Goal: Register for event/course

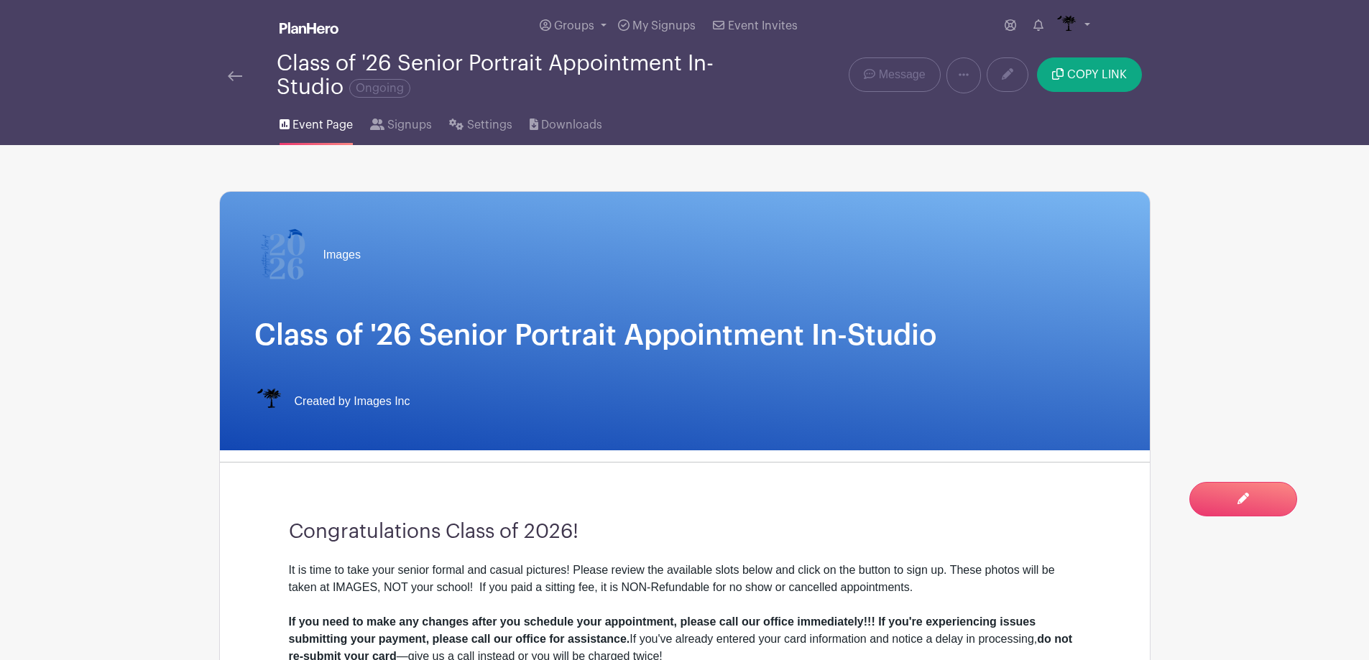
click at [245, 80] on div at bounding box center [252, 75] width 49 height 17
click at [236, 77] on img at bounding box center [235, 76] width 14 height 10
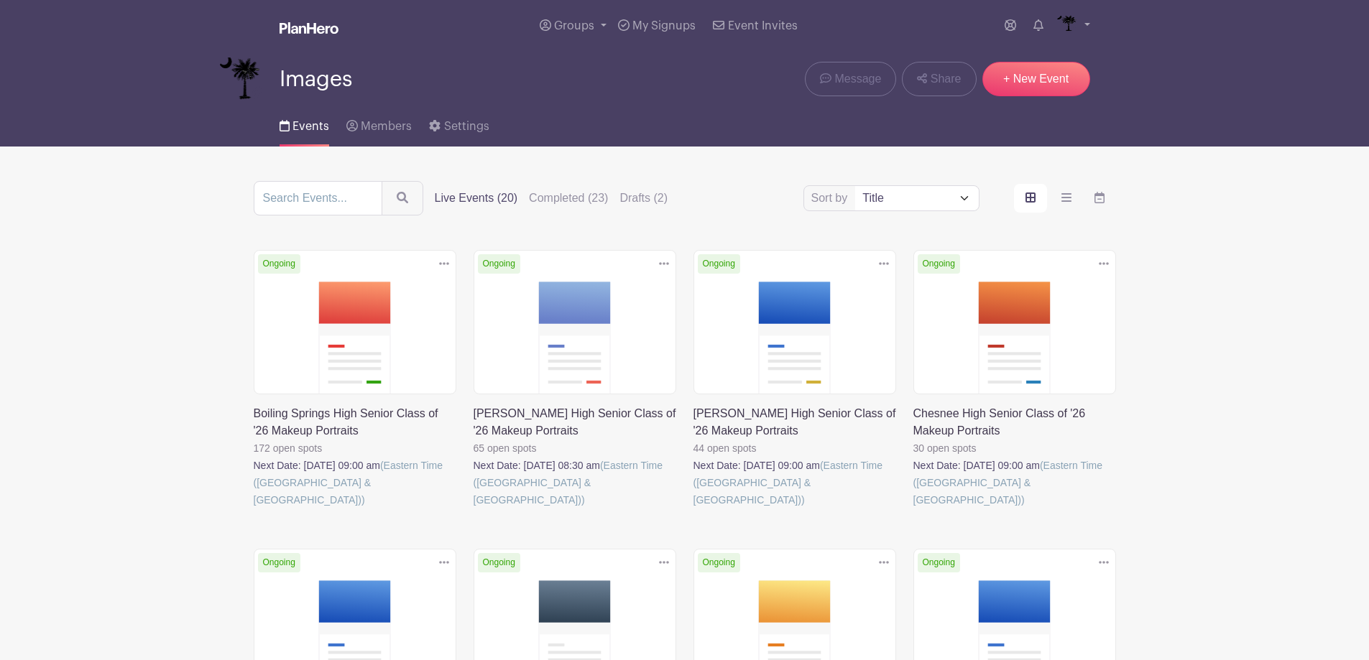
click at [473, 509] on link at bounding box center [473, 509] width 0 height 0
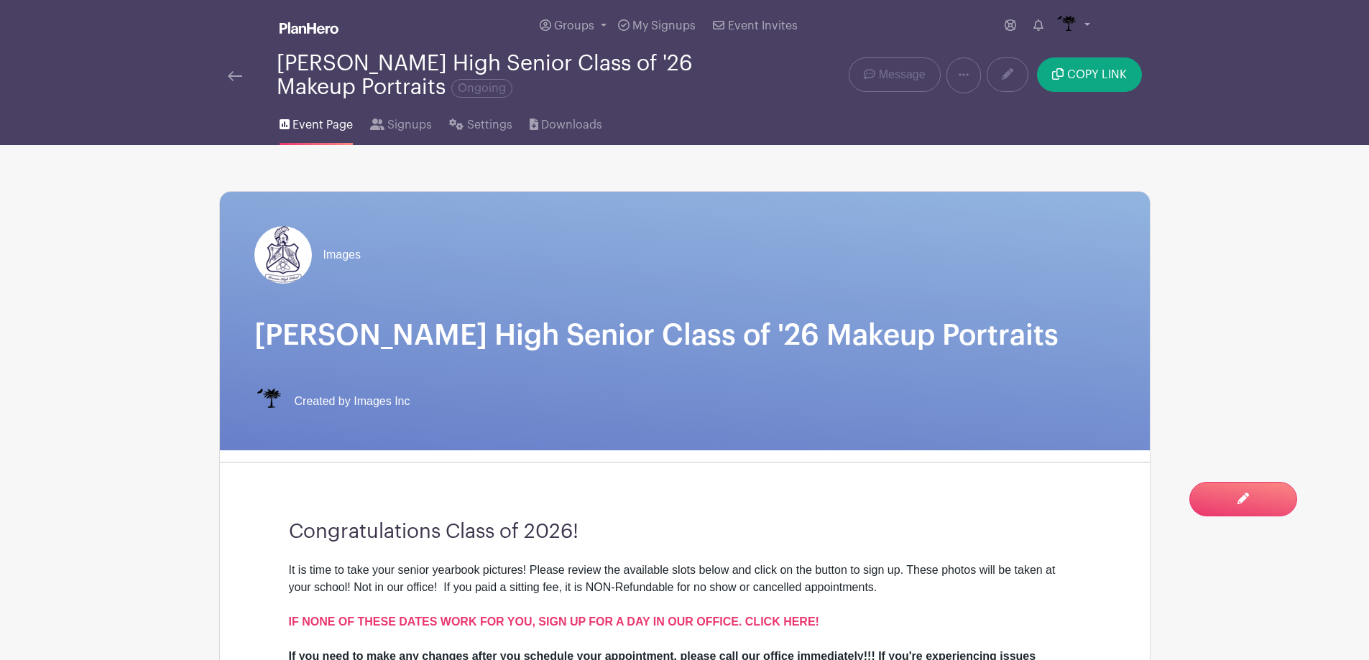
click at [228, 71] on img at bounding box center [235, 76] width 14 height 10
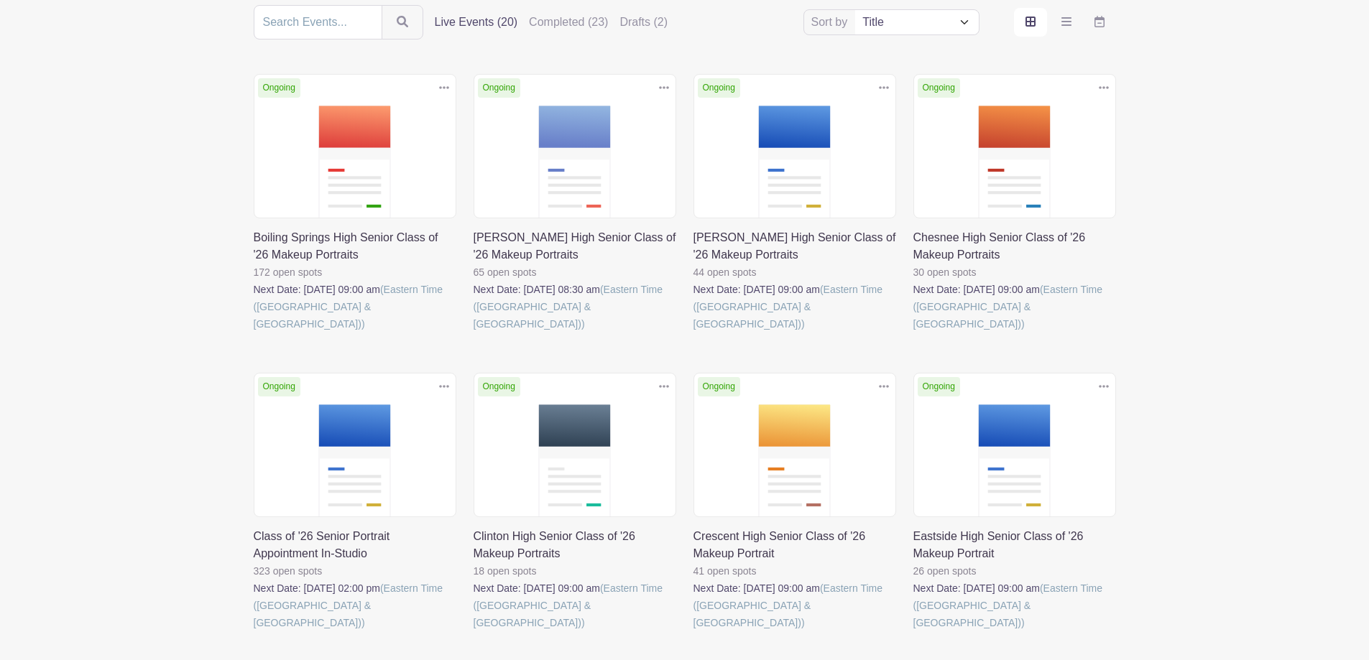
scroll to position [216, 0]
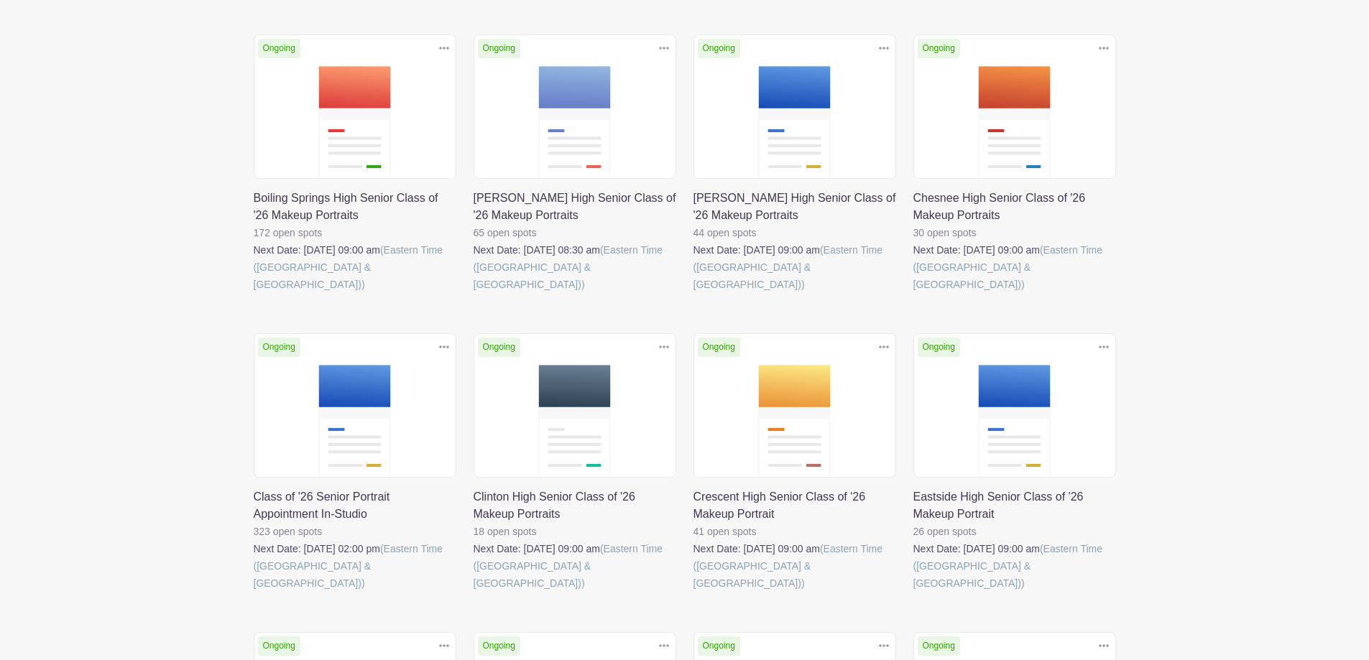
click at [473, 293] on link at bounding box center [473, 293] width 0 height 0
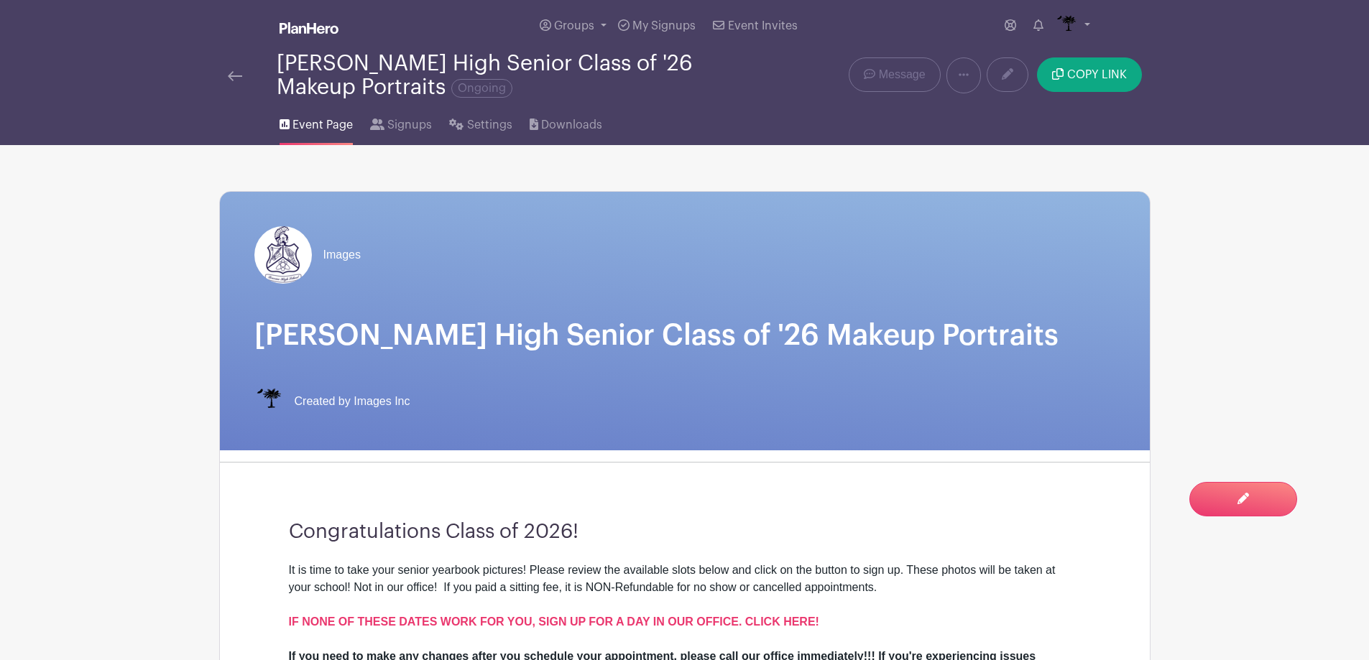
click at [239, 75] on img at bounding box center [235, 76] width 14 height 10
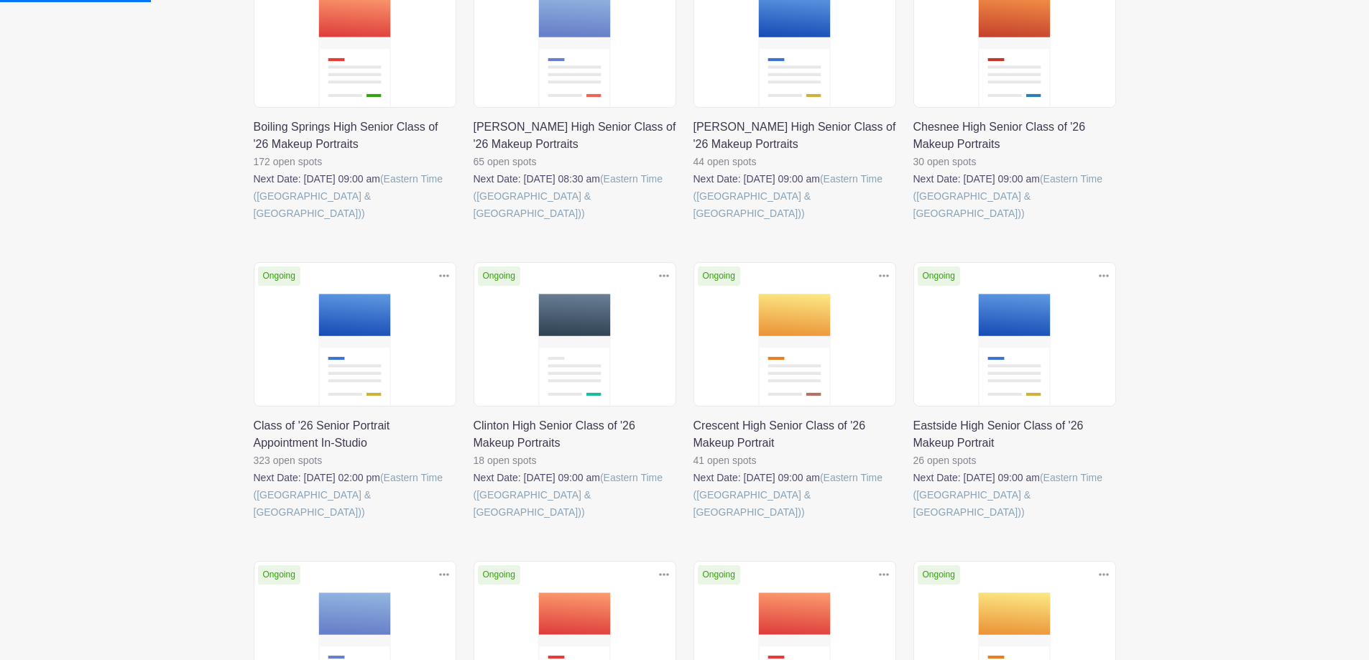
scroll to position [287, 0]
click at [254, 520] on link at bounding box center [254, 520] width 0 height 0
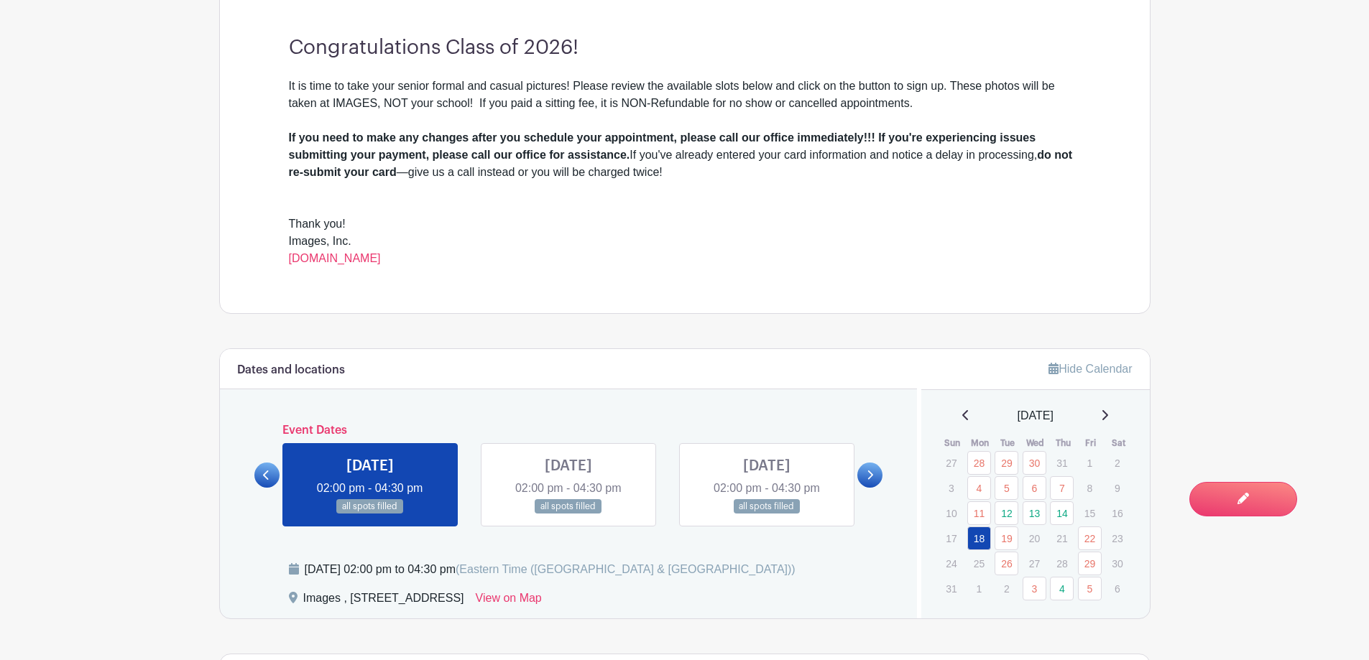
scroll to position [575, 0]
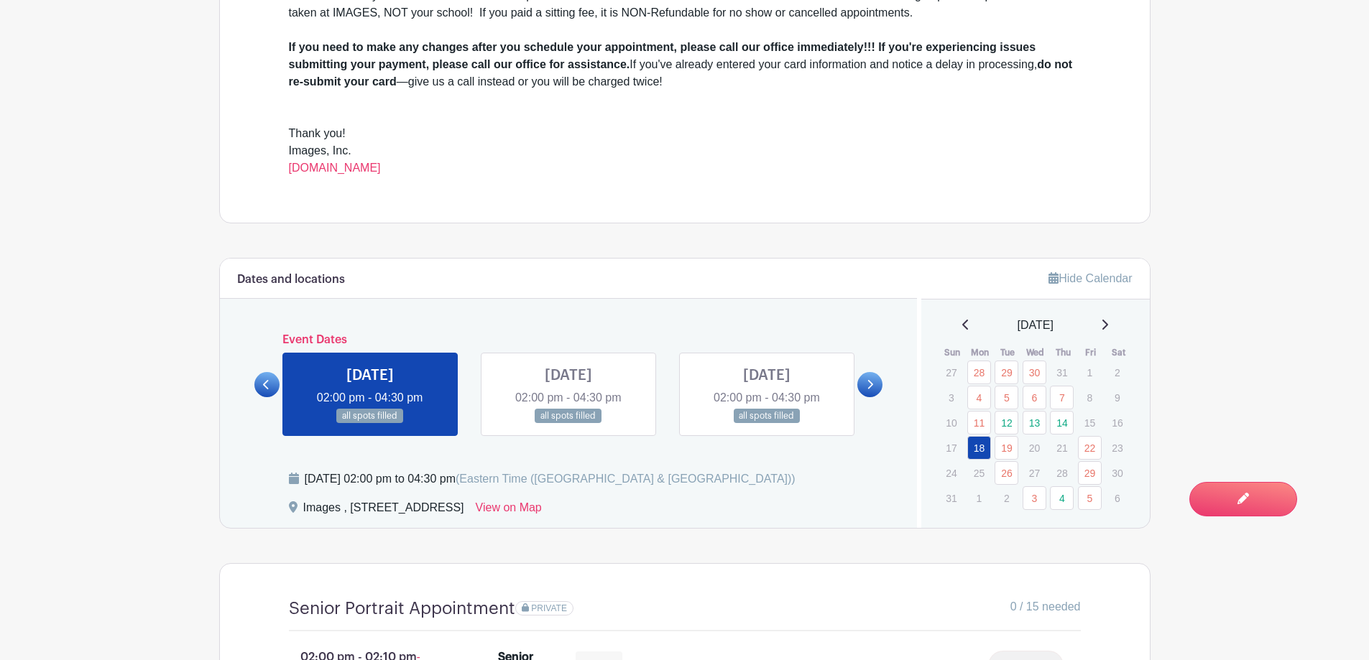
click at [1108, 326] on icon at bounding box center [1104, 324] width 7 height 11
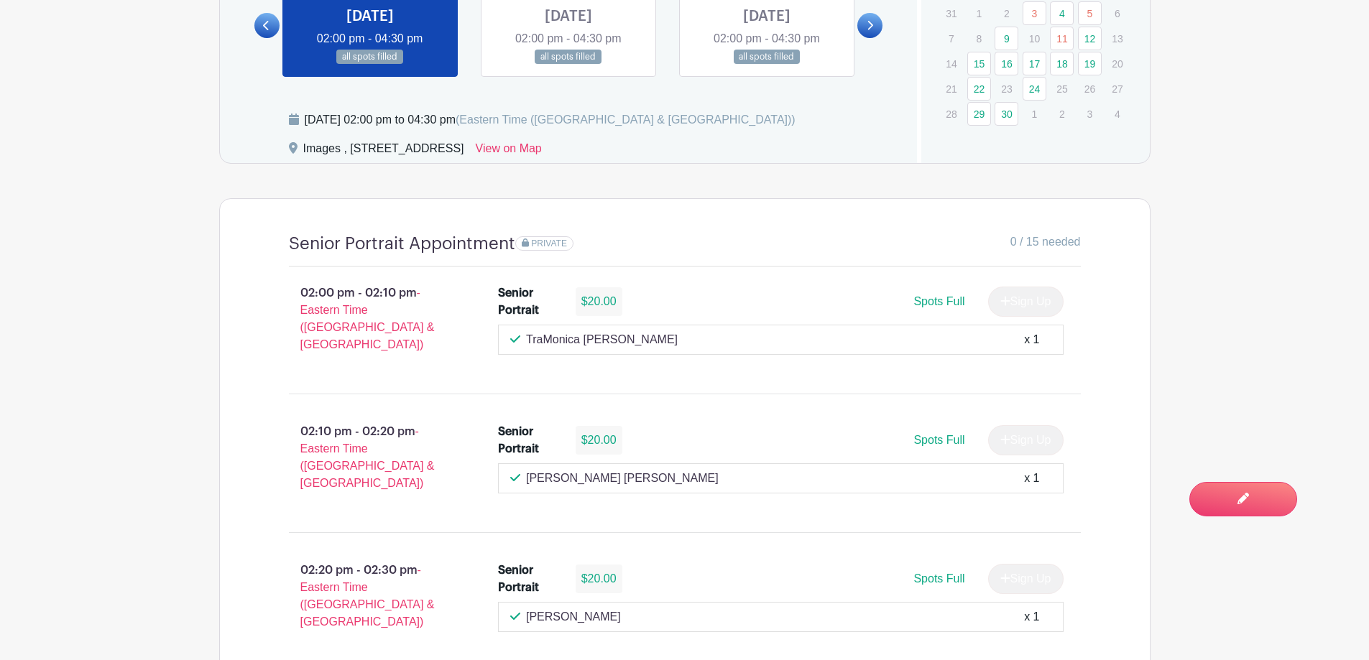
scroll to position [862, 0]
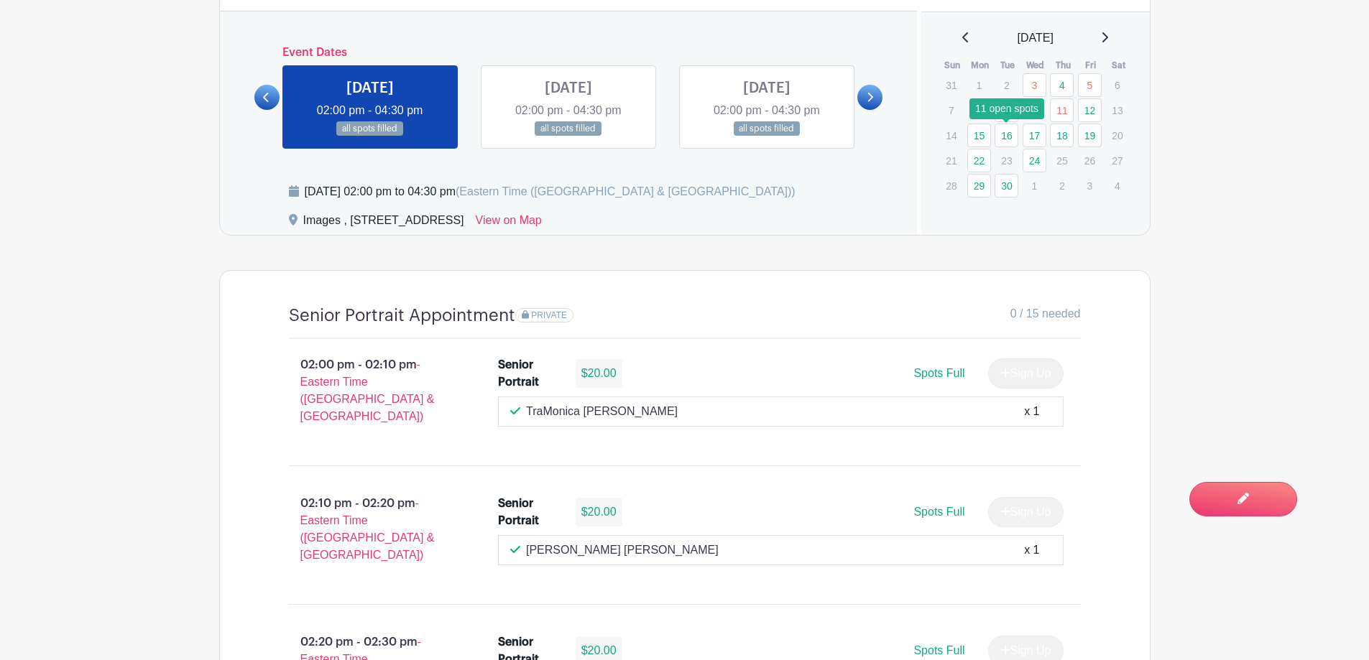
click at [1004, 144] on link "16" at bounding box center [1006, 136] width 24 height 24
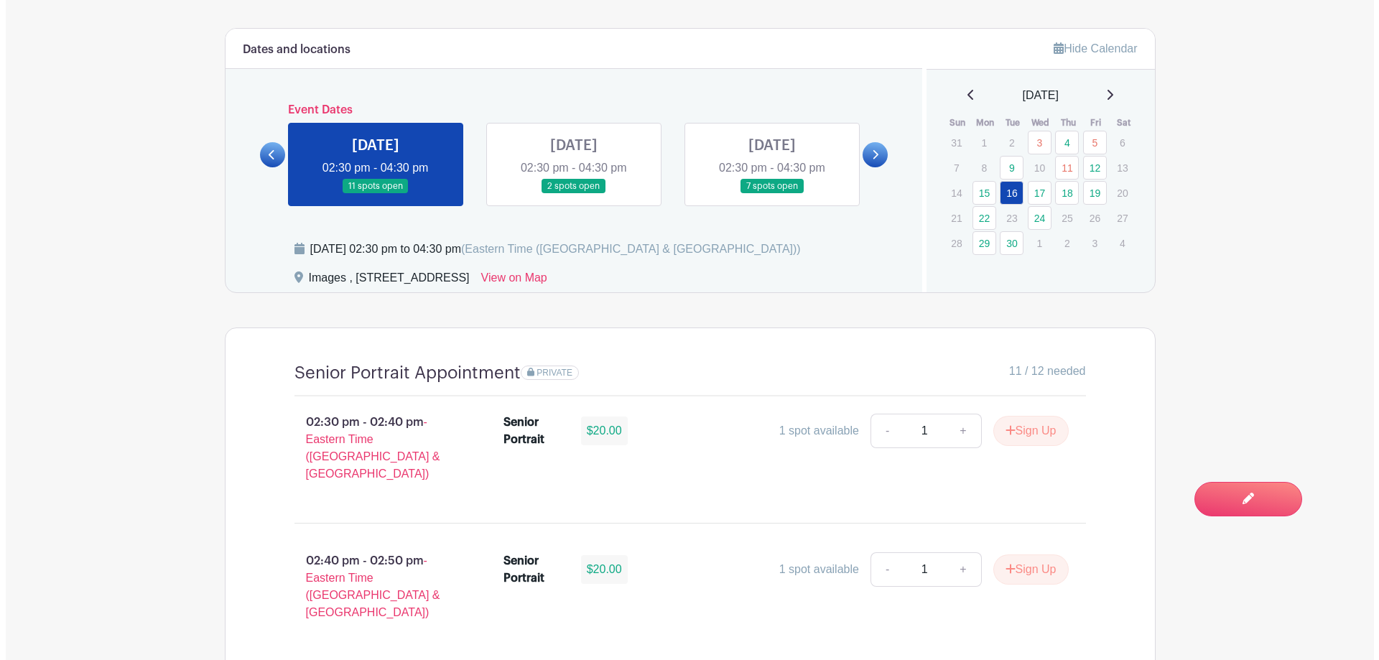
scroll to position [790, 0]
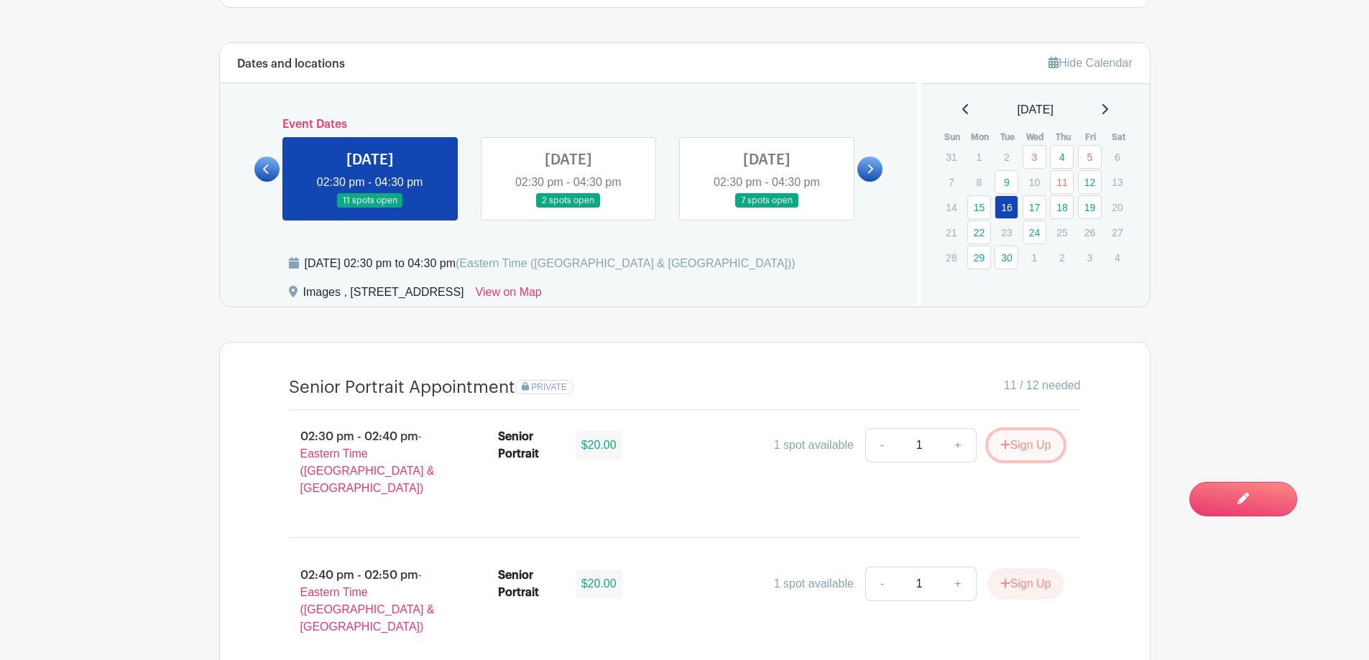
click at [1016, 451] on button "Sign Up" at bounding box center [1025, 445] width 75 height 30
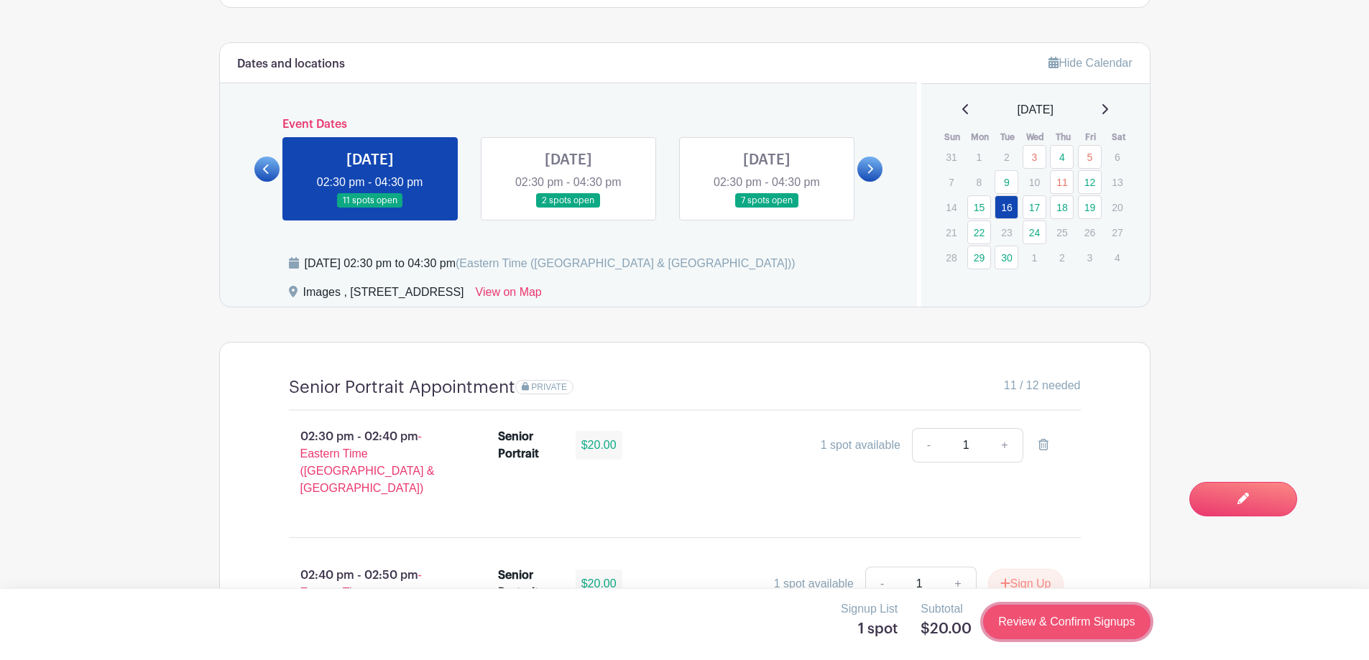
click at [1051, 624] on link "Review & Confirm Signups" at bounding box center [1066, 622] width 167 height 34
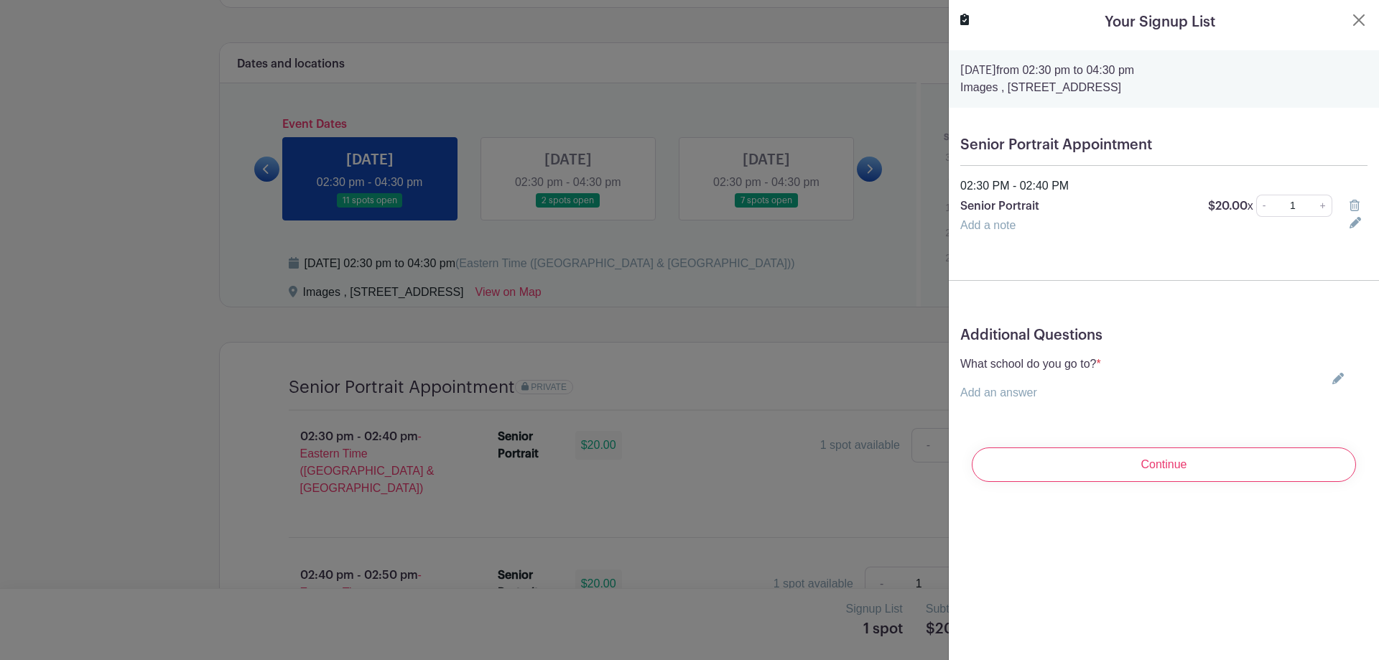
click at [1321, 384] on div "What school do you go to? * Add an answer Choose your answer Boiling Springs Hi…" at bounding box center [1164, 379] width 407 height 46
click at [1333, 381] on icon at bounding box center [1338, 378] width 11 height 11
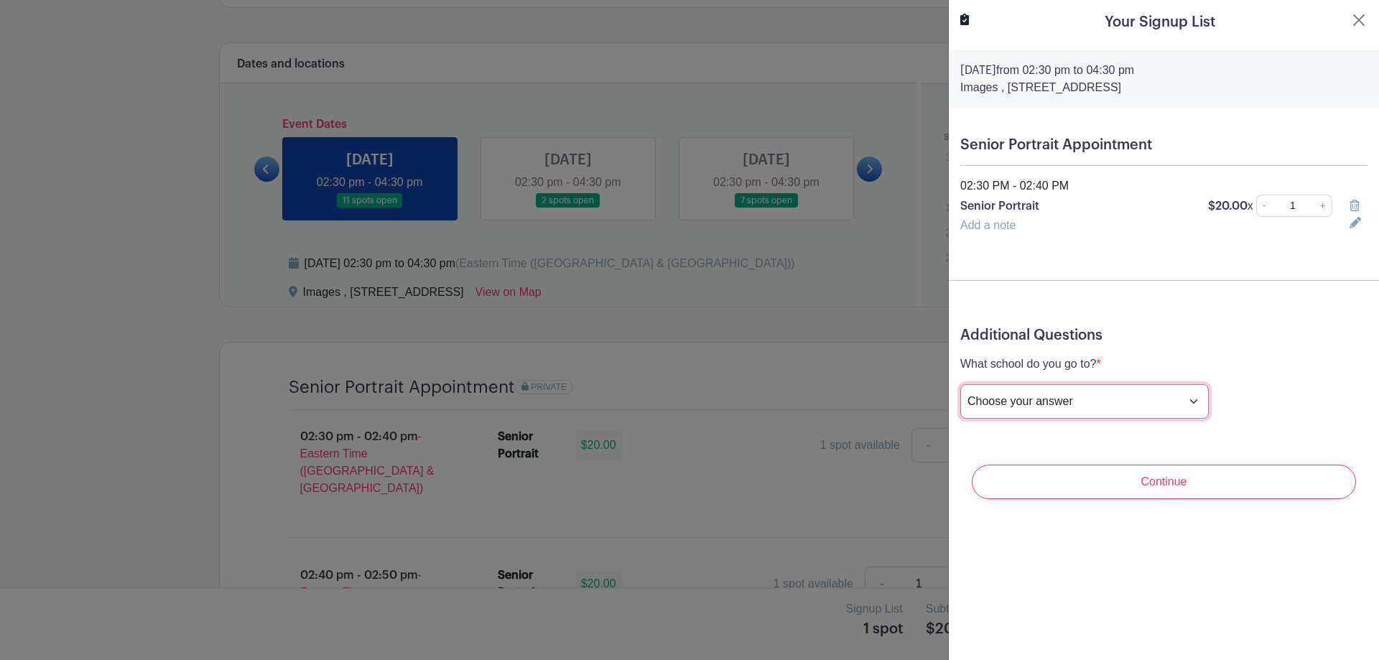
click at [1129, 400] on select "Choose your answer Boiling Springs High Broome High Byrnes High Chesnee High Cl…" at bounding box center [1085, 401] width 249 height 34
select select "3953"
click at [961, 384] on select "Choose your answer Boiling Springs High Broome High Byrnes High Chesnee High Cl…" at bounding box center [1085, 401] width 249 height 34
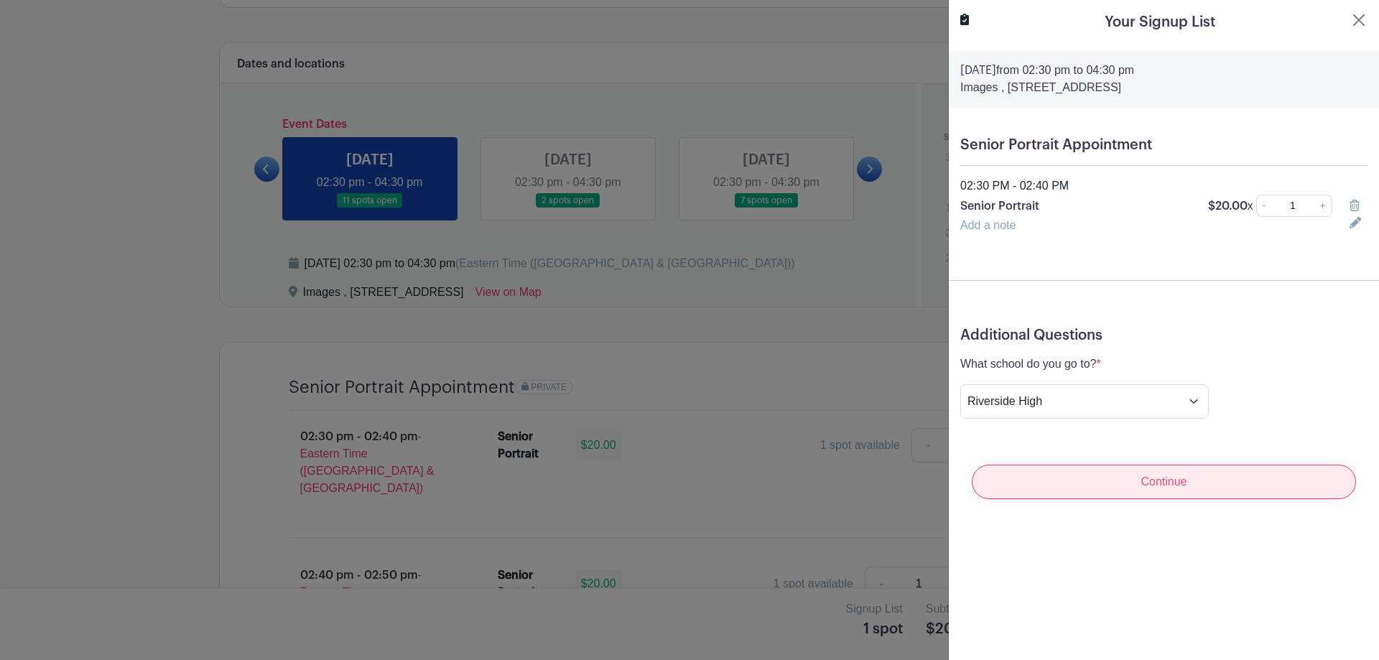
click at [1152, 473] on input "Continue" at bounding box center [1164, 482] width 384 height 34
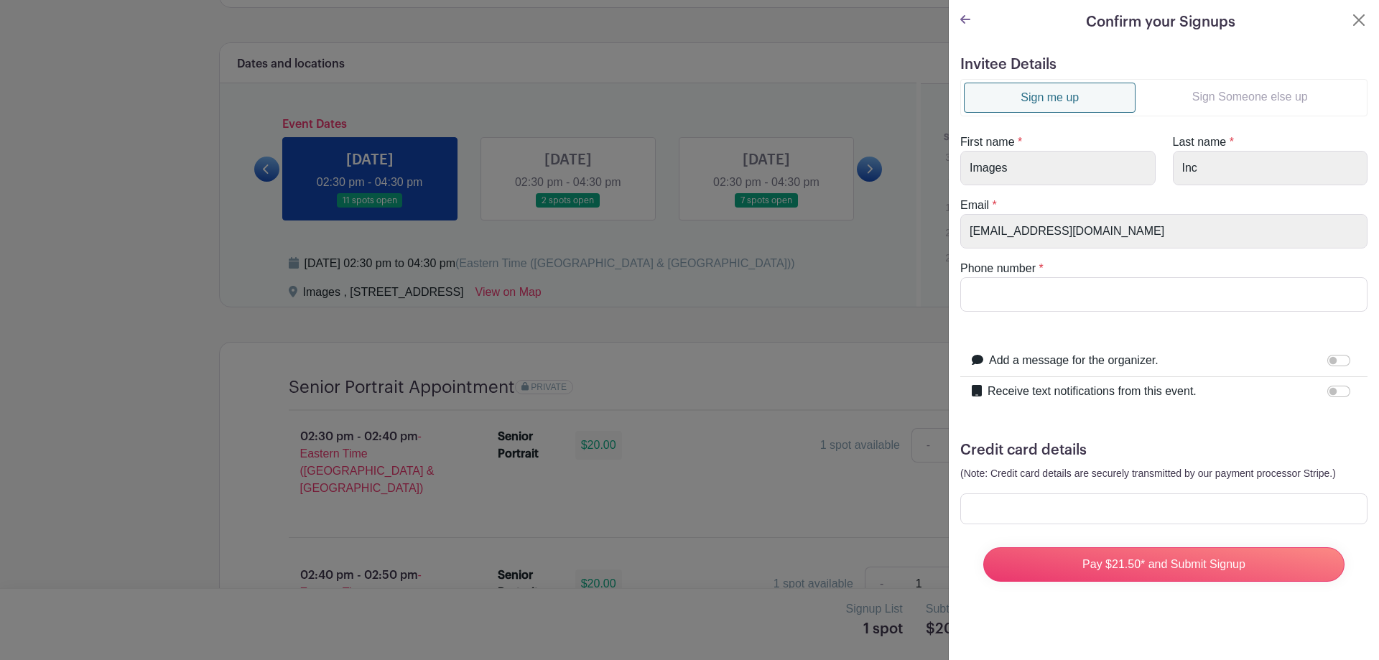
click at [1230, 106] on link "Sign Someone else up" at bounding box center [1250, 97] width 228 height 29
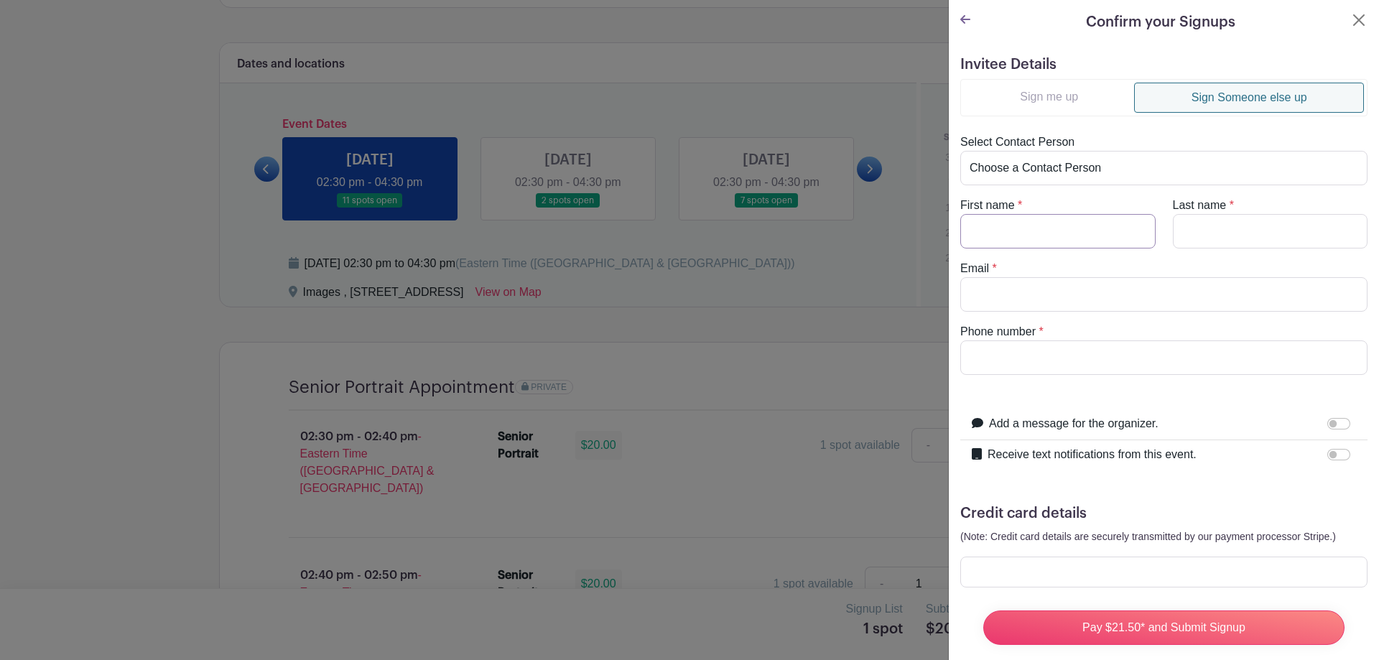
click at [1109, 216] on input "First name" at bounding box center [1058, 231] width 195 height 34
click at [1104, 222] on input "First name" at bounding box center [1058, 231] width 195 height 34
type input "Isaiah"
type input "Collins"
type input "eakes624@yahoo.com"
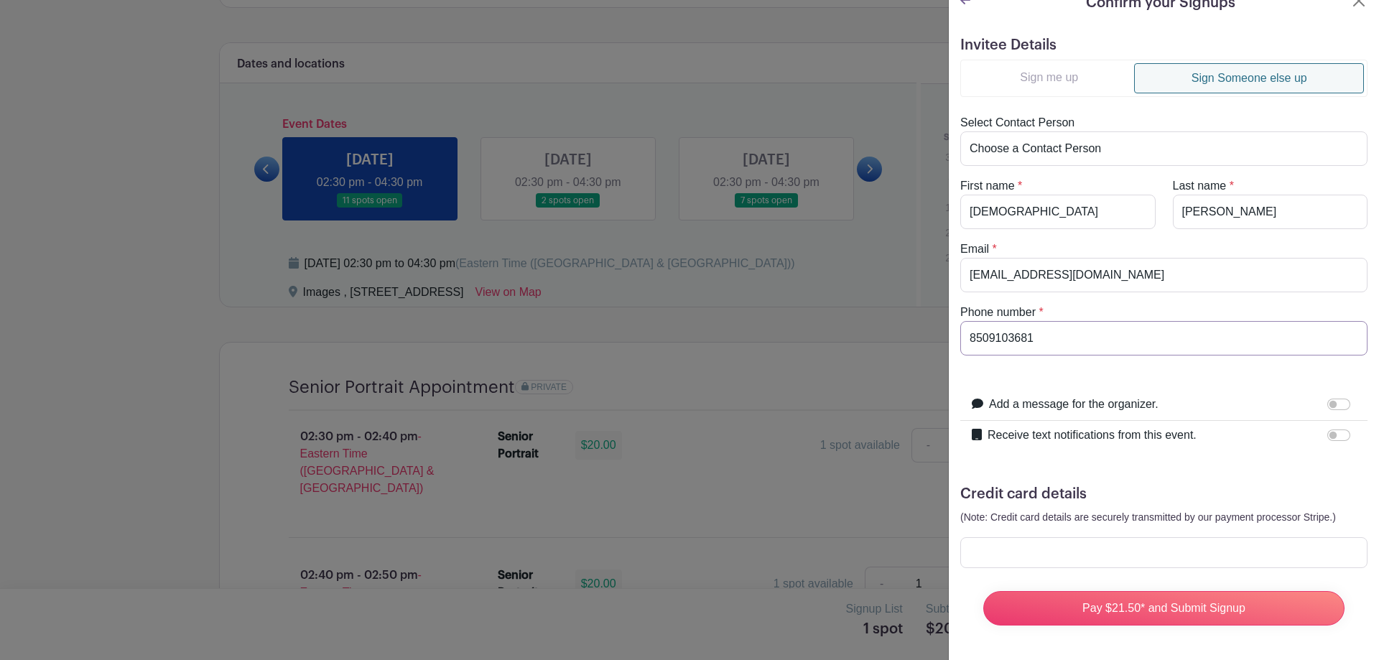
scroll to position [30, 0]
type input "8509103681"
click at [1328, 430] on input "Receive text notifications from this event." at bounding box center [1339, 435] width 23 height 11
checkbox input "true"
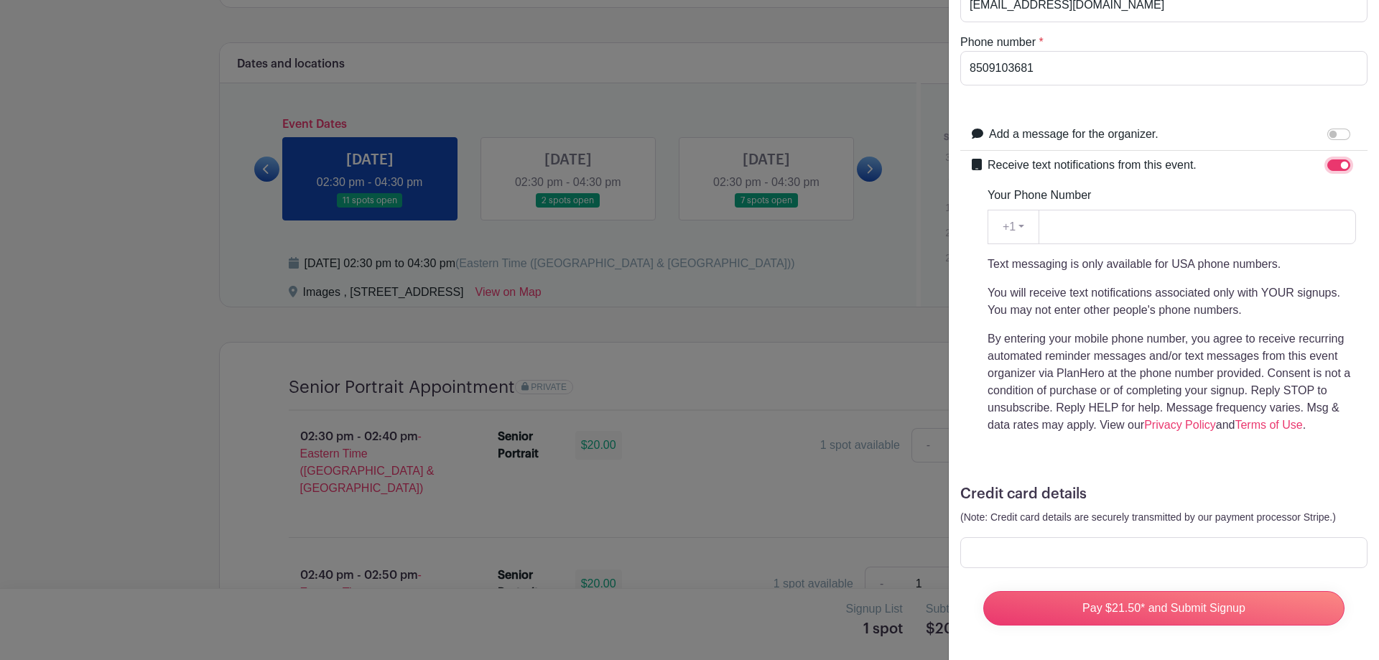
scroll to position [85, 0]
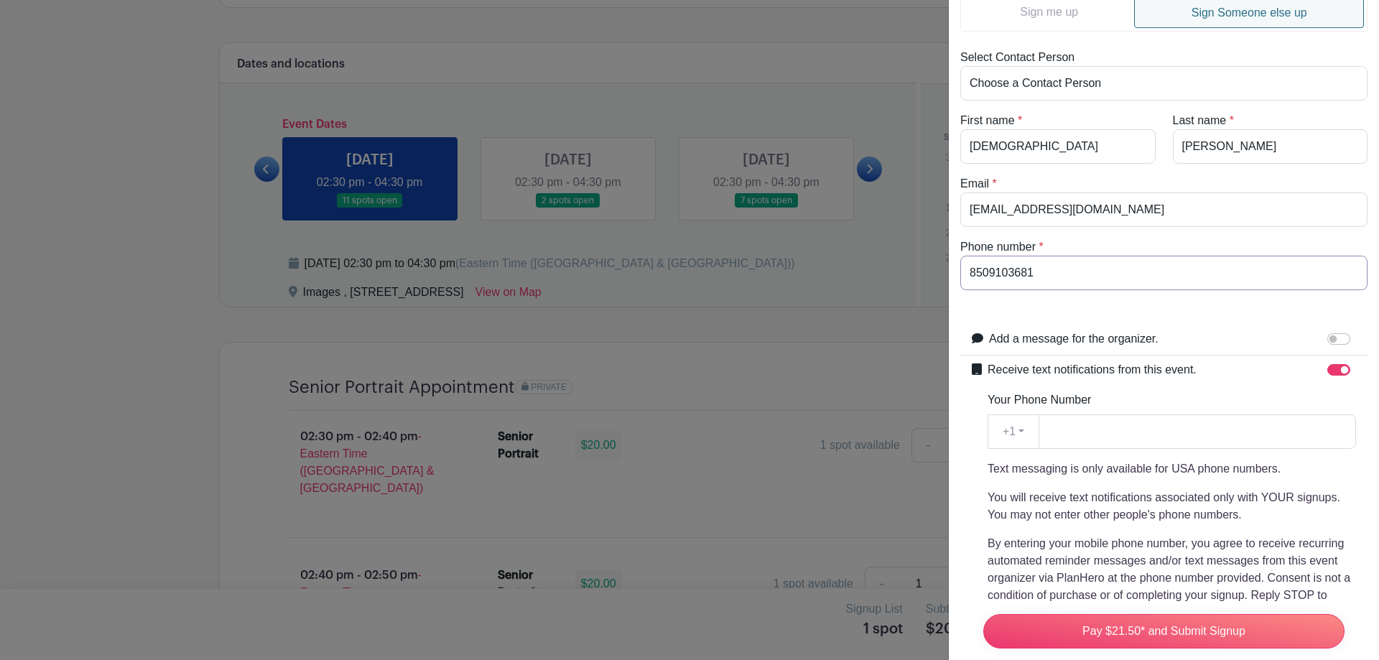
drag, startPoint x: 1077, startPoint y: 257, endPoint x: 950, endPoint y: 265, distance: 126.7
click at [950, 265] on div "Invitee Details Sign me up Sign Someone else up Select Contact Person Choose a …" at bounding box center [1164, 412] width 430 height 905
paste input "8509103681"
type input "8509103681"
click at [1132, 323] on form "Invitee Details Sign me up Sign Someone else up Select Contact Person Choose a …" at bounding box center [1164, 406] width 407 height 871
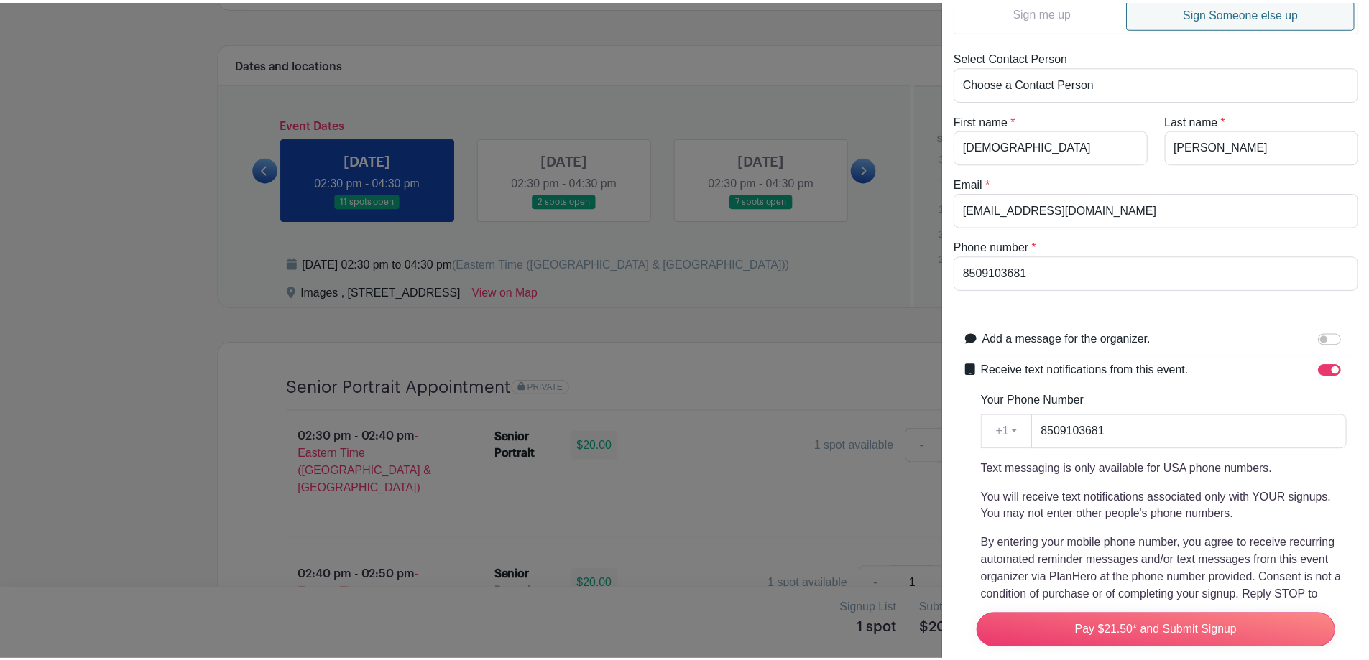
scroll to position [300, 0]
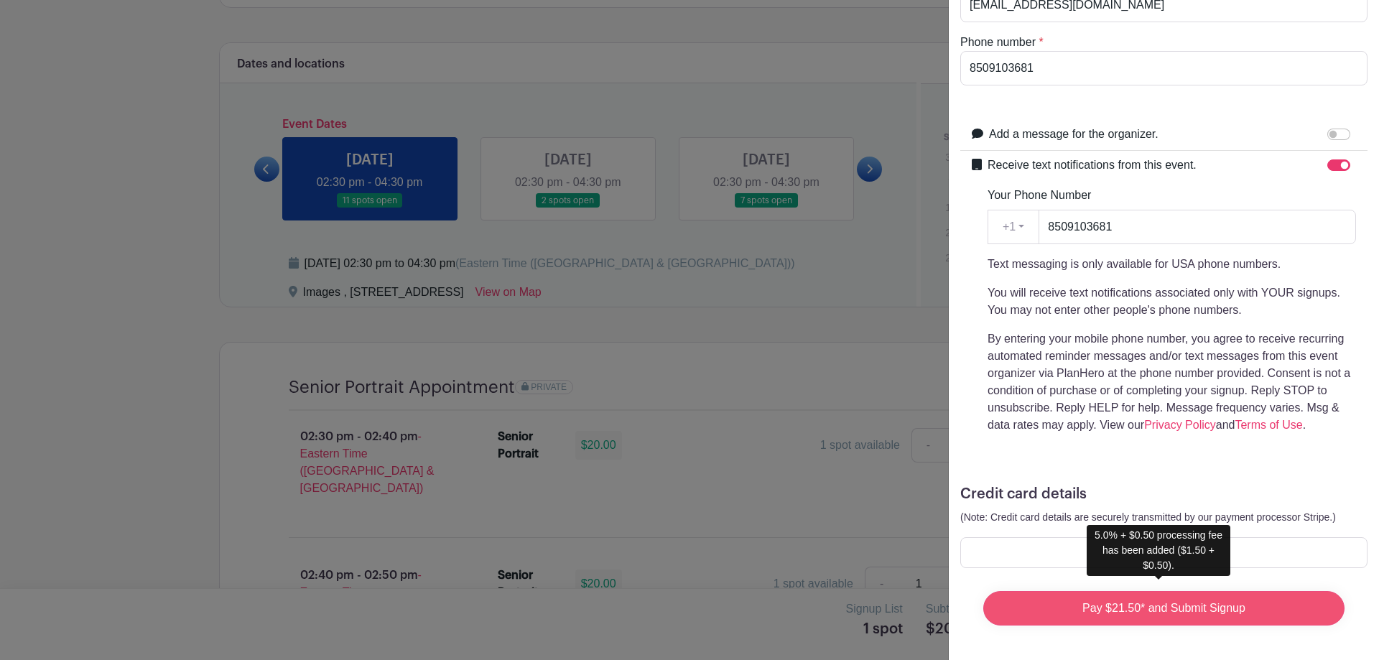
click at [1091, 606] on input "Pay $21.50* and Submit Signup" at bounding box center [1164, 608] width 361 height 34
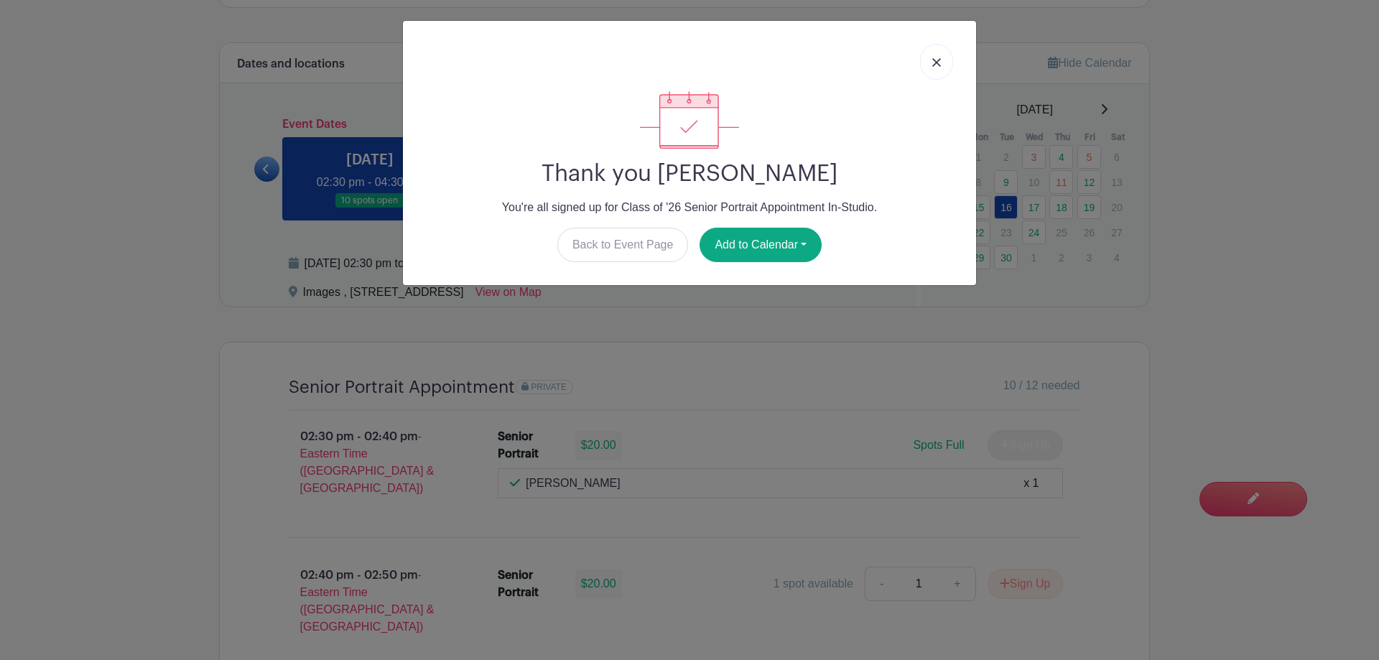
click at [941, 59] on link at bounding box center [936, 62] width 33 height 36
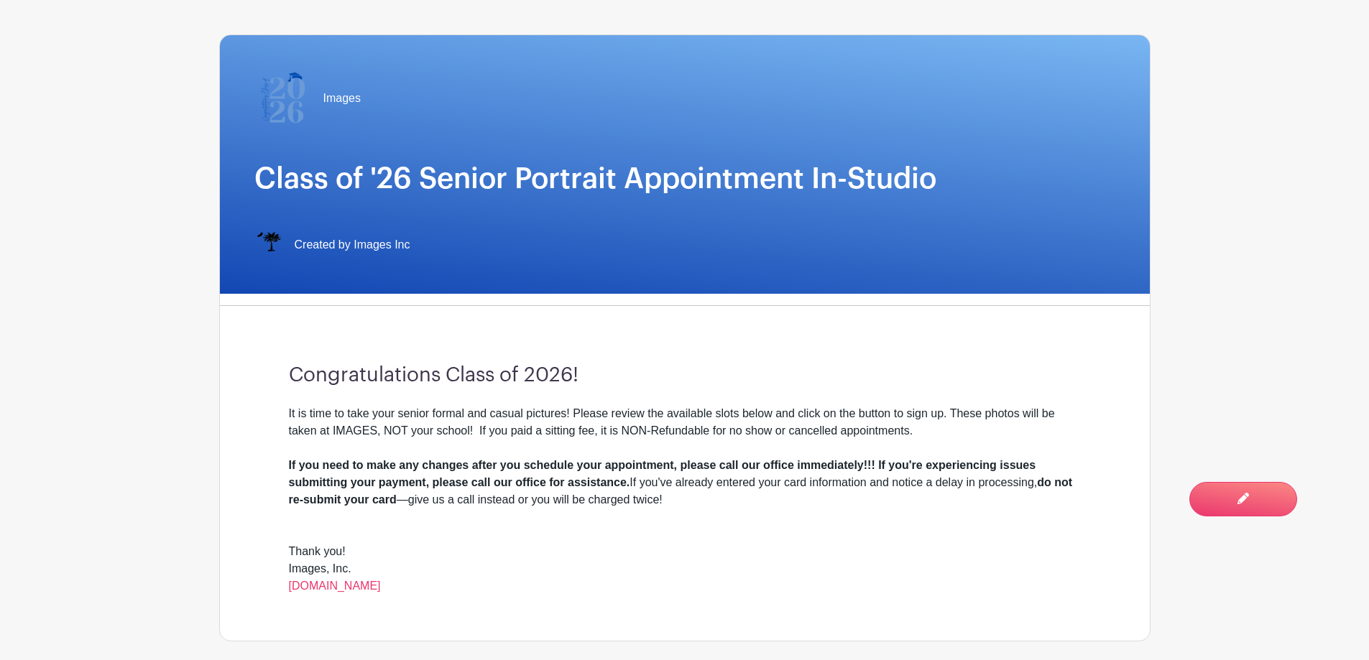
scroll to position [0, 0]
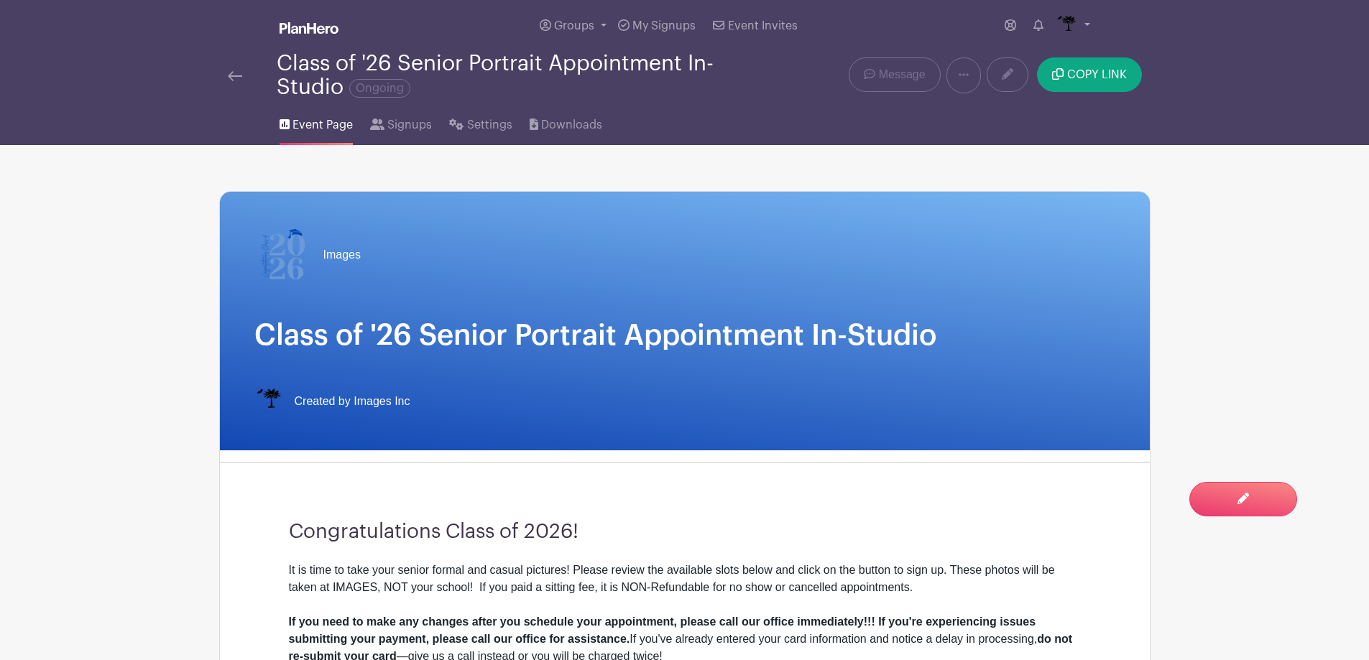
drag, startPoint x: 246, startPoint y: 70, endPoint x: 241, endPoint y: 76, distance: 7.6
click at [244, 73] on div at bounding box center [252, 75] width 49 height 17
click at [241, 76] on img at bounding box center [235, 76] width 14 height 10
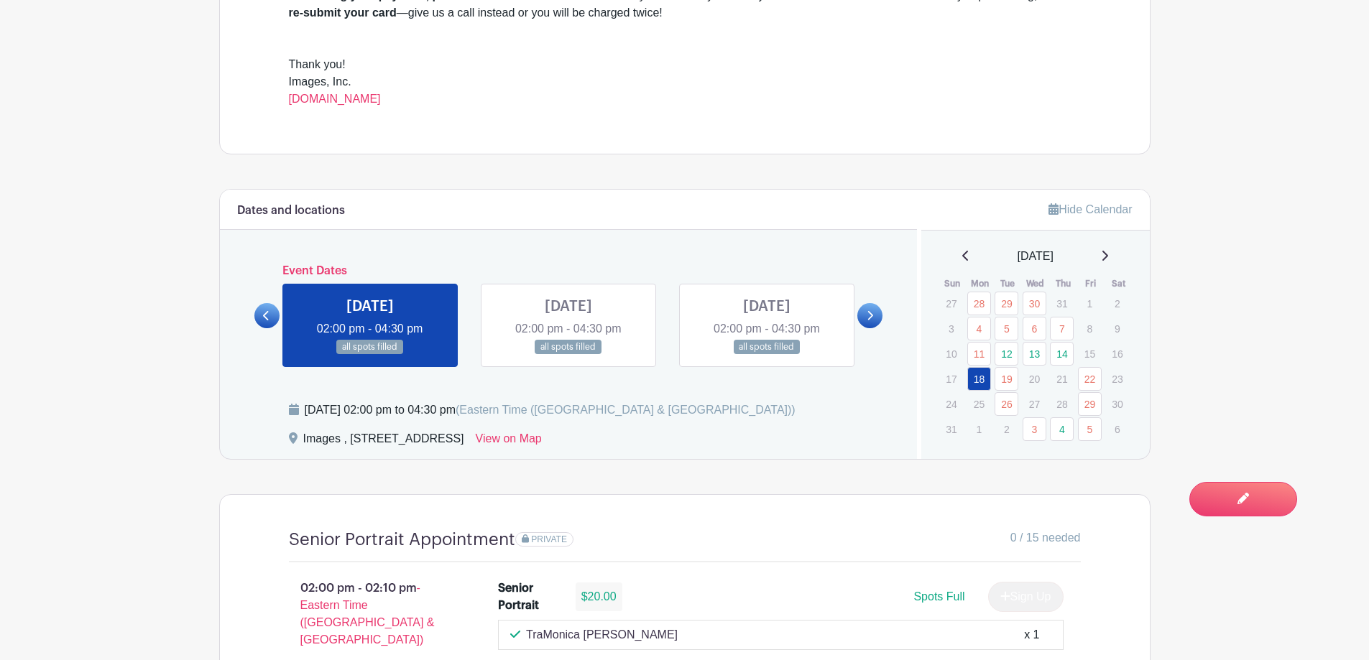
scroll to position [647, 0]
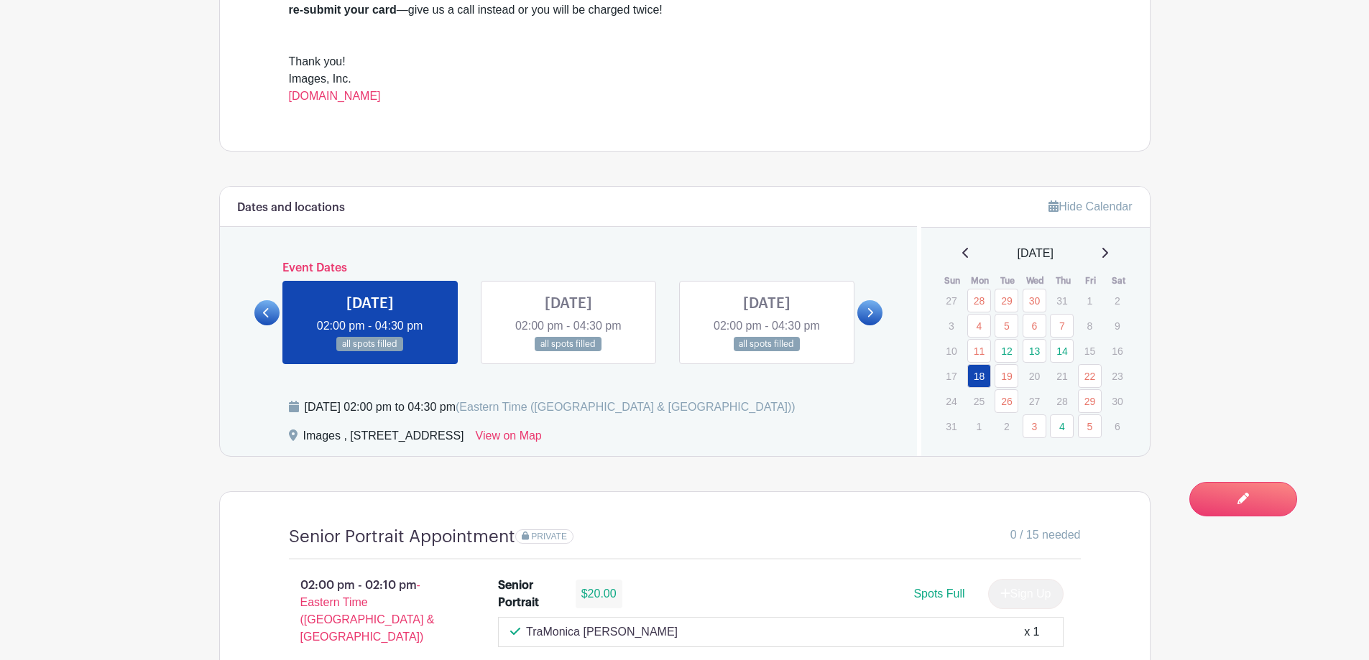
click at [1106, 249] on icon at bounding box center [1104, 252] width 7 height 11
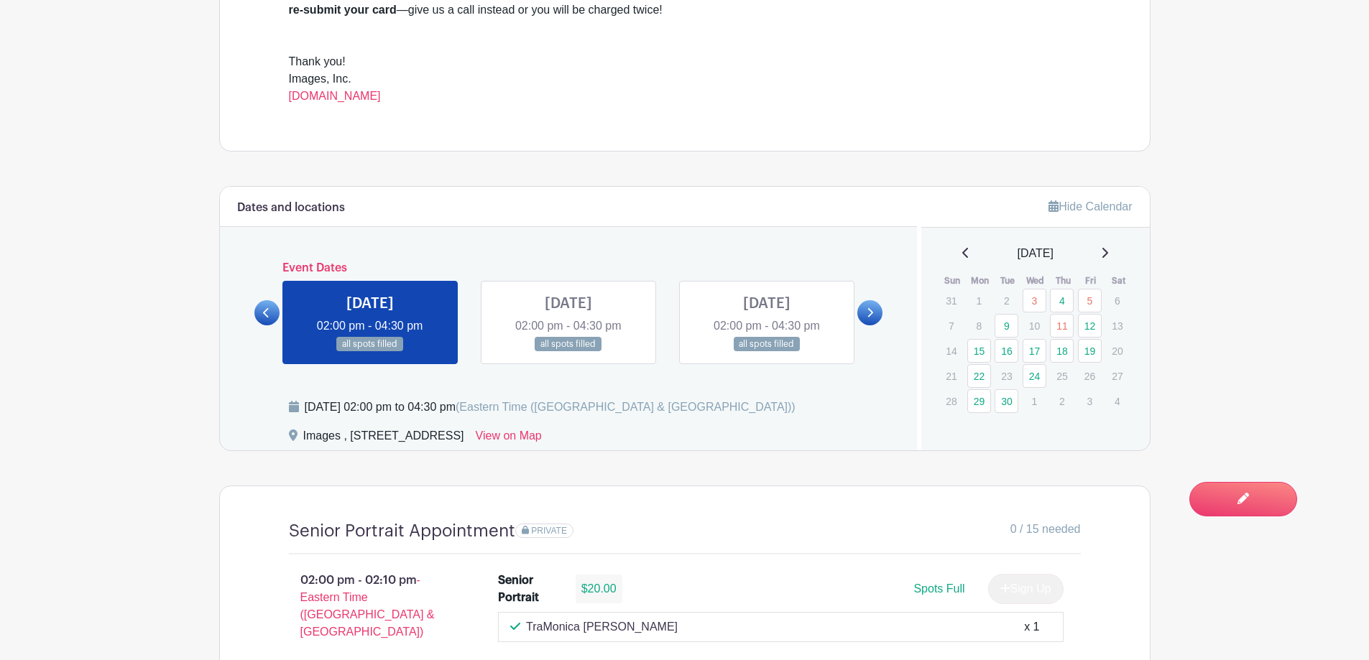
scroll to position [718, 0]
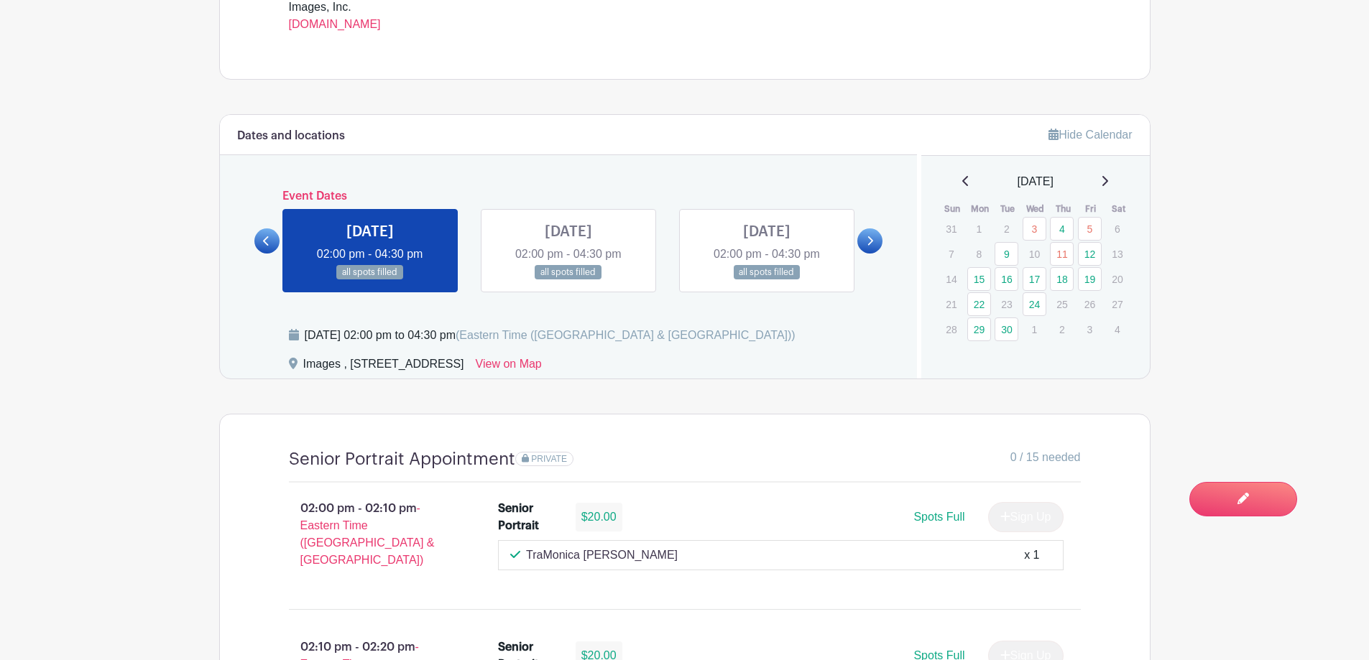
click at [1117, 174] on div "[DATE]" at bounding box center [1035, 181] width 194 height 17
click at [1116, 176] on div "[DATE]" at bounding box center [1035, 181] width 194 height 17
click at [1108, 180] on icon at bounding box center [1104, 180] width 7 height 11
click at [962, 185] on icon at bounding box center [965, 180] width 7 height 11
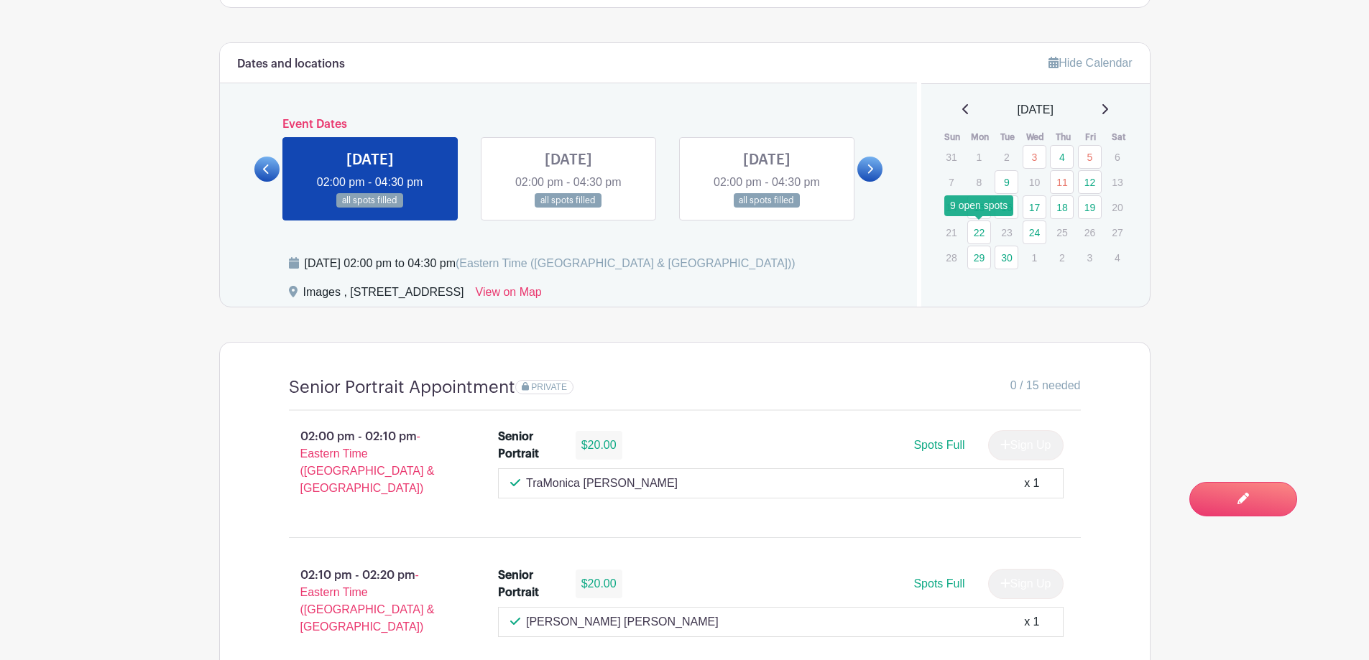
click at [981, 238] on link "22" at bounding box center [979, 233] width 24 height 24
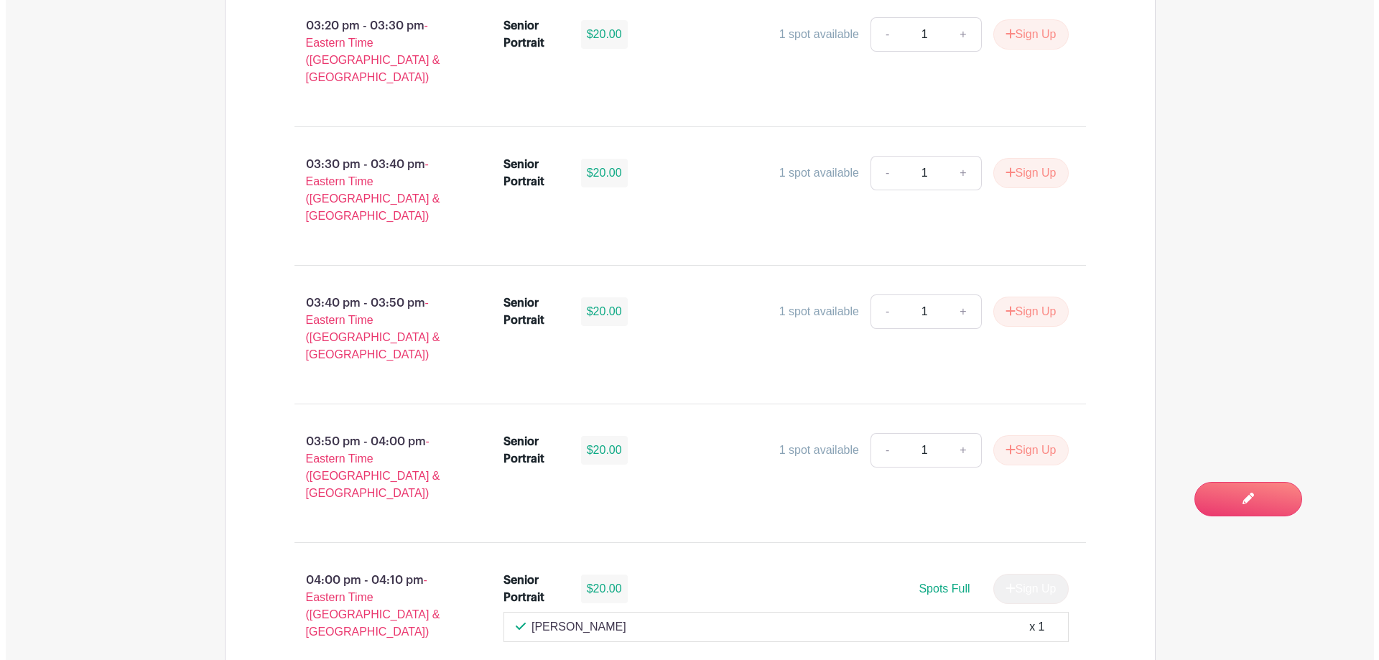
scroll to position [2162, 0]
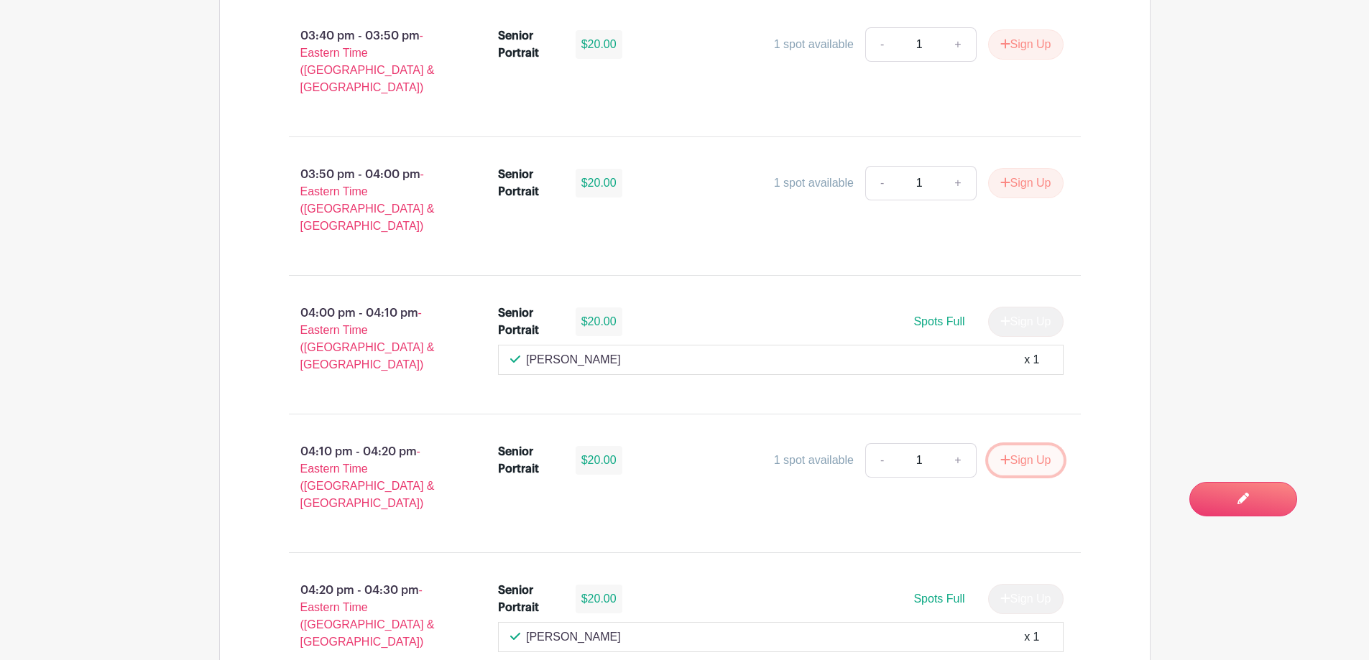
click at [1000, 454] on icon "submit" at bounding box center [1005, 459] width 10 height 11
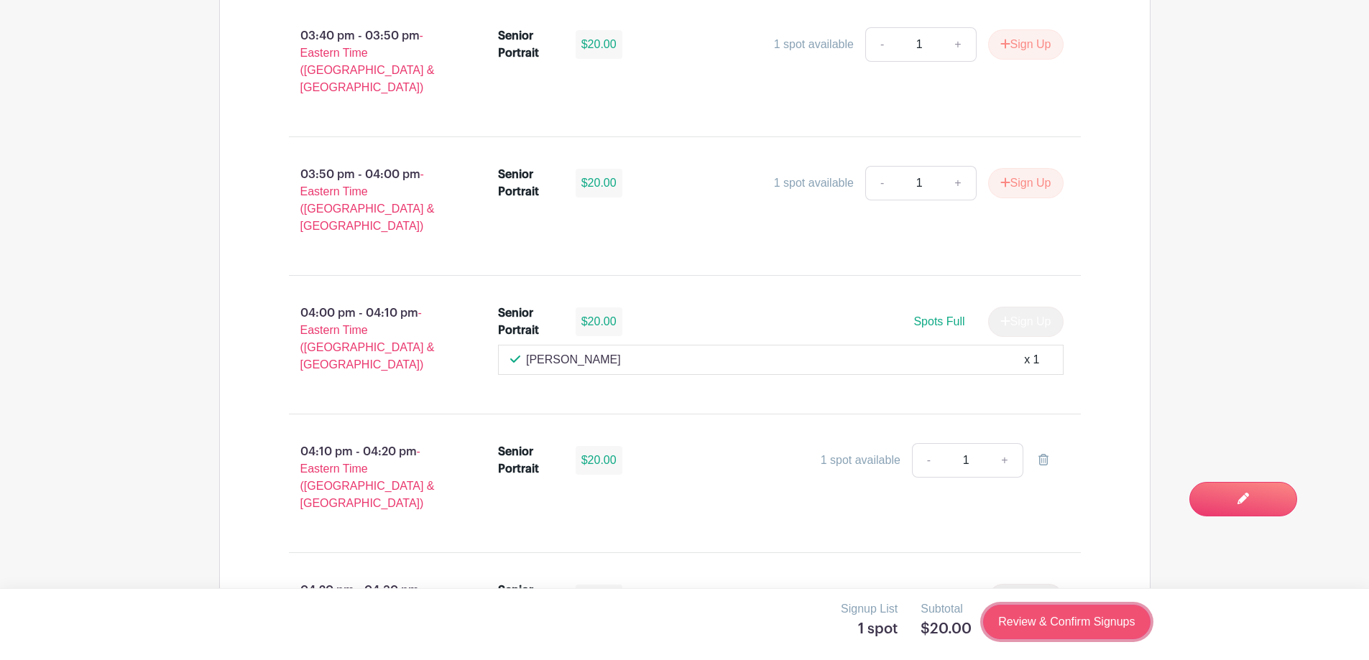
click at [1085, 627] on link "Review & Confirm Signups" at bounding box center [1066, 622] width 167 height 34
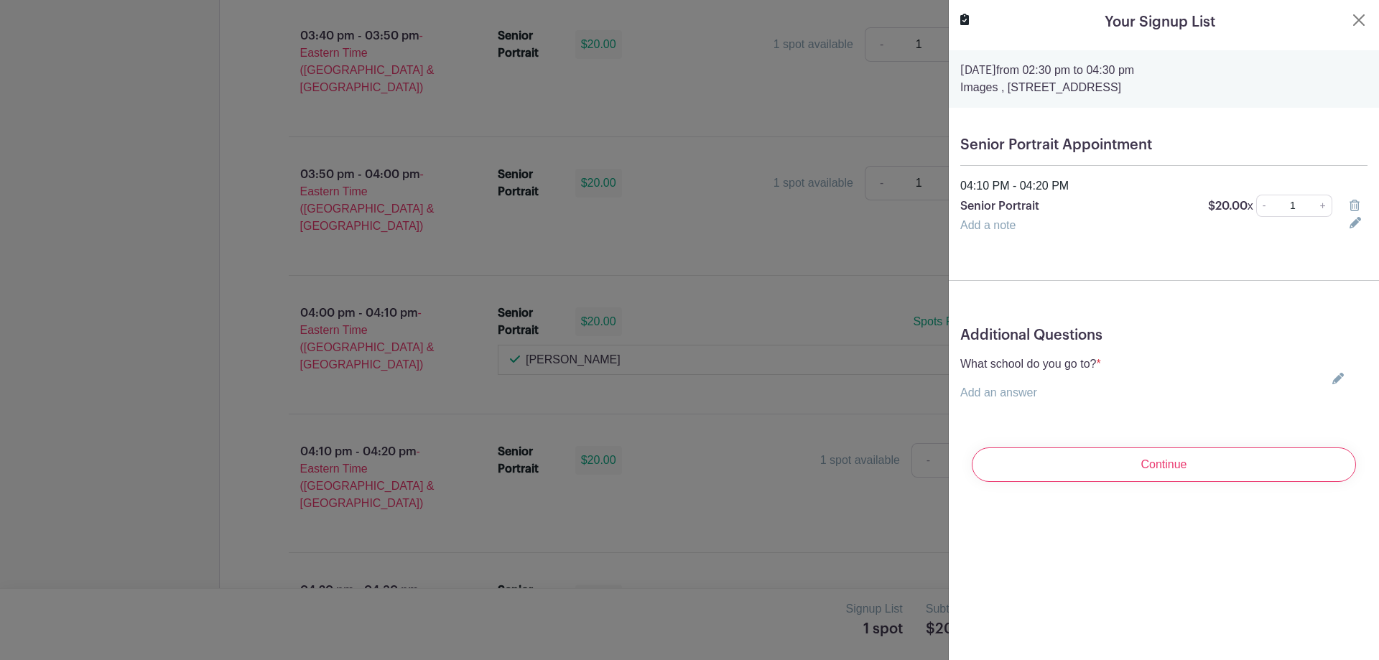
click at [1331, 371] on div "What school do you go to? * Add an answer Choose your answer Boiling Springs Hi…" at bounding box center [1164, 379] width 407 height 46
click at [1333, 381] on icon at bounding box center [1338, 378] width 11 height 11
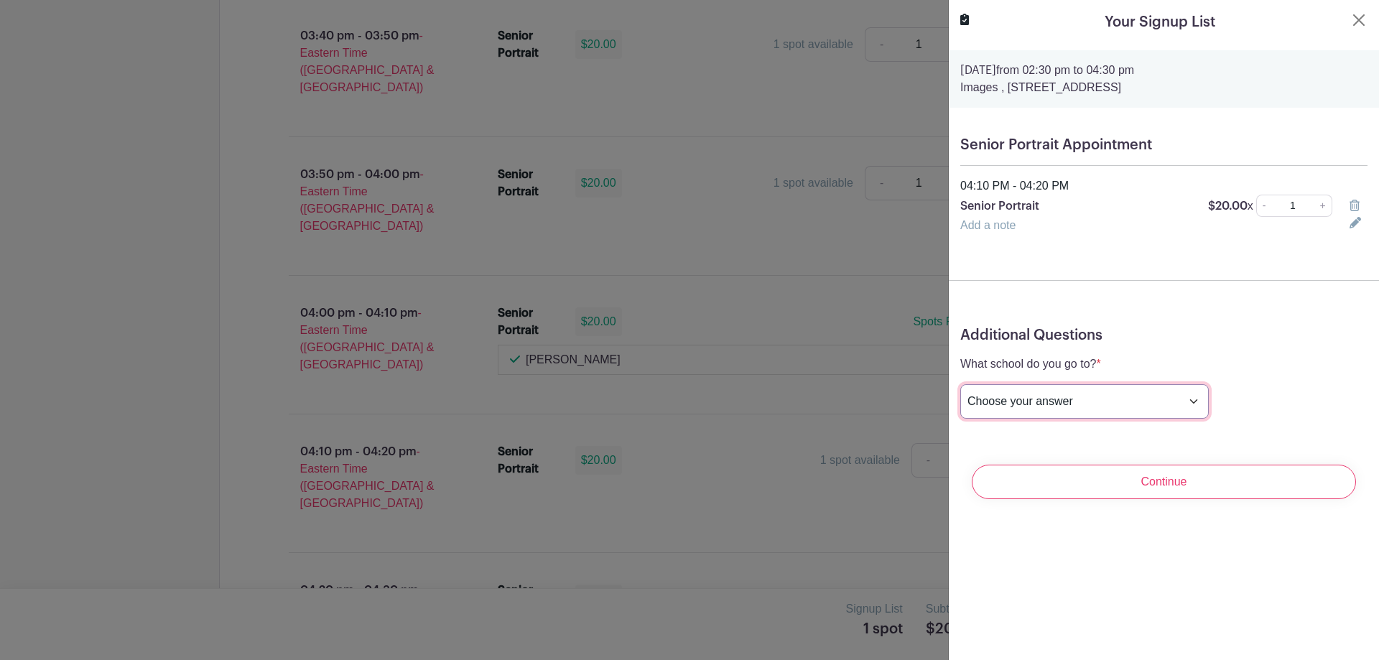
click at [1085, 410] on select "Choose your answer Boiling Springs High Broome High Byrnes High Chesnee High Cl…" at bounding box center [1085, 401] width 249 height 34
select select "3936"
click at [961, 384] on select "Choose your answer Boiling Springs High Broome High Byrnes High Chesnee High Cl…" at bounding box center [1085, 401] width 249 height 34
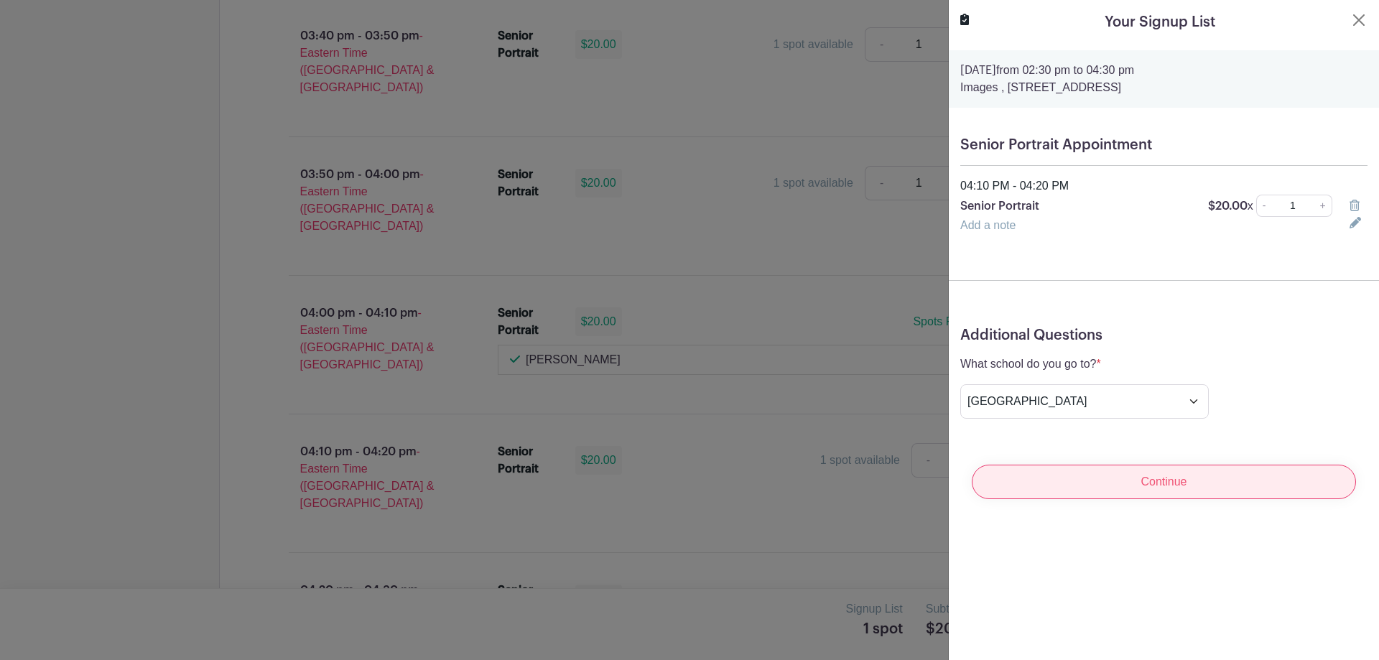
click at [1172, 481] on input "Continue" at bounding box center [1164, 482] width 384 height 34
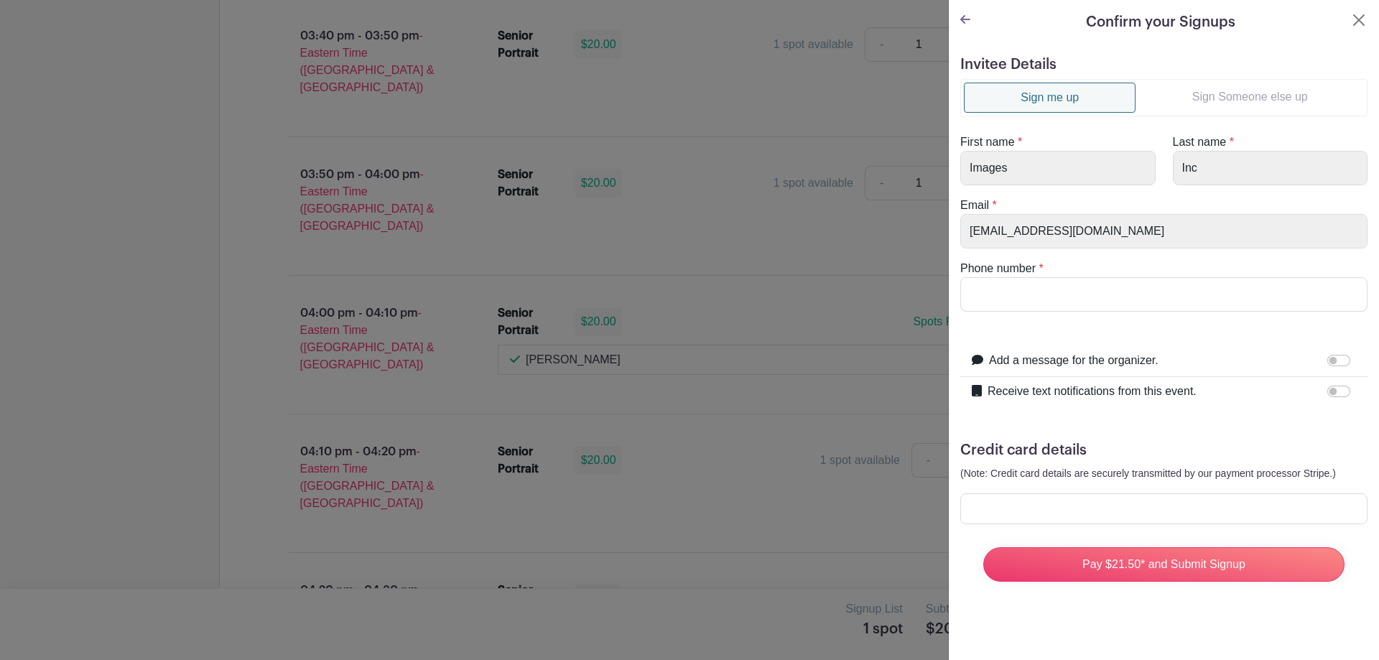
click at [1208, 88] on link "Sign Someone else up" at bounding box center [1250, 97] width 228 height 29
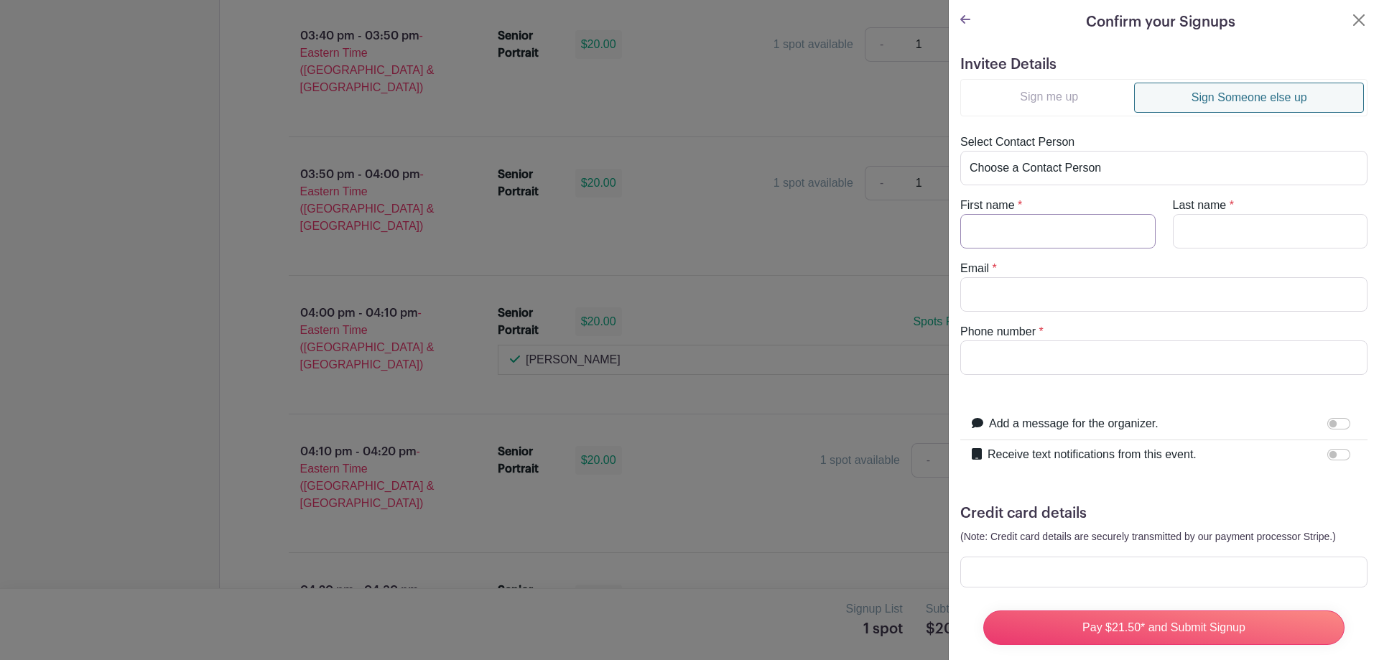
click at [1081, 240] on input "First name" at bounding box center [1058, 231] width 195 height 34
type input "Tatyana"
type input "Westfield"
type input "lashaewestfield@yahoo.com"
type input "8645416051"
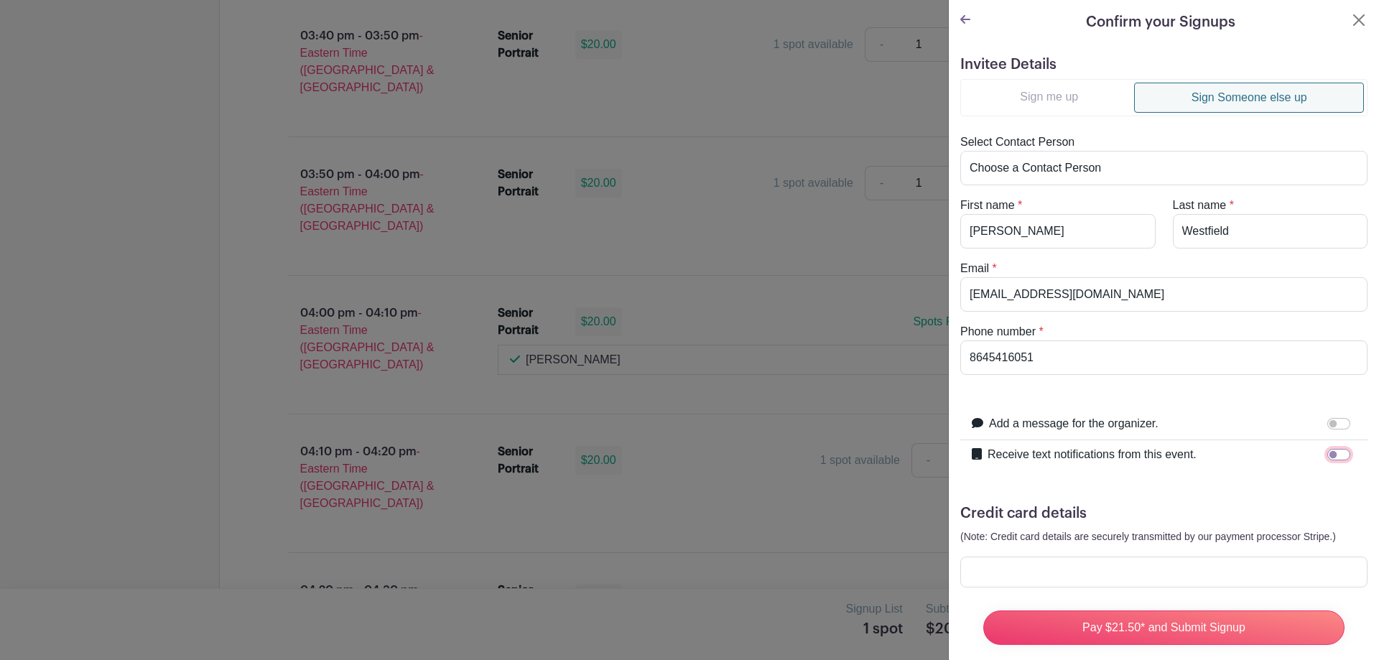
click at [1331, 456] on input "Receive text notifications from this event." at bounding box center [1339, 454] width 23 height 11
checkbox input "true"
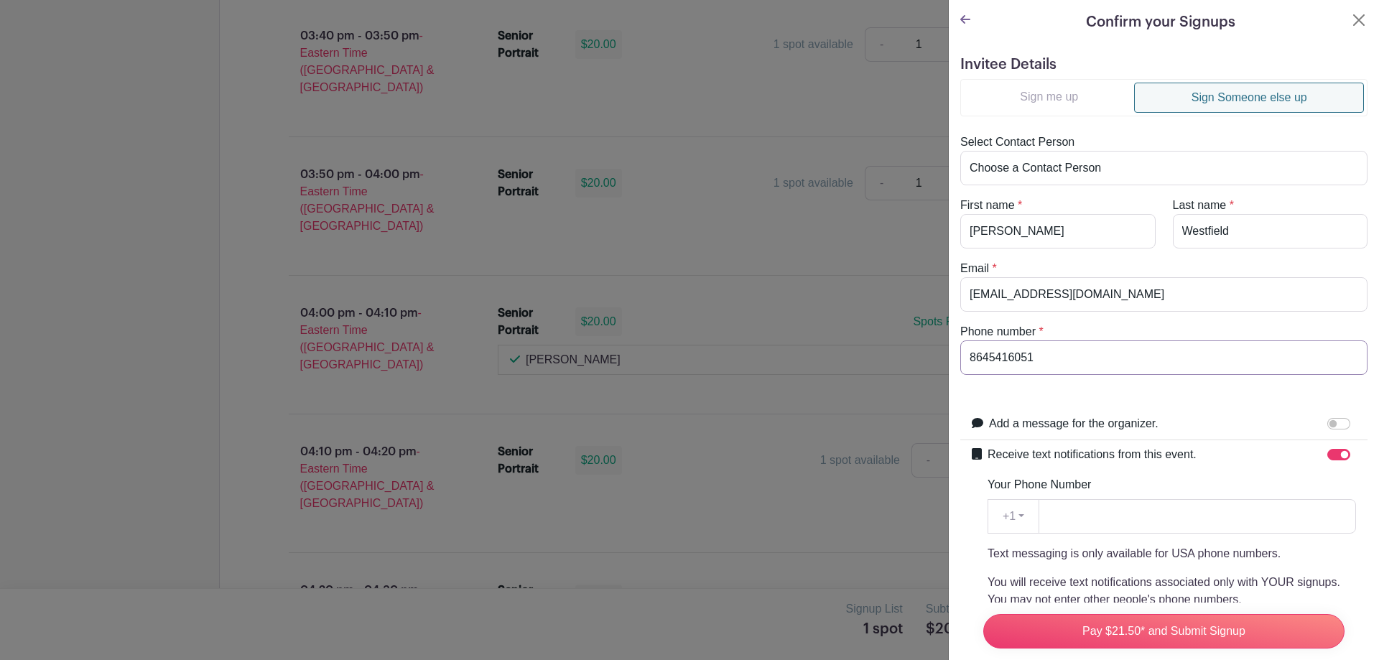
drag, startPoint x: 1067, startPoint y: 366, endPoint x: 931, endPoint y: 357, distance: 136.1
paste input "8645416051"
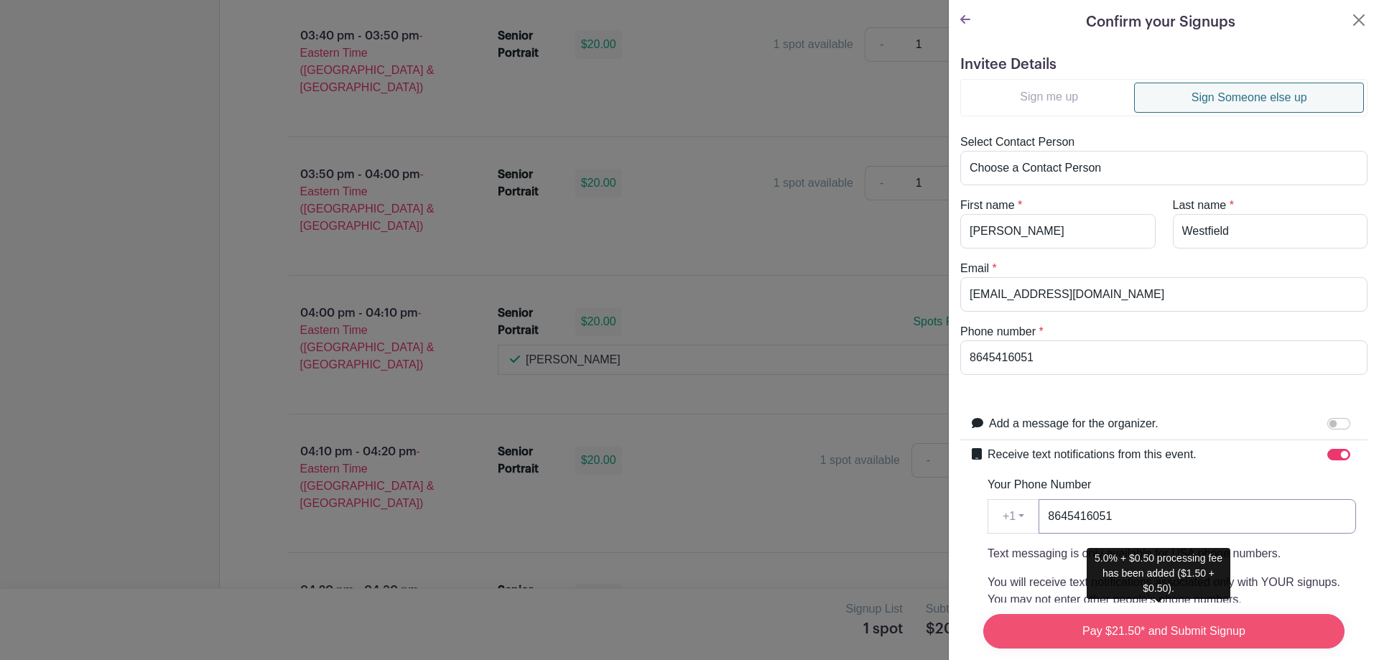
type input "8645416051"
click at [1155, 632] on input "Pay $21.50* and Submit Signup" at bounding box center [1164, 631] width 361 height 34
click at [1150, 624] on input "Pay $21.50* and Submit Signup" at bounding box center [1164, 631] width 361 height 34
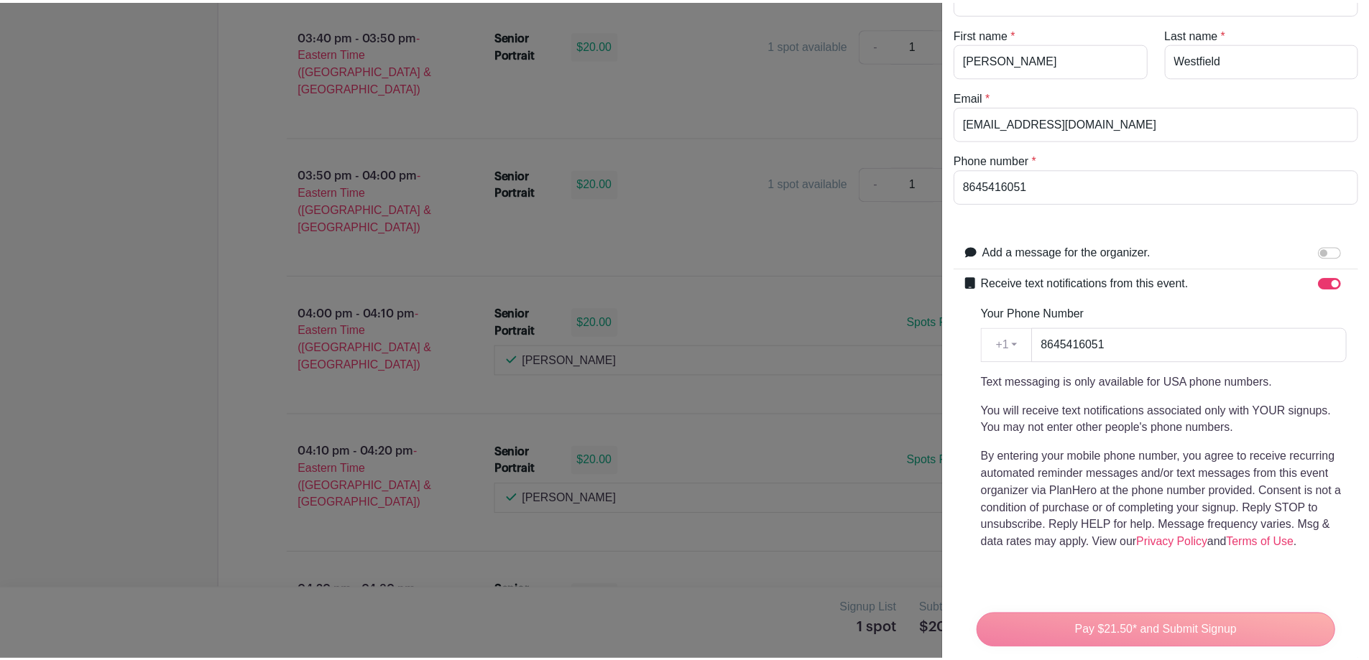
scroll to position [0, 0]
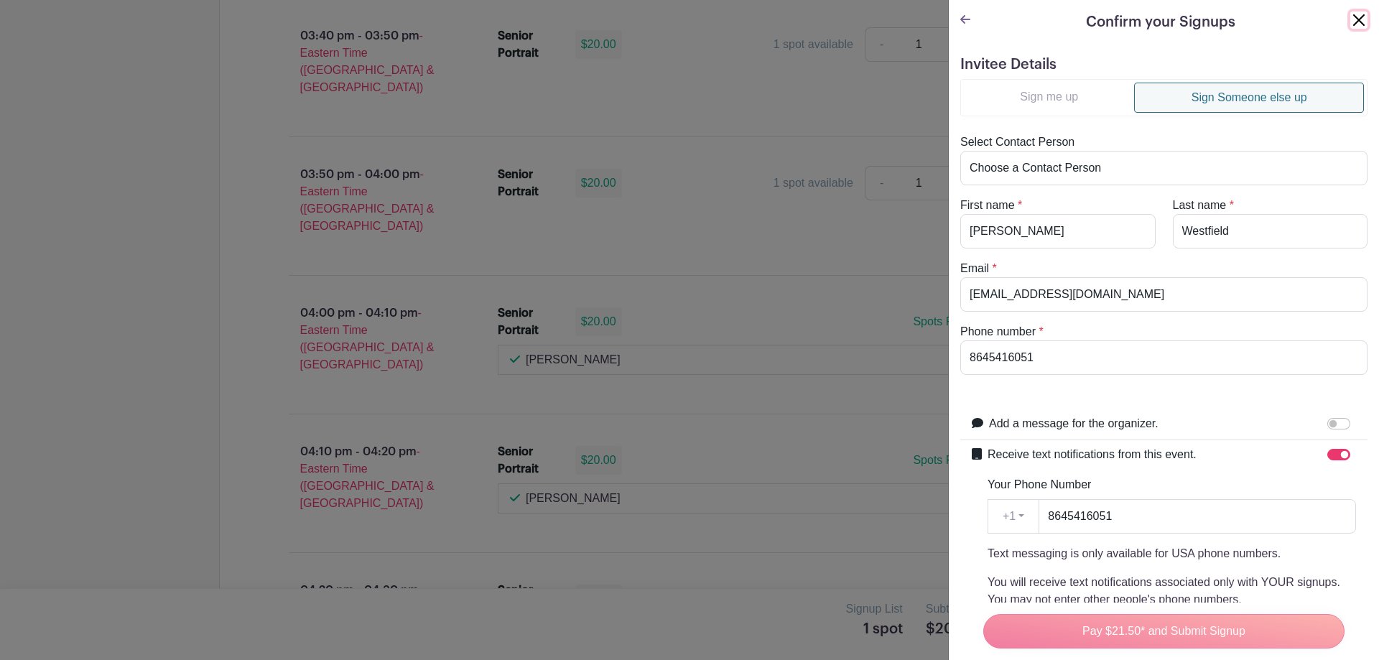
click at [1351, 22] on button "Close" at bounding box center [1359, 19] width 17 height 17
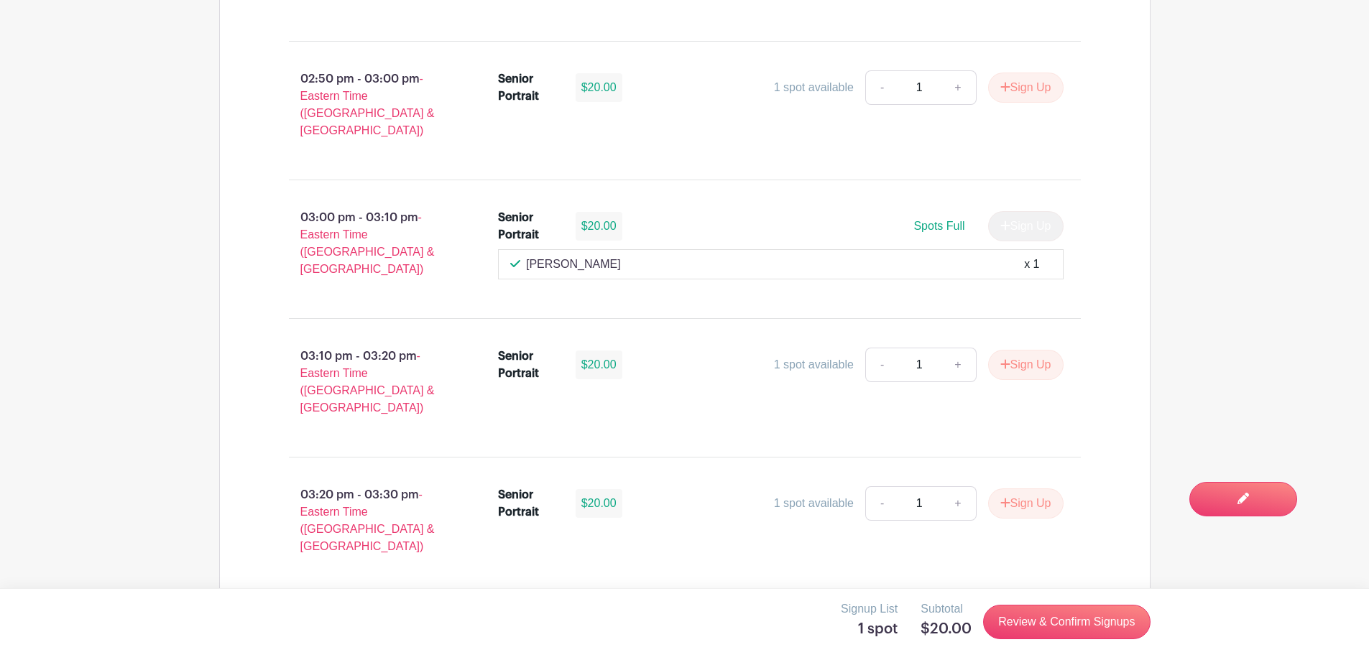
scroll to position [1371, 0]
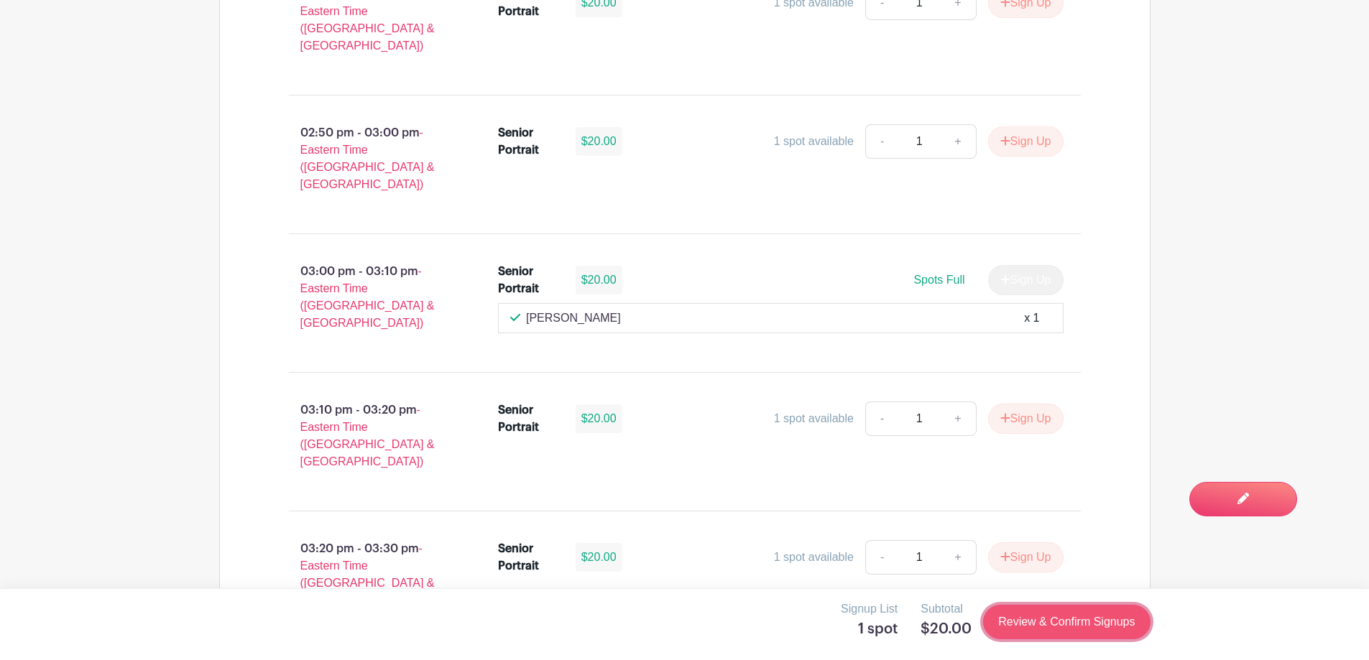
click at [1071, 623] on link "Review & Confirm Signups" at bounding box center [1066, 622] width 167 height 34
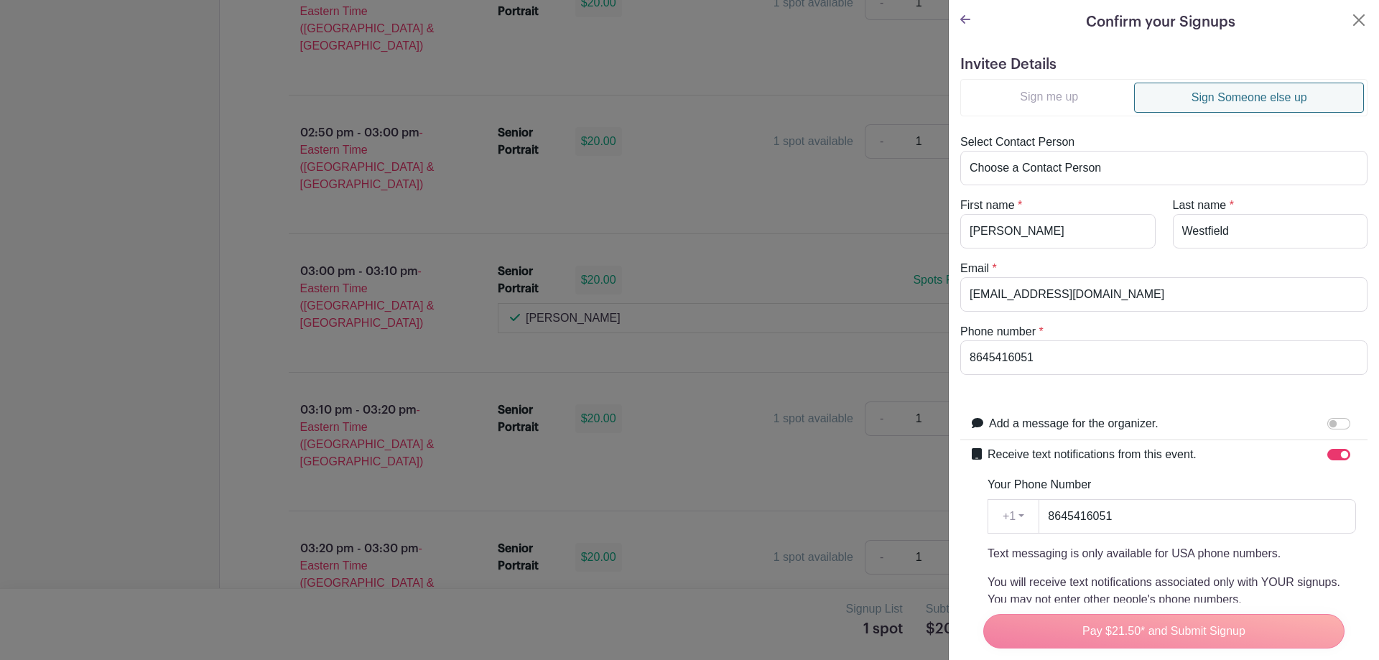
click at [690, 479] on div at bounding box center [689, 330] width 1379 height 660
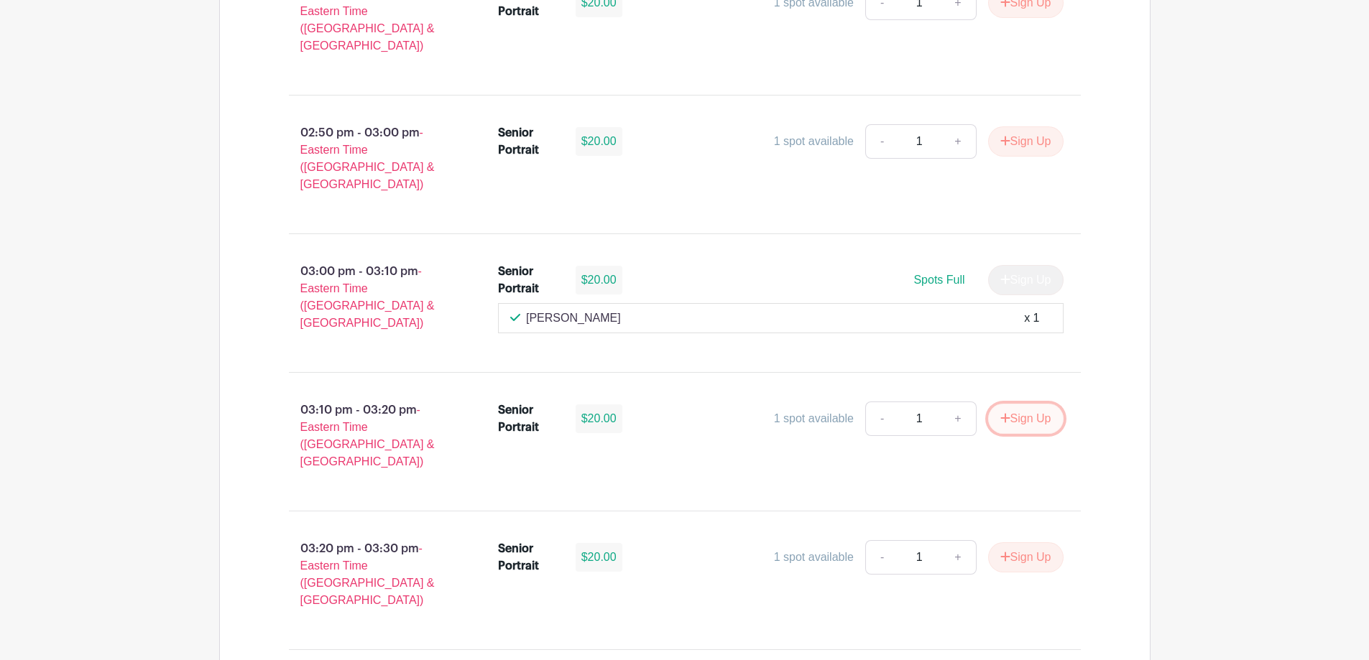
click at [1035, 404] on button "Sign Up" at bounding box center [1025, 419] width 75 height 30
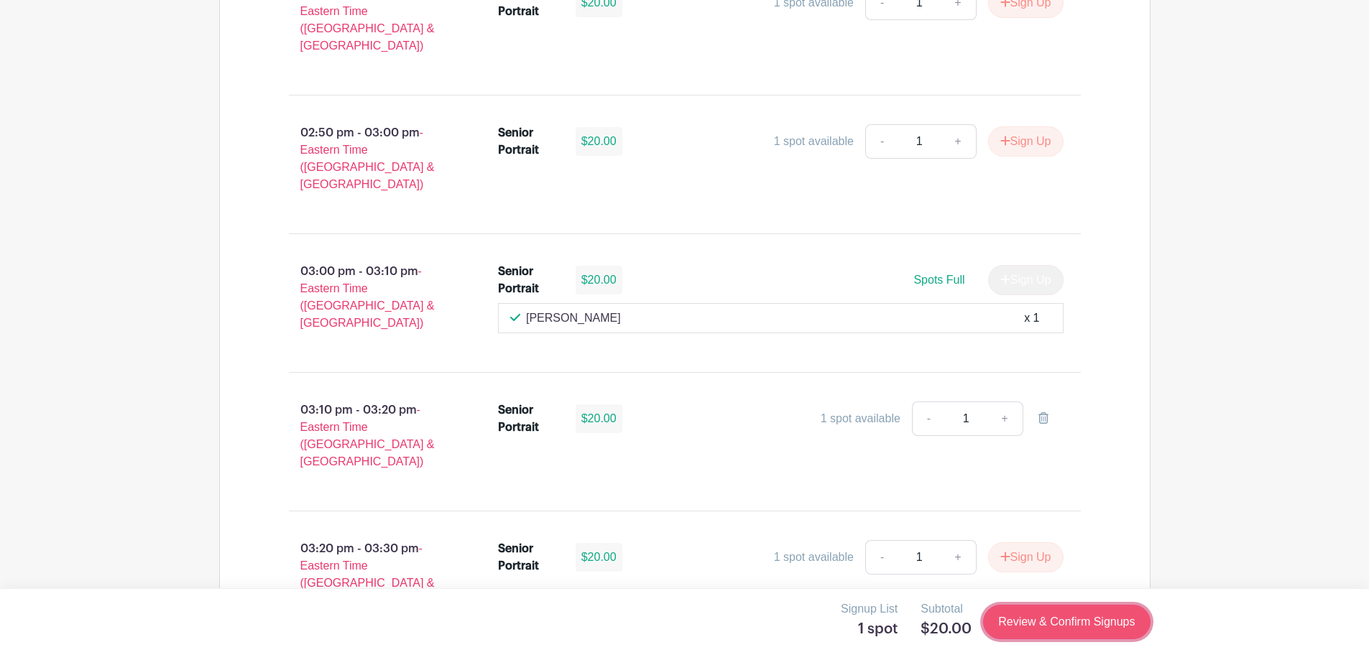
click at [1109, 621] on link "Review & Confirm Signups" at bounding box center [1066, 622] width 167 height 34
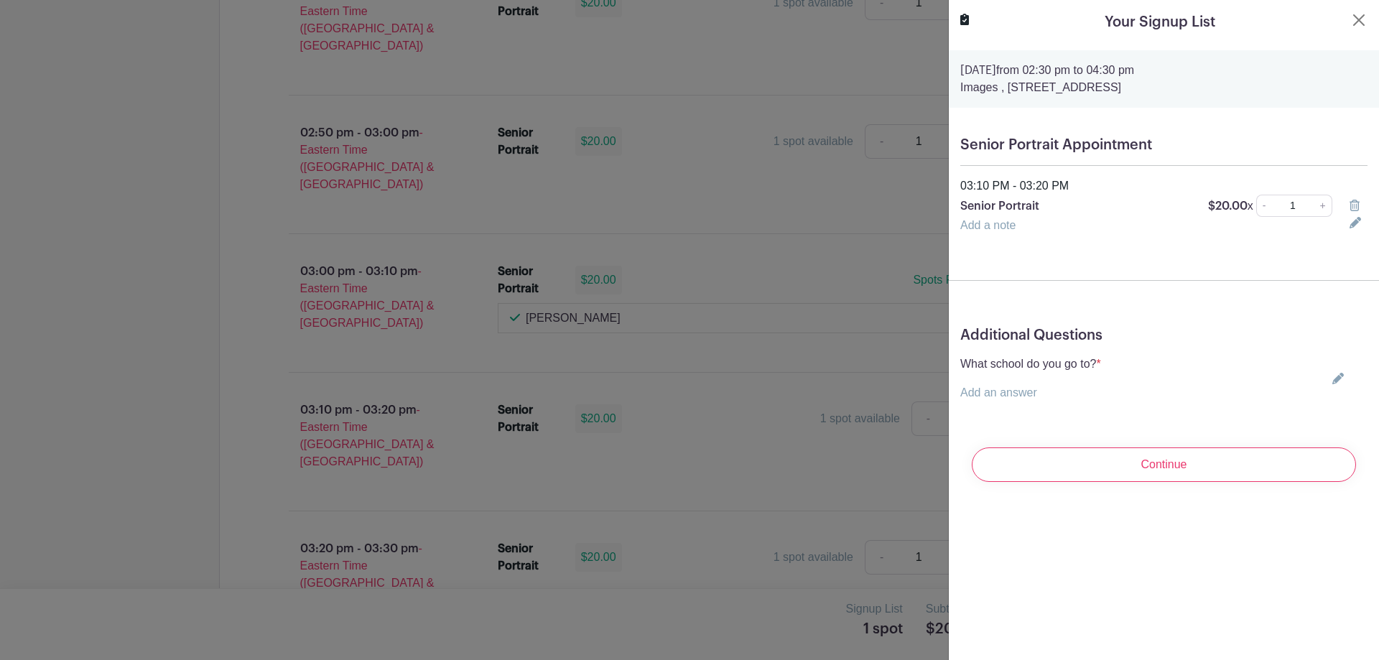
click at [1333, 378] on icon at bounding box center [1338, 378] width 11 height 11
click at [820, 345] on div at bounding box center [689, 330] width 1379 height 660
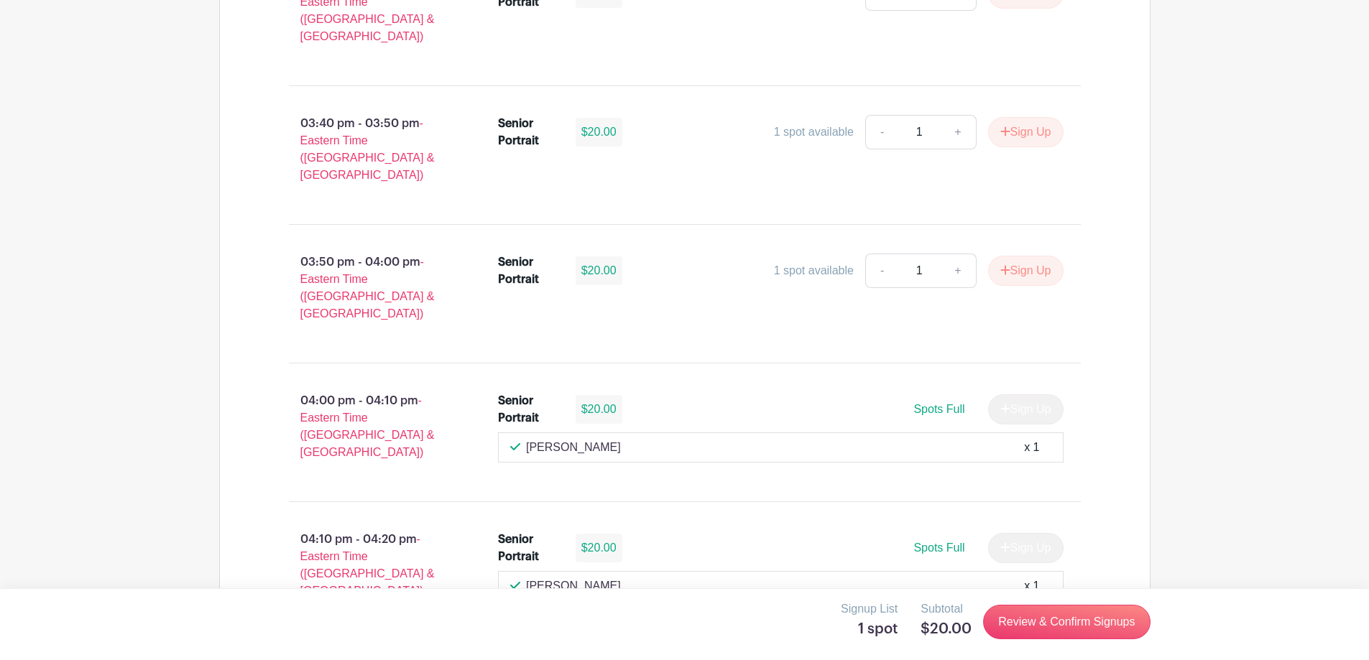
scroll to position [2196, 0]
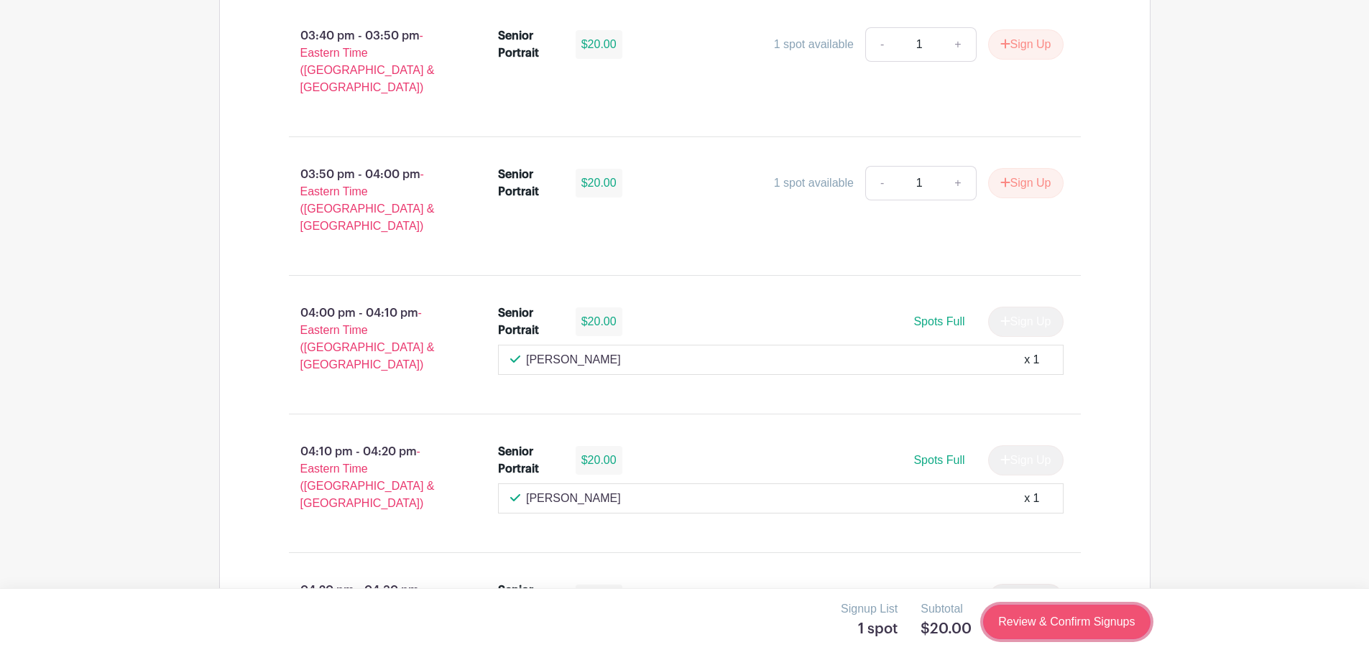
click at [1089, 618] on link "Review & Confirm Signups" at bounding box center [1066, 622] width 167 height 34
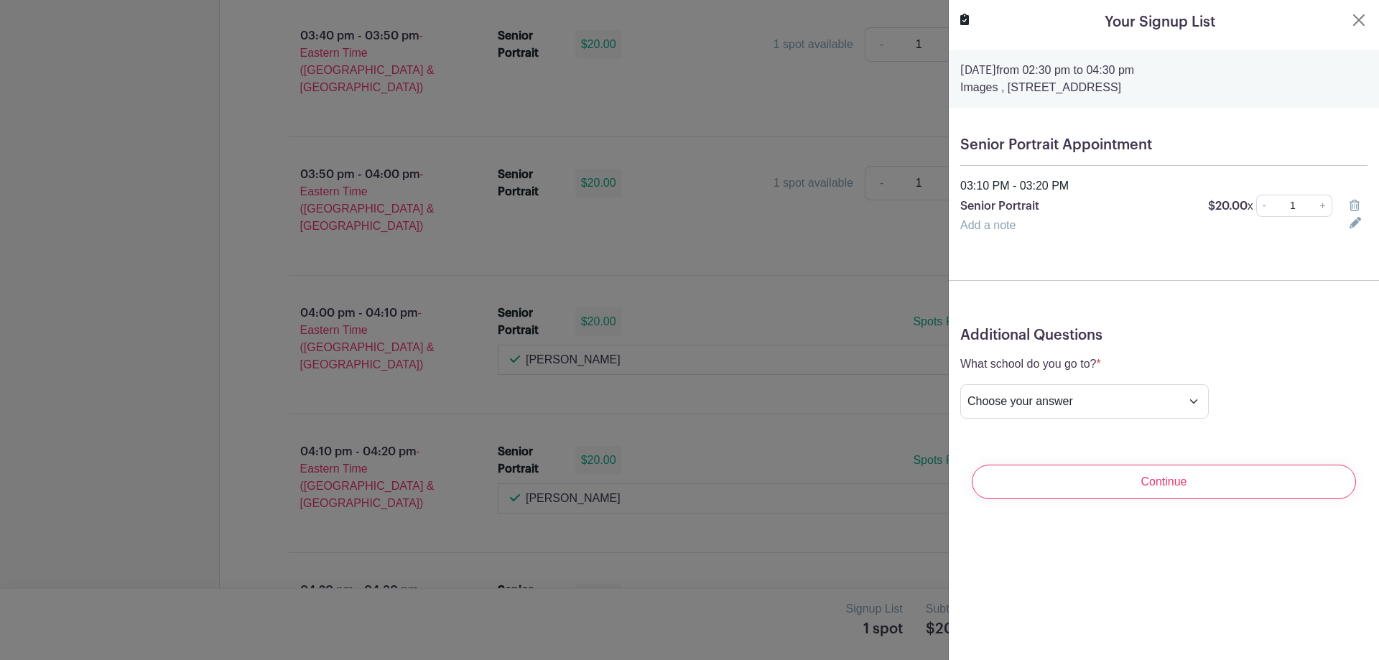
click at [1350, 201] on icon at bounding box center [1355, 205] width 10 height 11
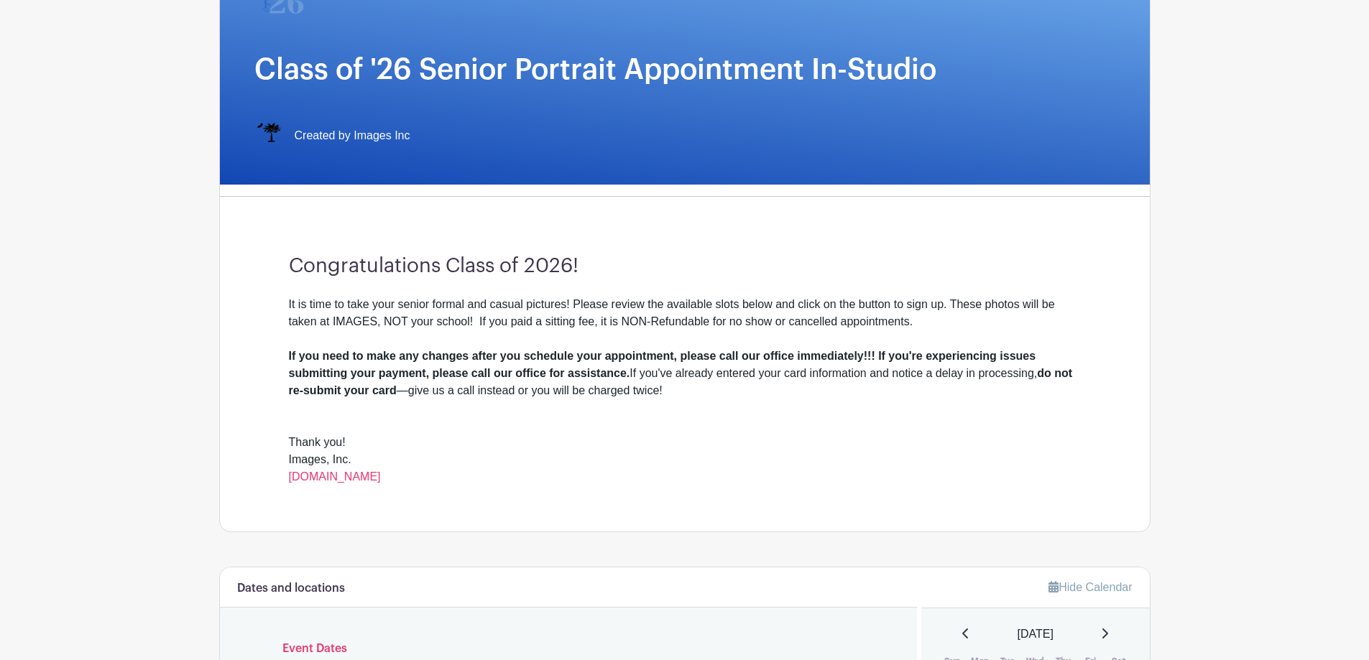
scroll to position [0, 0]
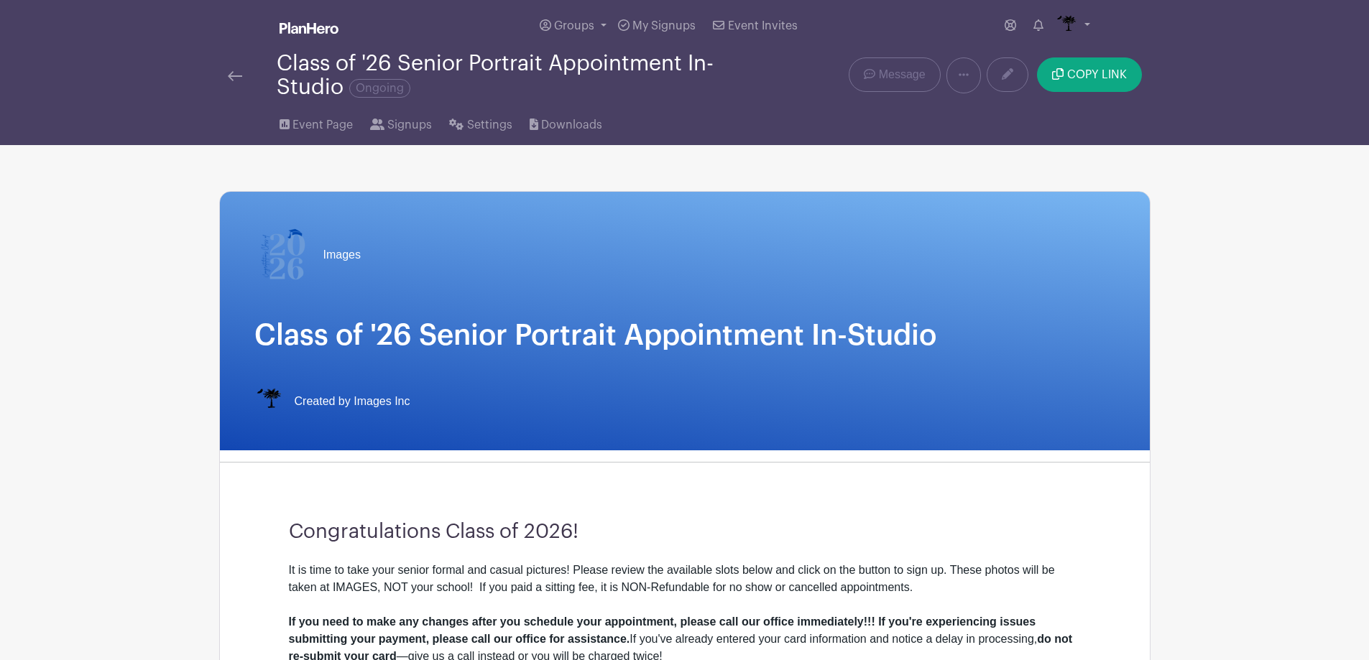
click at [233, 74] on img at bounding box center [235, 76] width 14 height 10
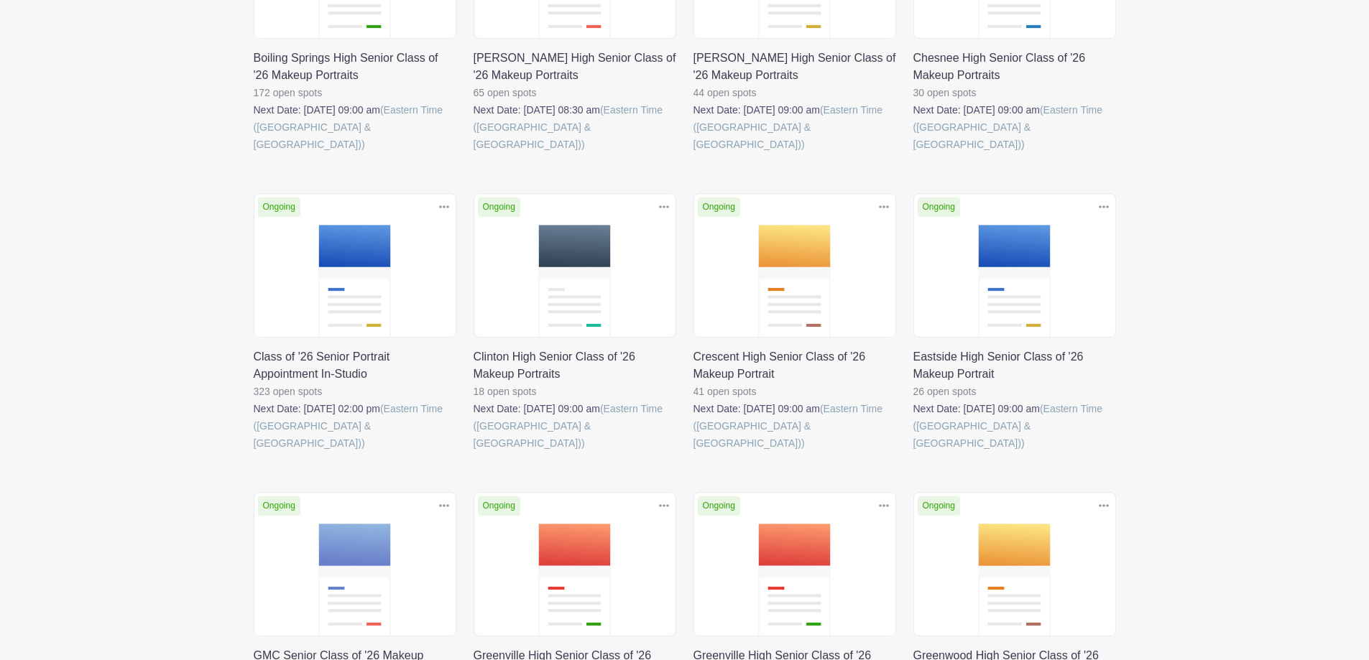
scroll to position [359, 0]
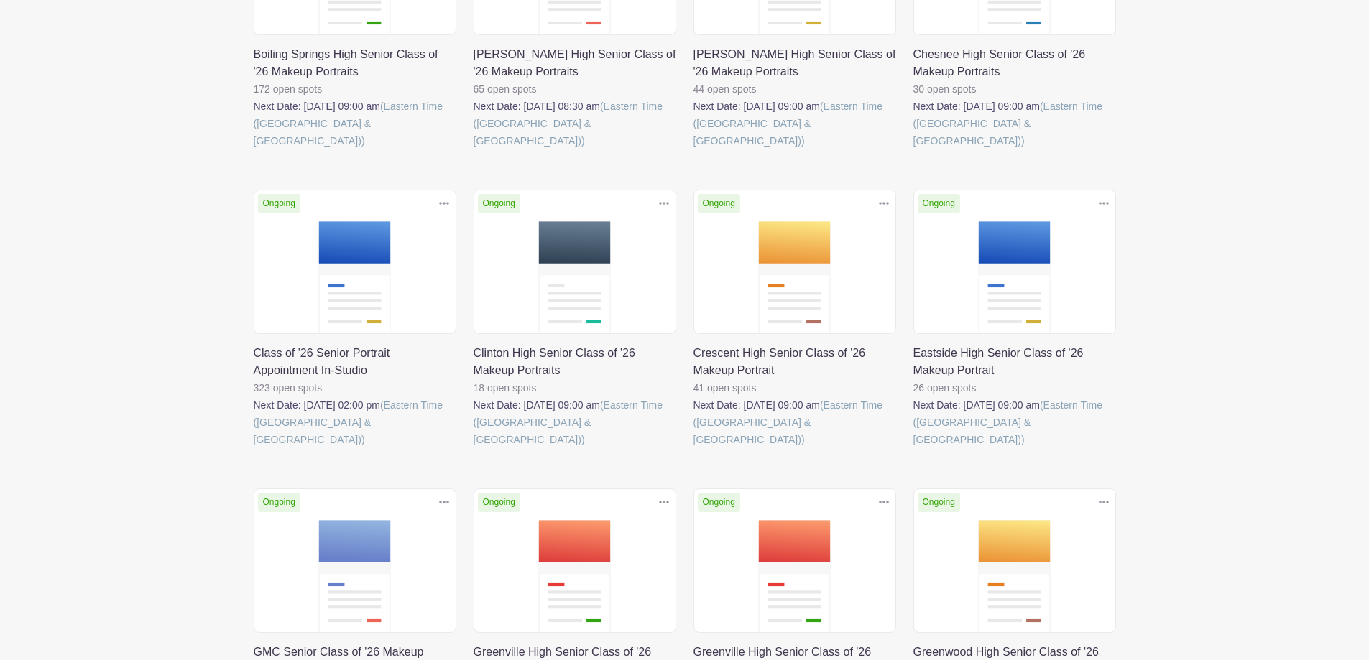
click at [254, 448] on link at bounding box center [254, 448] width 0 height 0
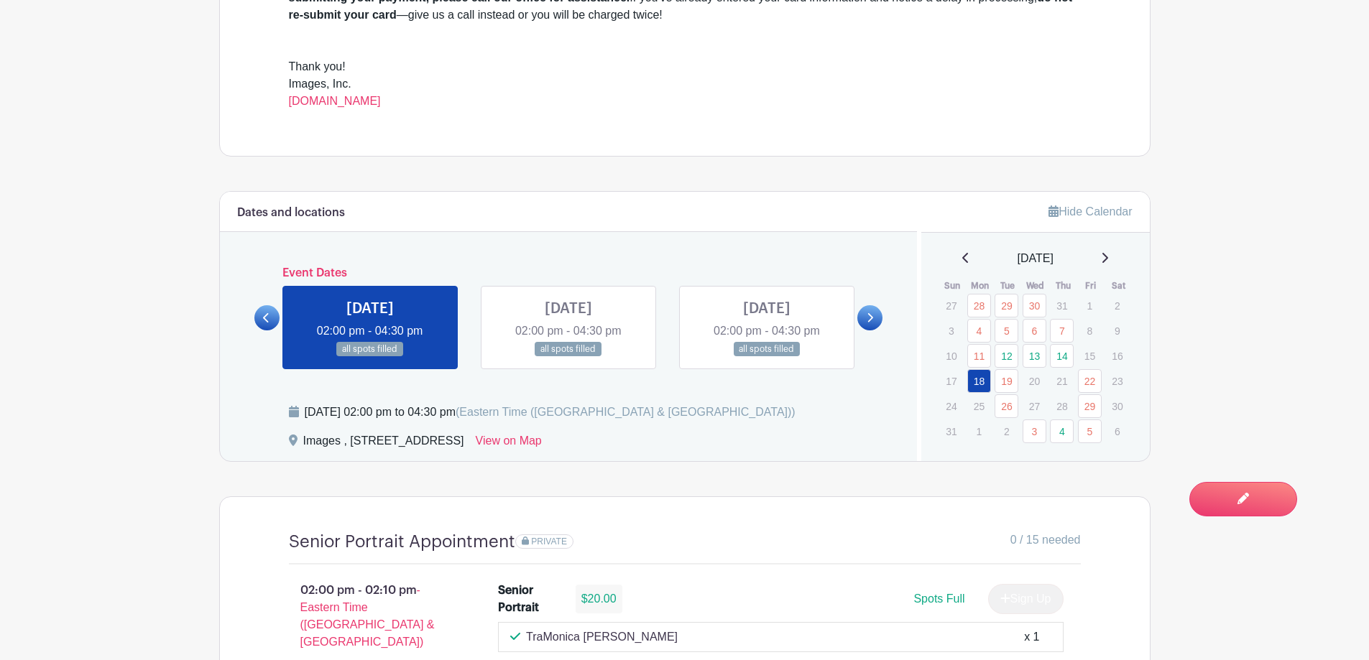
scroll to position [647, 0]
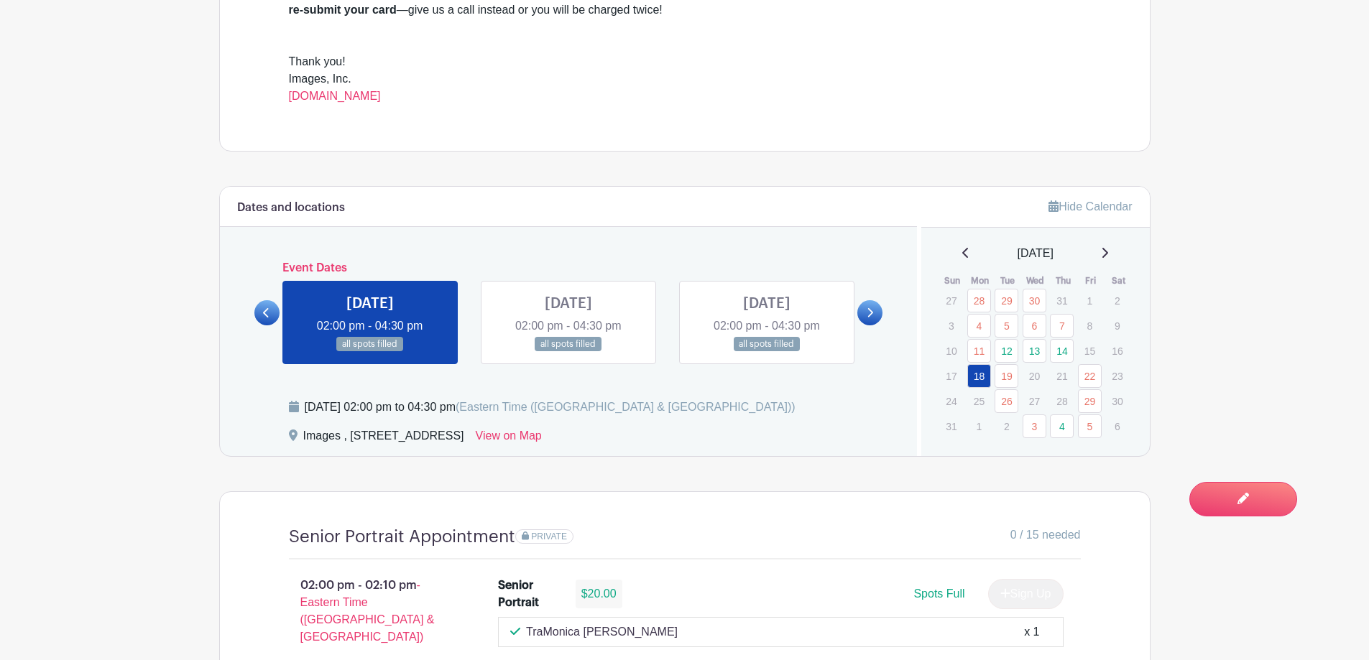
click at [1108, 249] on icon at bounding box center [1105, 253] width 6 height 10
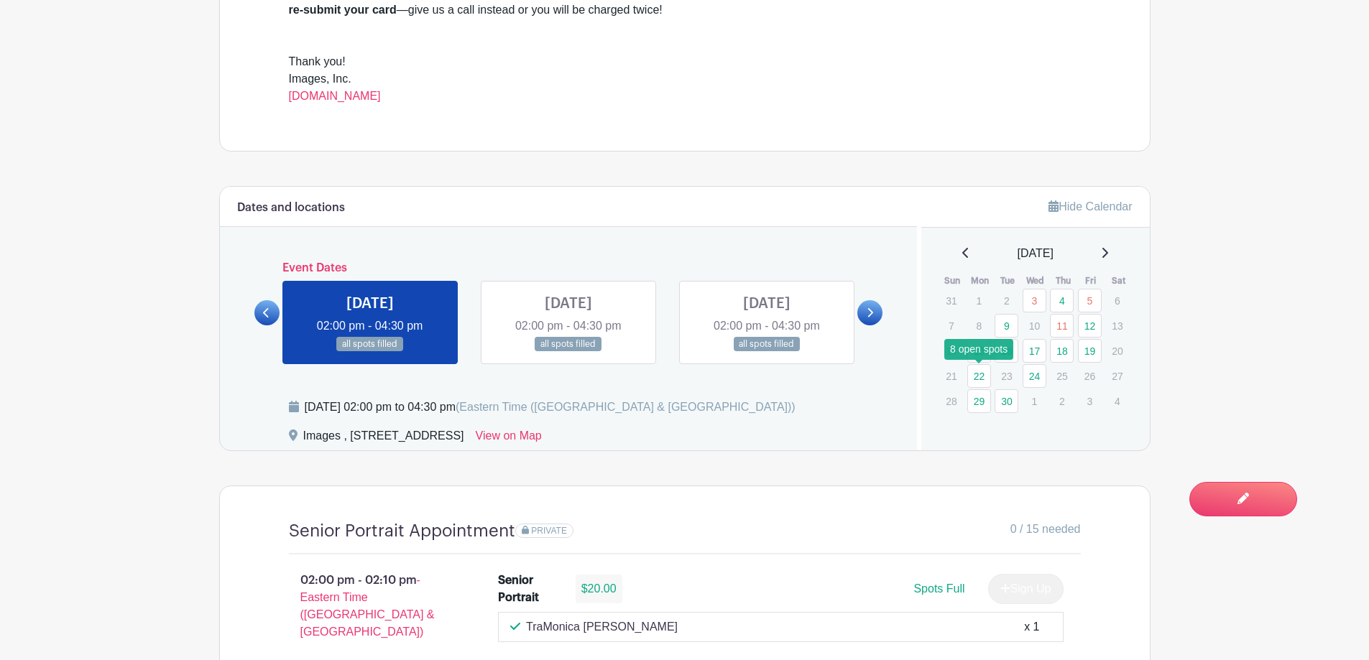
click at [982, 372] on link "22" at bounding box center [979, 376] width 24 height 24
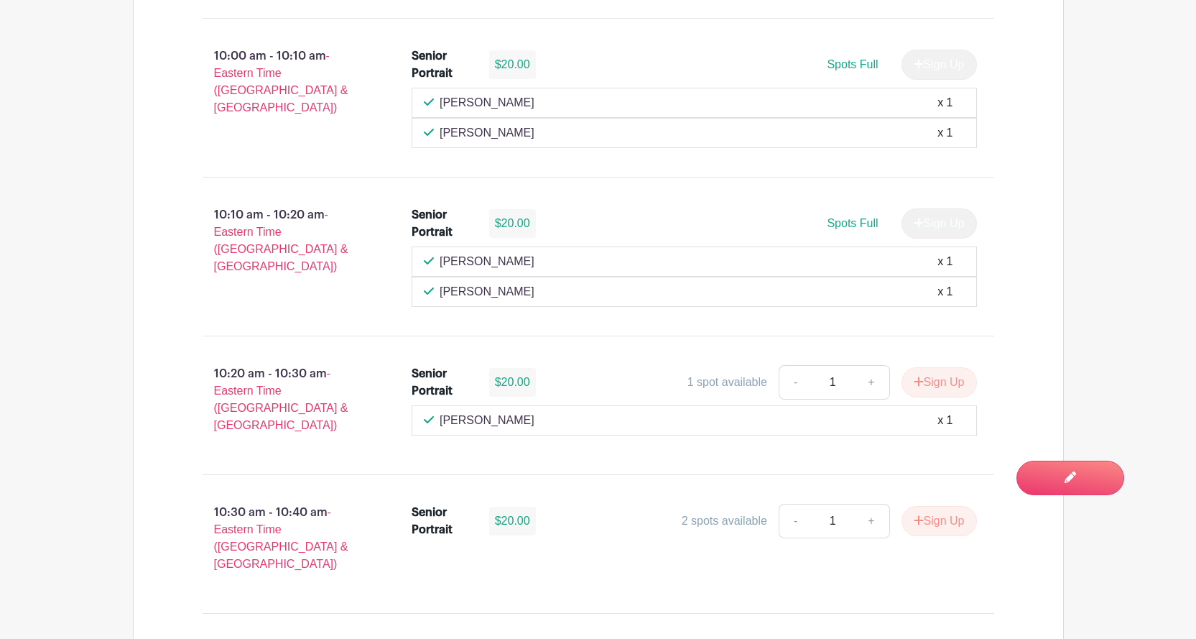
scroll to position [3017, 0]
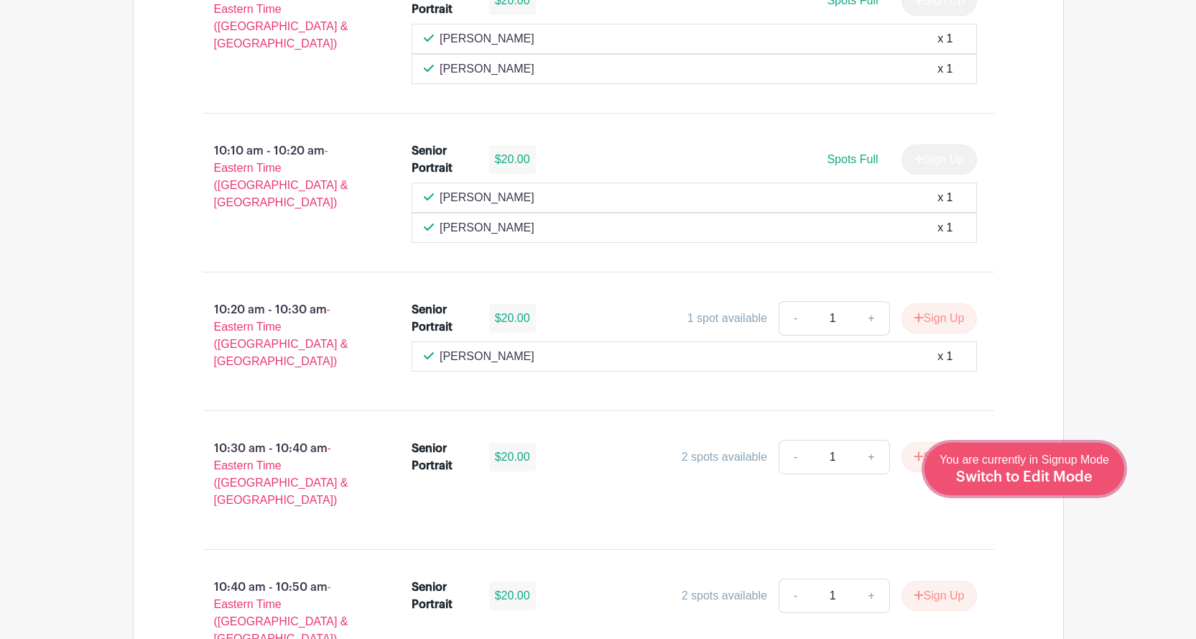
click at [1082, 479] on span "Switch to Edit Mode" at bounding box center [1024, 477] width 137 height 14
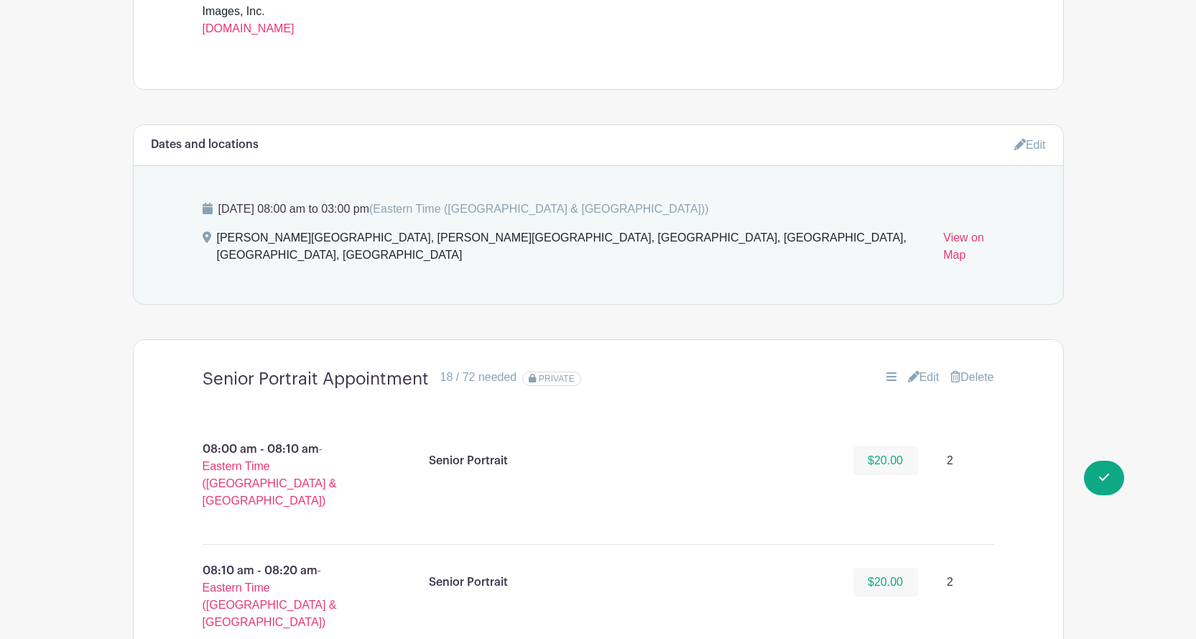
scroll to position [979, 0]
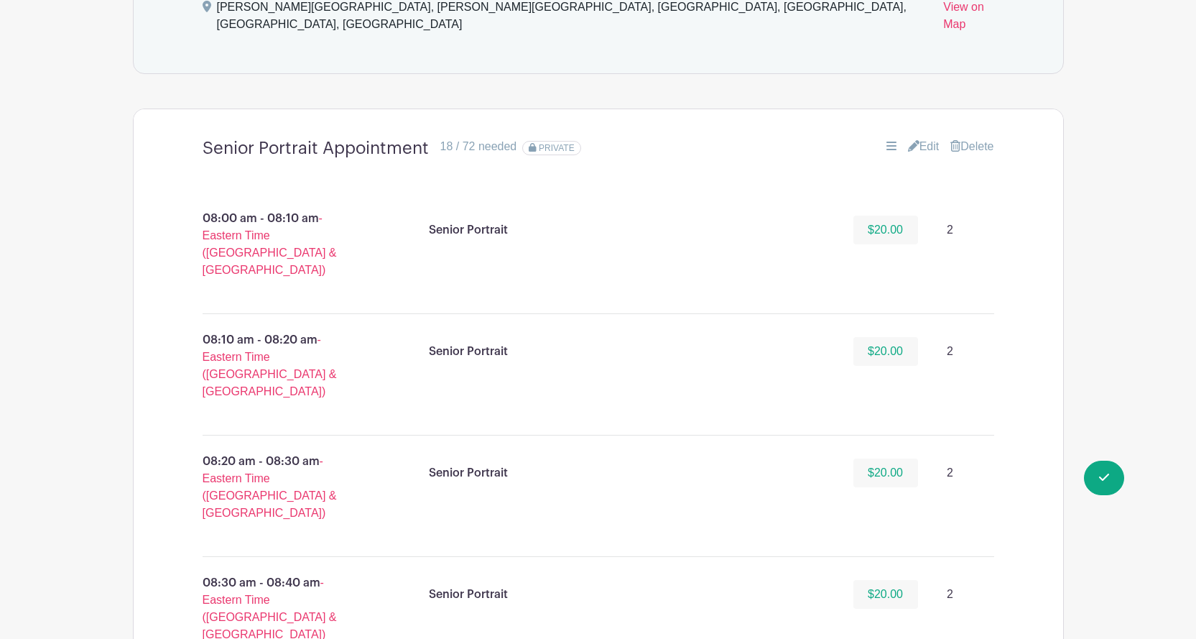
click at [920, 138] on link "Edit" at bounding box center [924, 146] width 32 height 17
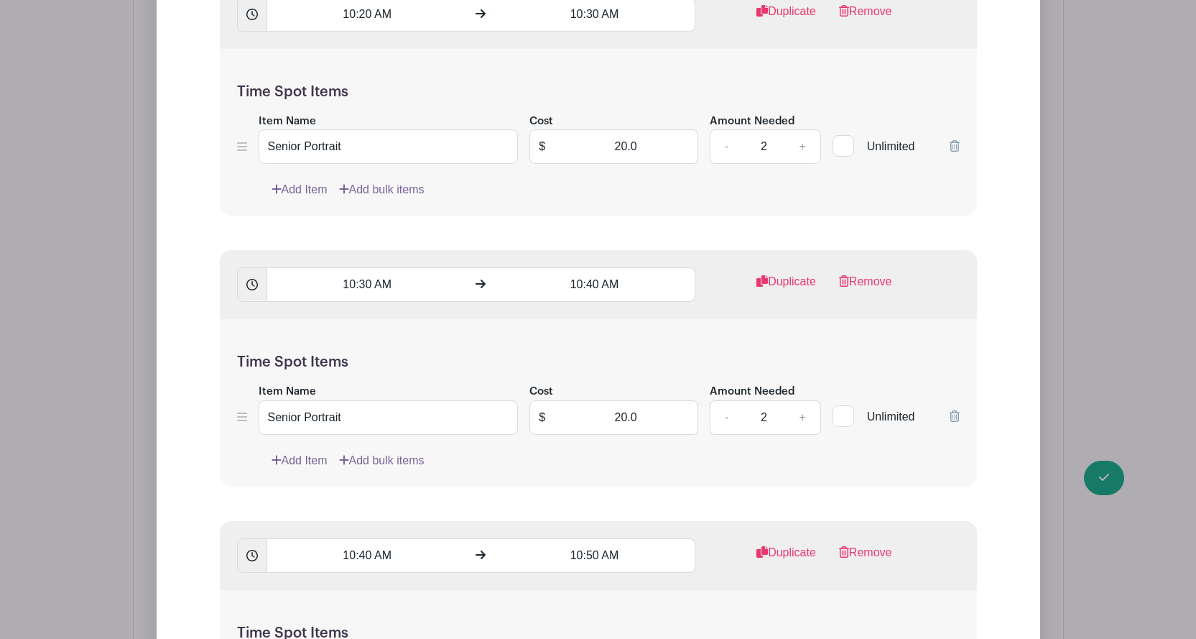
scroll to position [5218, 0]
click at [726, 398] on link "-" at bounding box center [726, 415] width 33 height 34
type input "1"
click at [300, 450] on link "Add Item" at bounding box center [300, 458] width 56 height 17
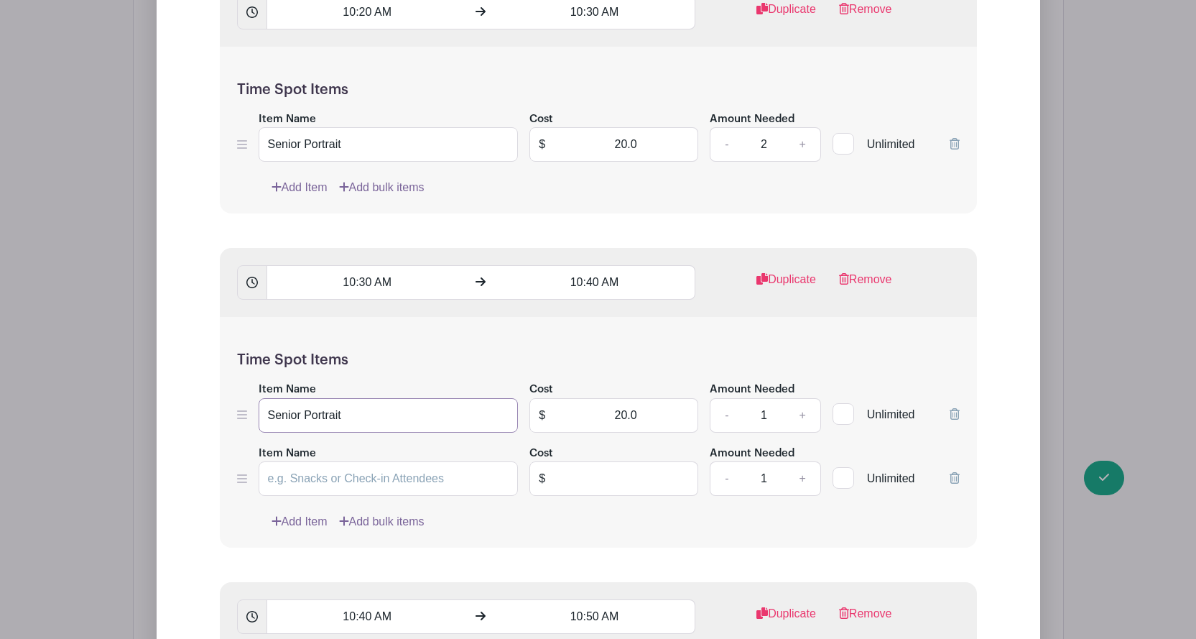
drag, startPoint x: 376, startPoint y: 412, endPoint x: 260, endPoint y: 417, distance: 115.7
click at [260, 417] on div "Time Spot Items Item Name Senior Portrait Cost $ 20.0 Amount Needed - 1 + Unlim…" at bounding box center [598, 432] width 757 height 231
paste input "Senior Portrait"
type input "Senior Portrait"
click at [623, 467] on input "text" at bounding box center [626, 478] width 144 height 34
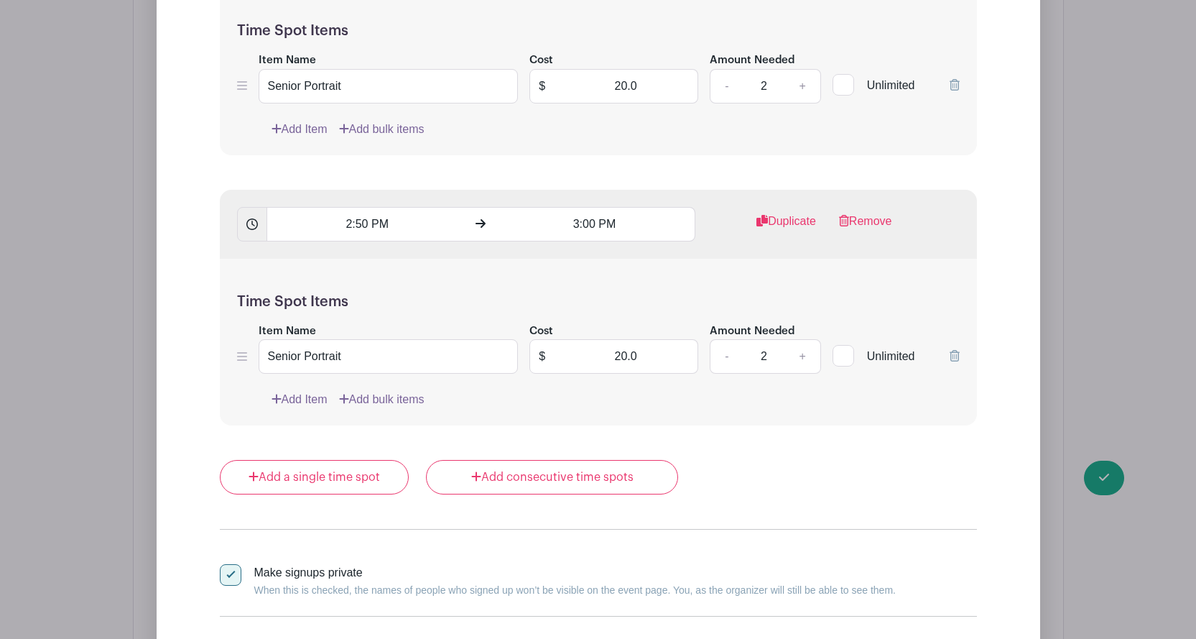
scroll to position [11181, 0]
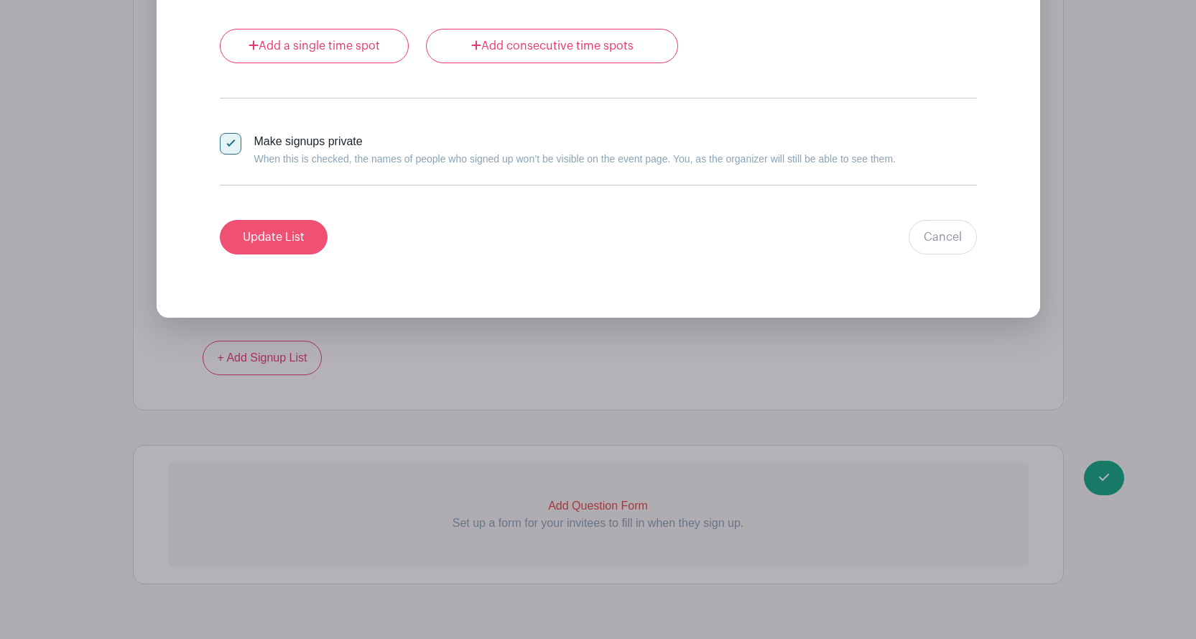
type input "0"
click at [236, 226] on input "Update List" at bounding box center [274, 237] width 108 height 34
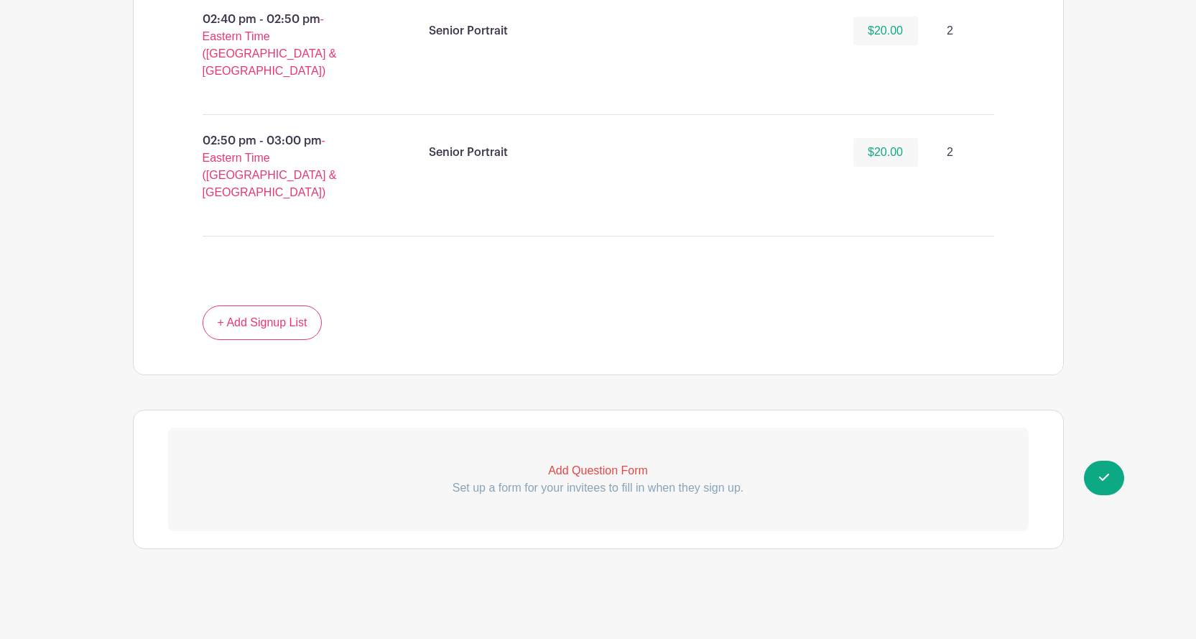
scroll to position [4680, 0]
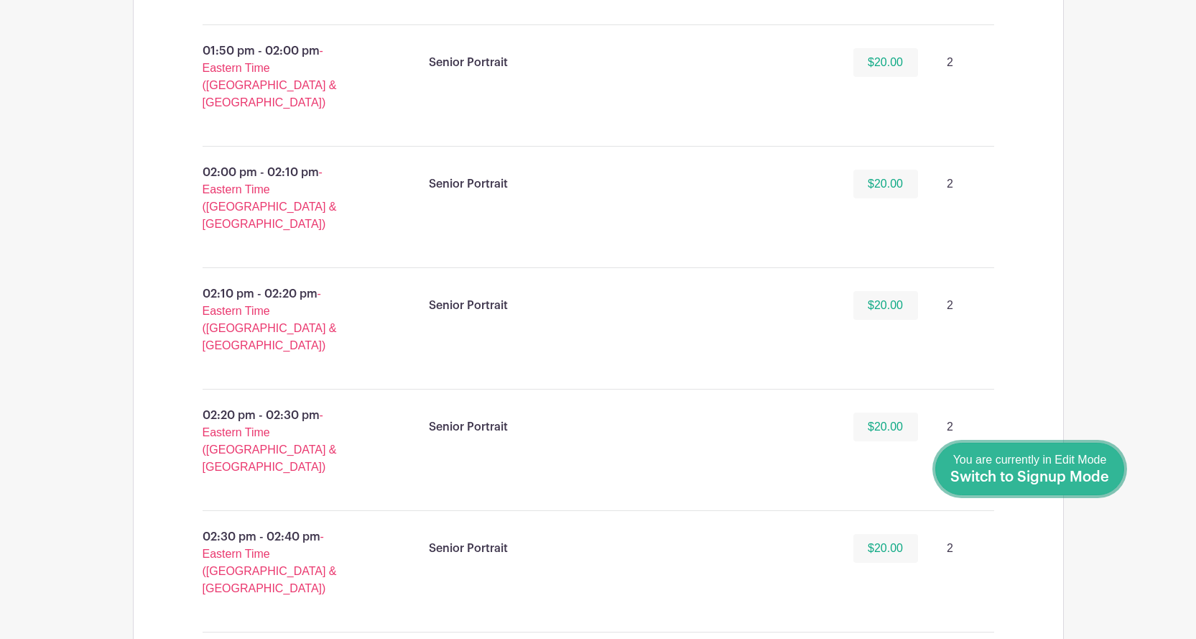
click at [1091, 470] on span "Switch to Signup Mode" at bounding box center [1029, 477] width 159 height 14
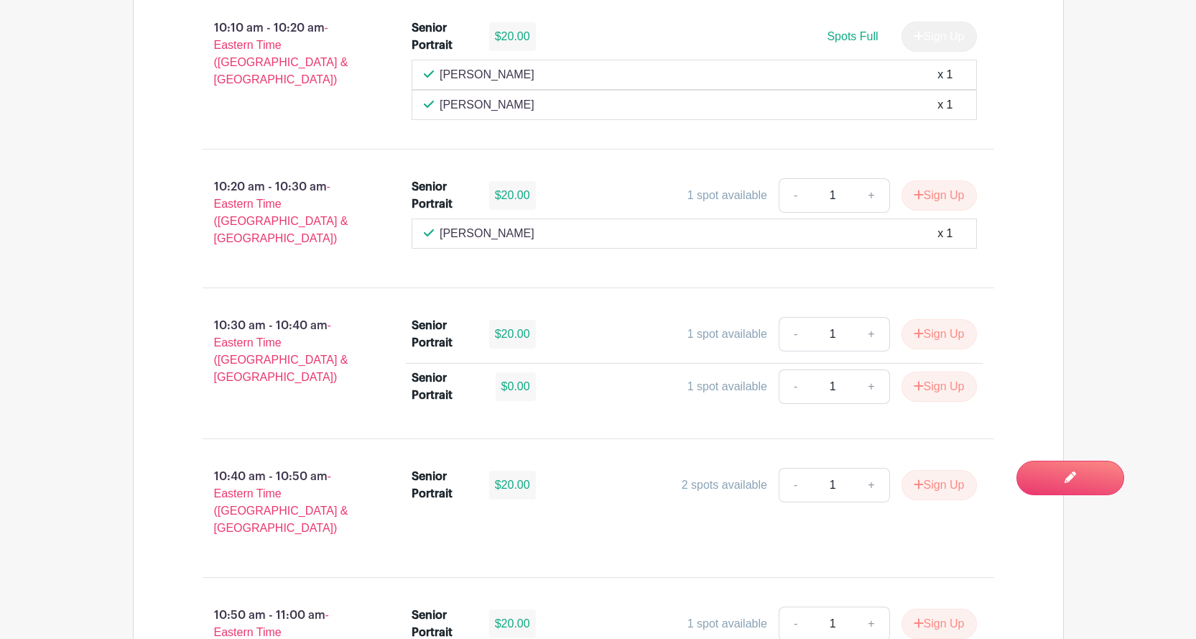
scroll to position [3161, 0]
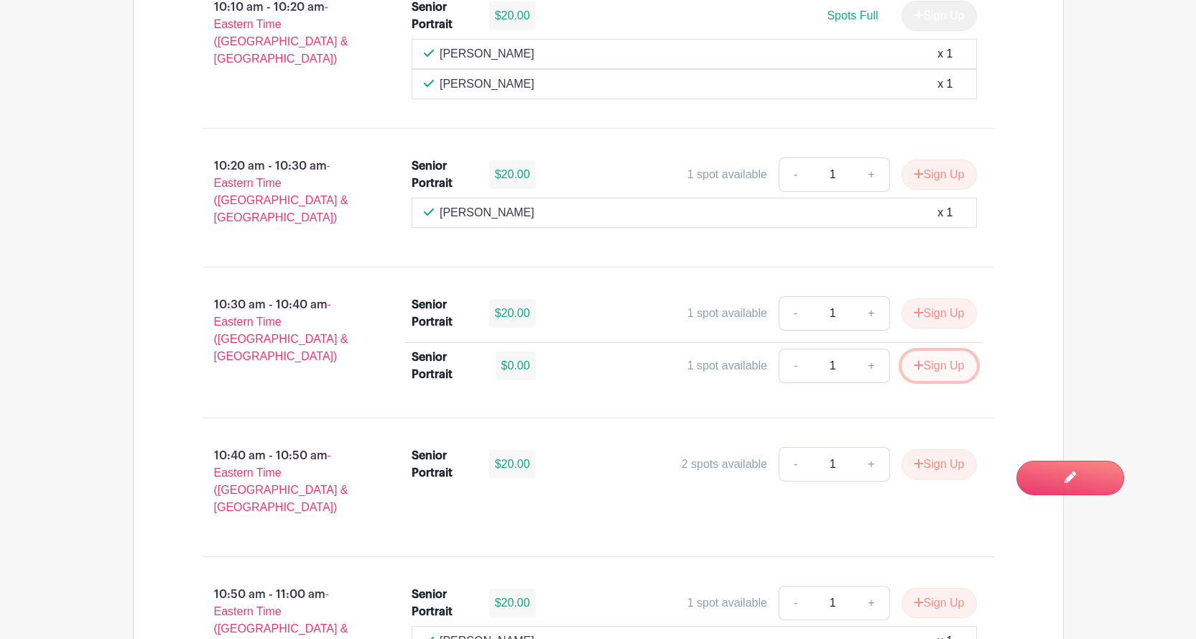
click at [928, 351] on button "Sign Up" at bounding box center [939, 366] width 75 height 30
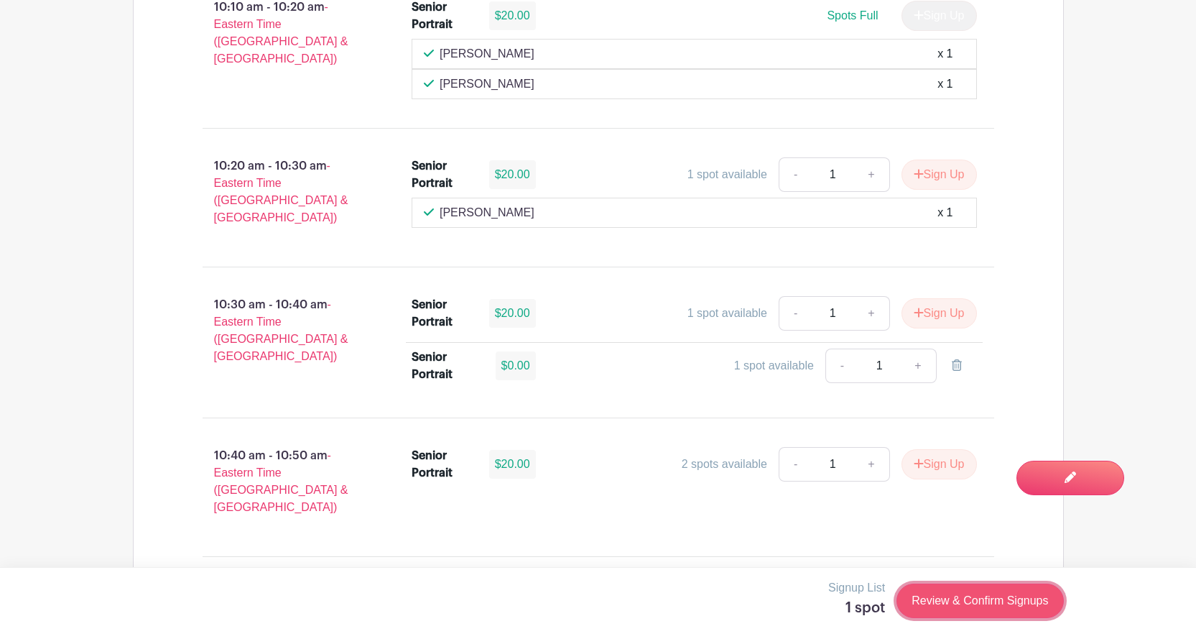
click at [969, 610] on link "Review & Confirm Signups" at bounding box center [980, 600] width 167 height 34
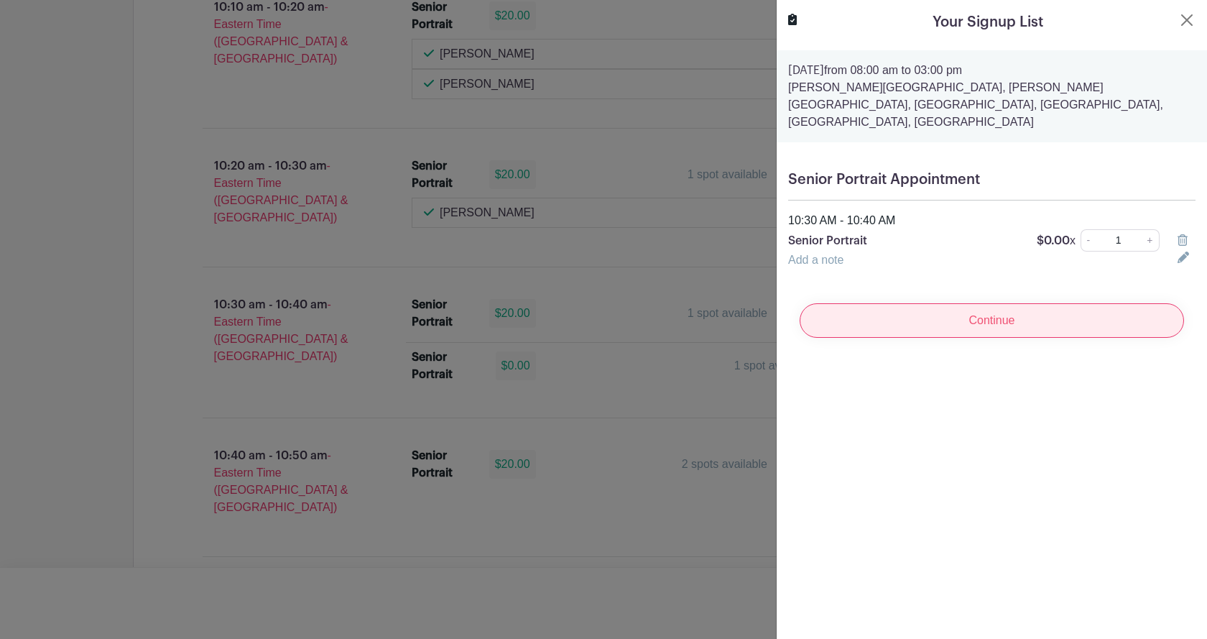
click at [973, 303] on input "Continue" at bounding box center [992, 320] width 384 height 34
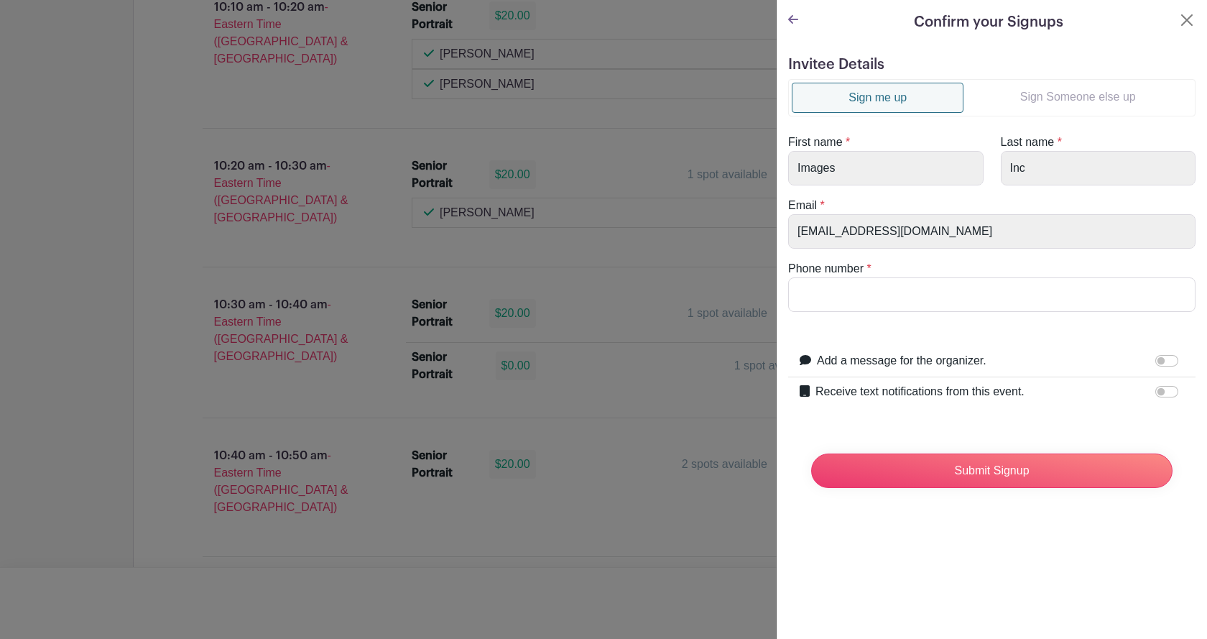
click at [1043, 90] on link "Sign Someone else up" at bounding box center [1077, 97] width 228 height 29
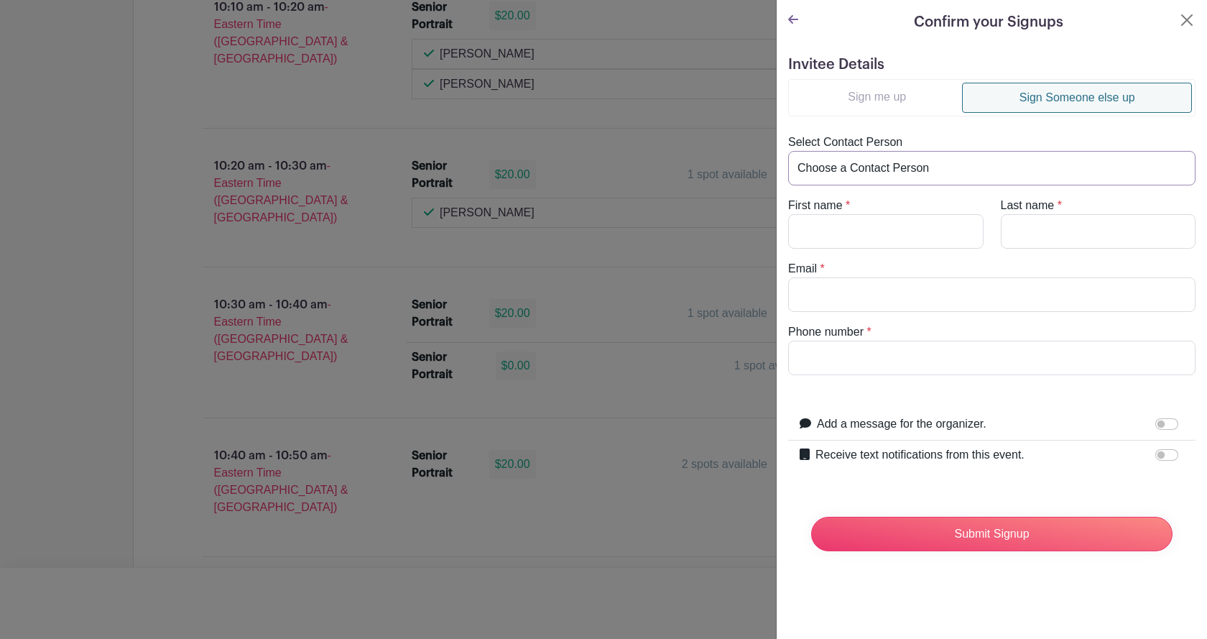
click at [870, 165] on select "Choose a Contact Person [PERSON_NAME] [PERSON_NAME] ([EMAIL_ADDRESS][DOMAIN_NAM…" at bounding box center [991, 168] width 407 height 34
select select "[EMAIL_ADDRESS][DOMAIN_NAME]"
click at [788, 151] on select "Choose a Contact Person [PERSON_NAME] [PERSON_NAME] ([EMAIL_ADDRESS][DOMAIN_NAM…" at bounding box center [991, 168] width 407 height 34
type input "Smitty"
type input "[PERSON_NAME]"
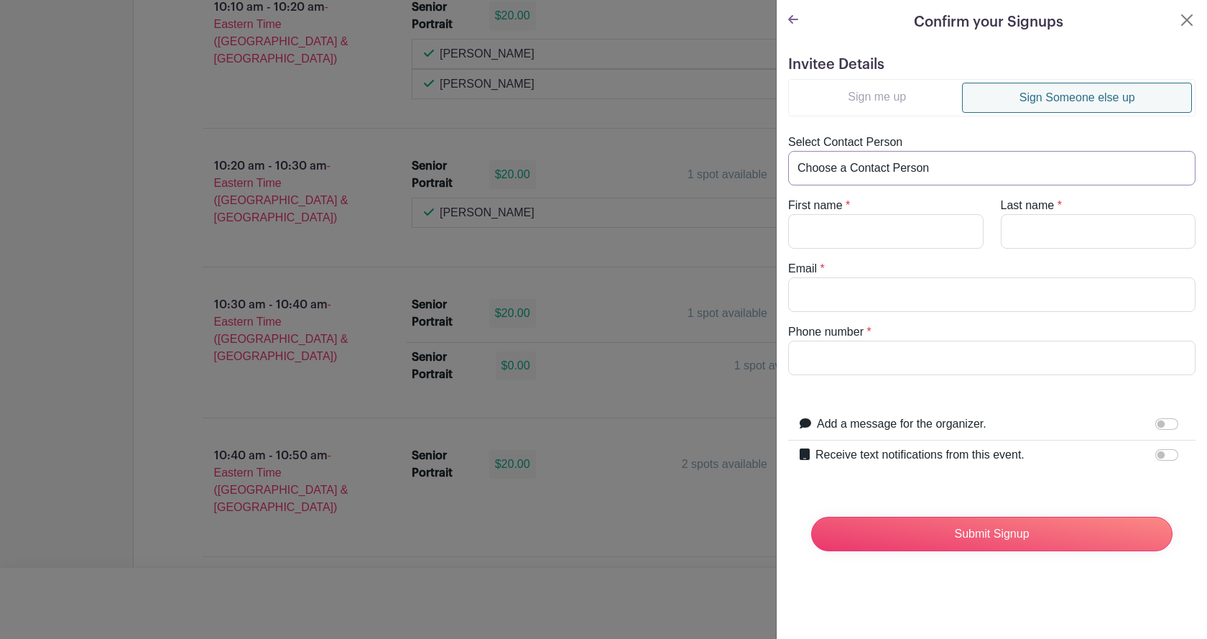
type input "[EMAIL_ADDRESS][DOMAIN_NAME]"
type input "[PHONE_NUMBER]"
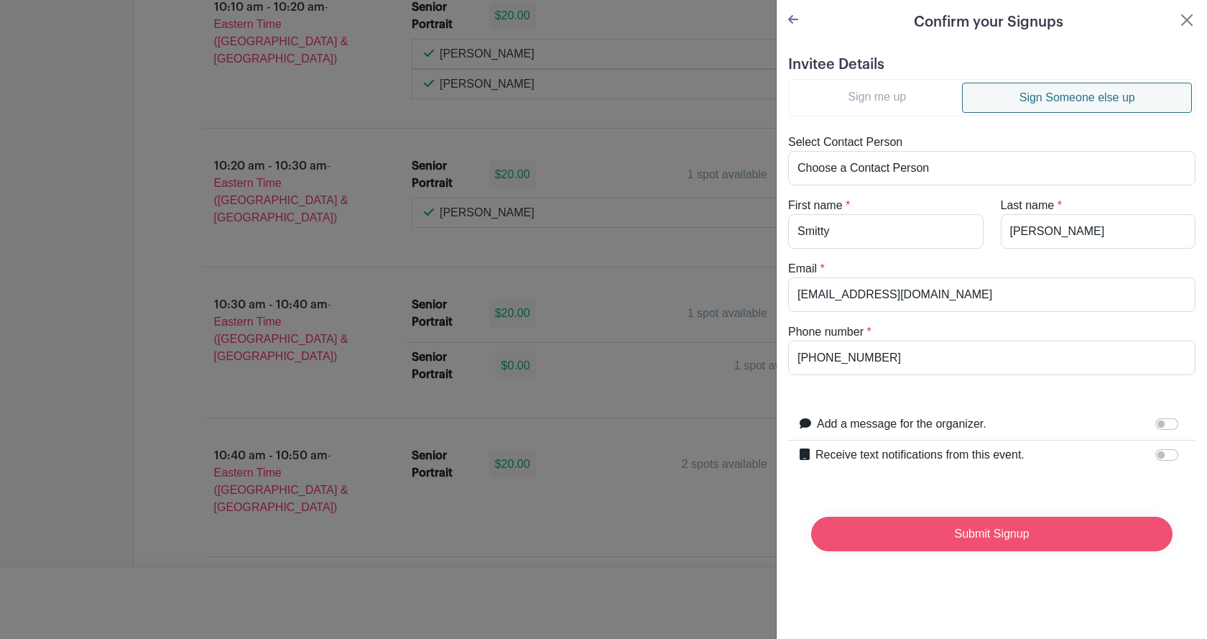
click at [927, 532] on input "Submit Signup" at bounding box center [991, 534] width 361 height 34
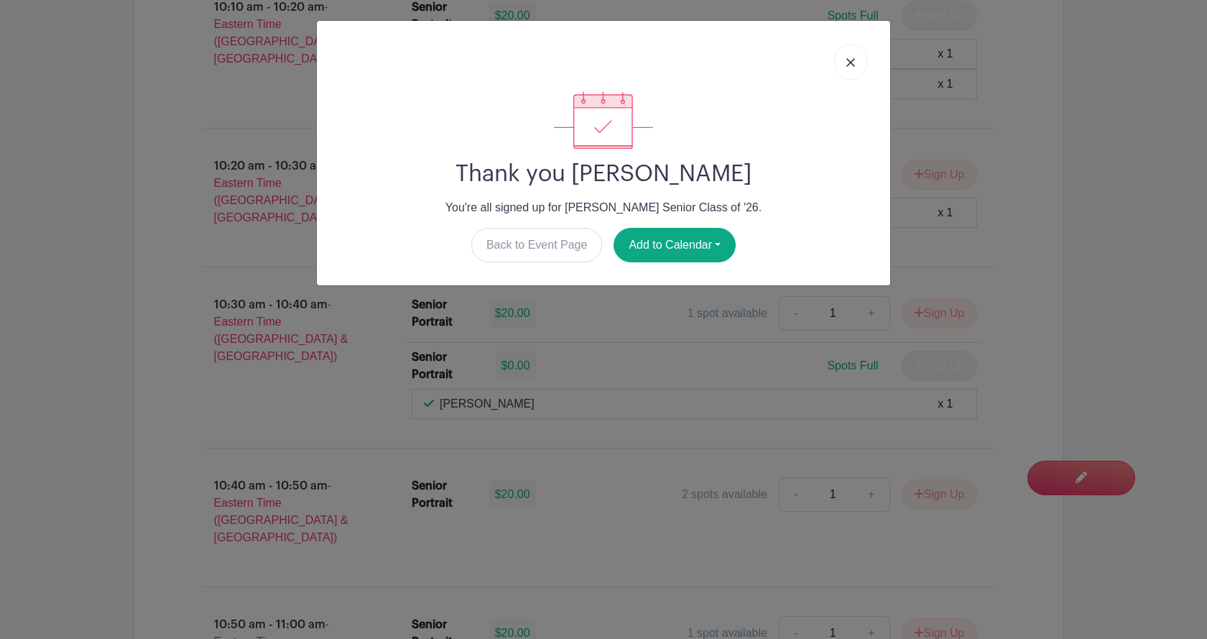
click at [854, 73] on link at bounding box center [850, 62] width 33 height 36
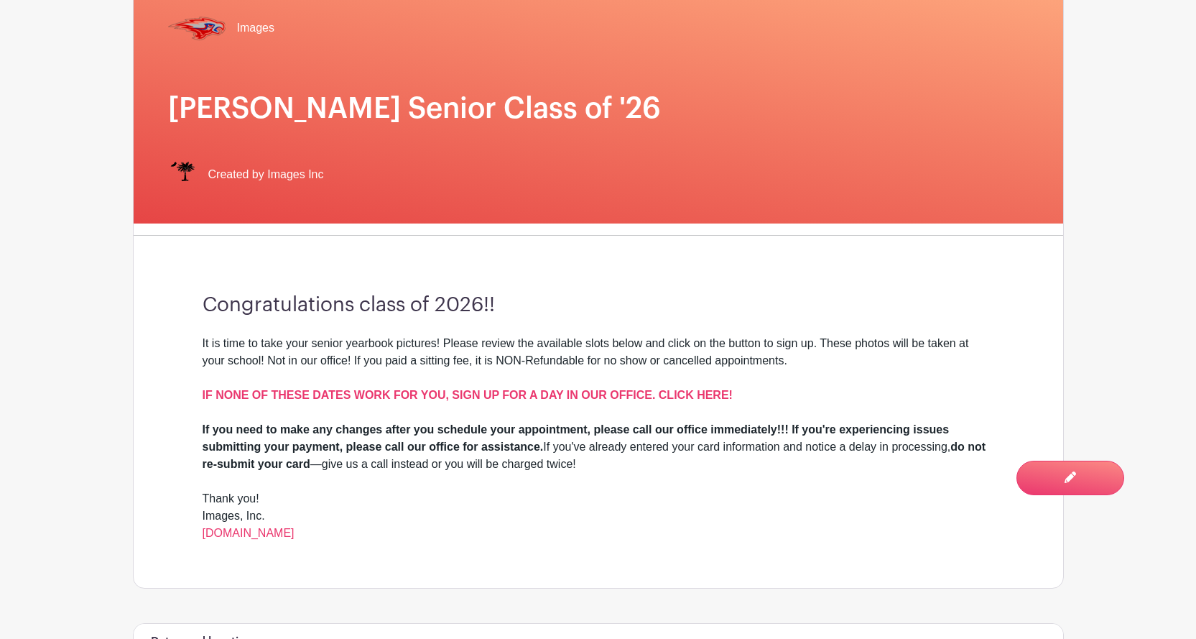
scroll to position [0, 0]
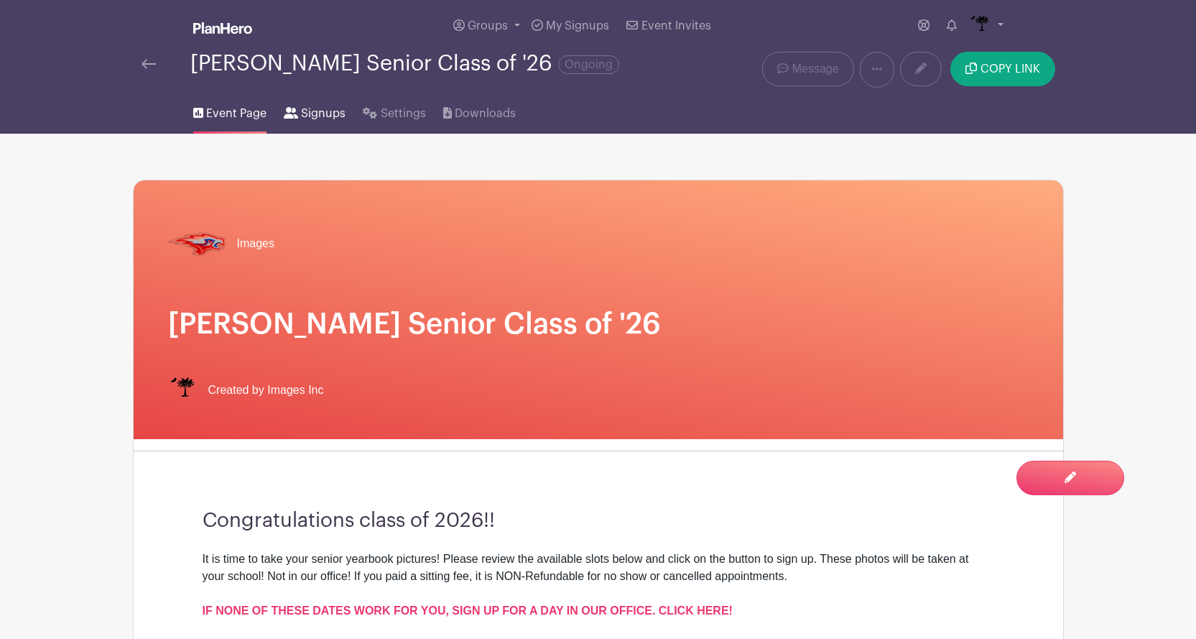
click at [306, 117] on span "Signups" at bounding box center [323, 113] width 45 height 17
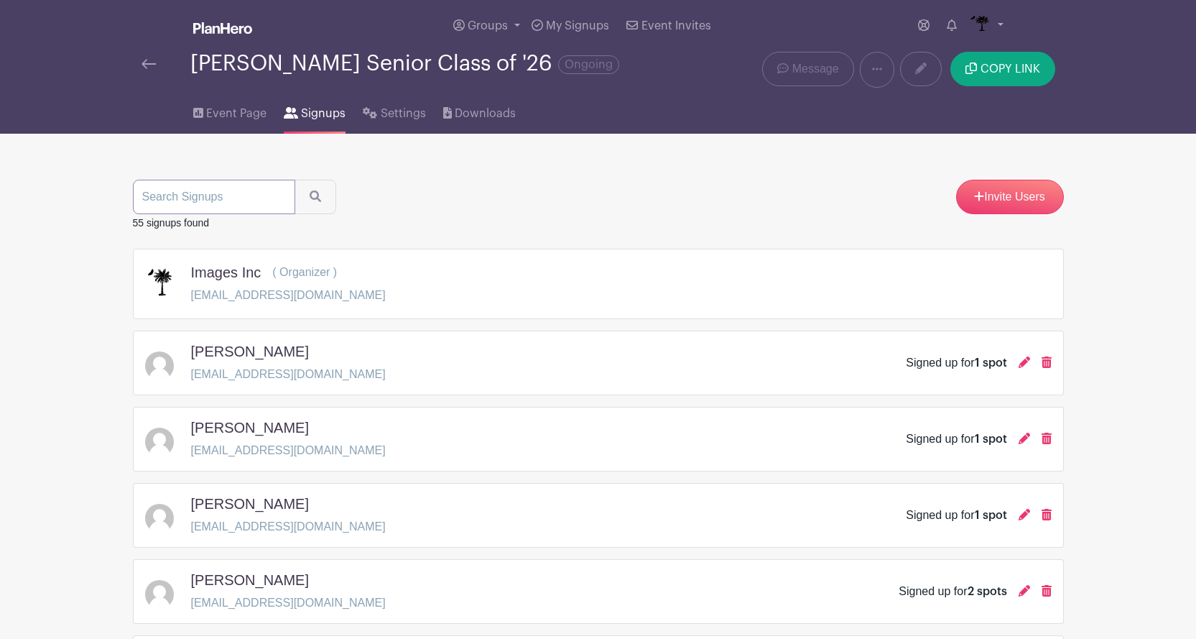
click at [268, 203] on input "search" at bounding box center [214, 197] width 162 height 34
type input "lock"
click at [308, 190] on button "submit" at bounding box center [316, 197] width 42 height 34
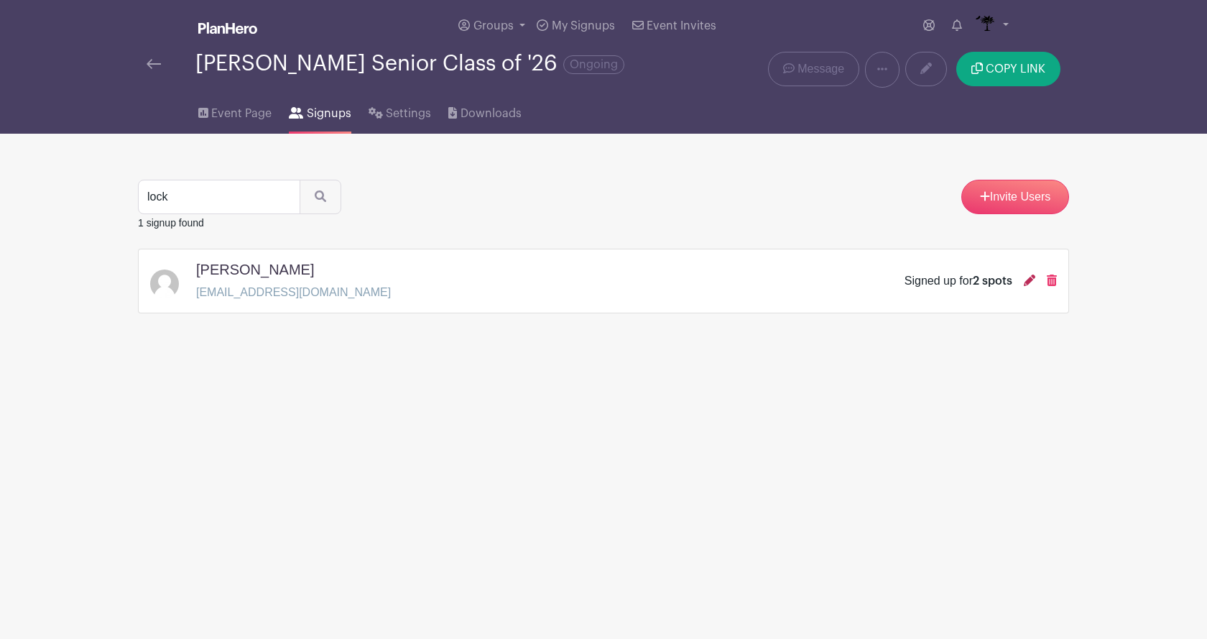
click at [1030, 279] on icon at bounding box center [1029, 279] width 11 height 11
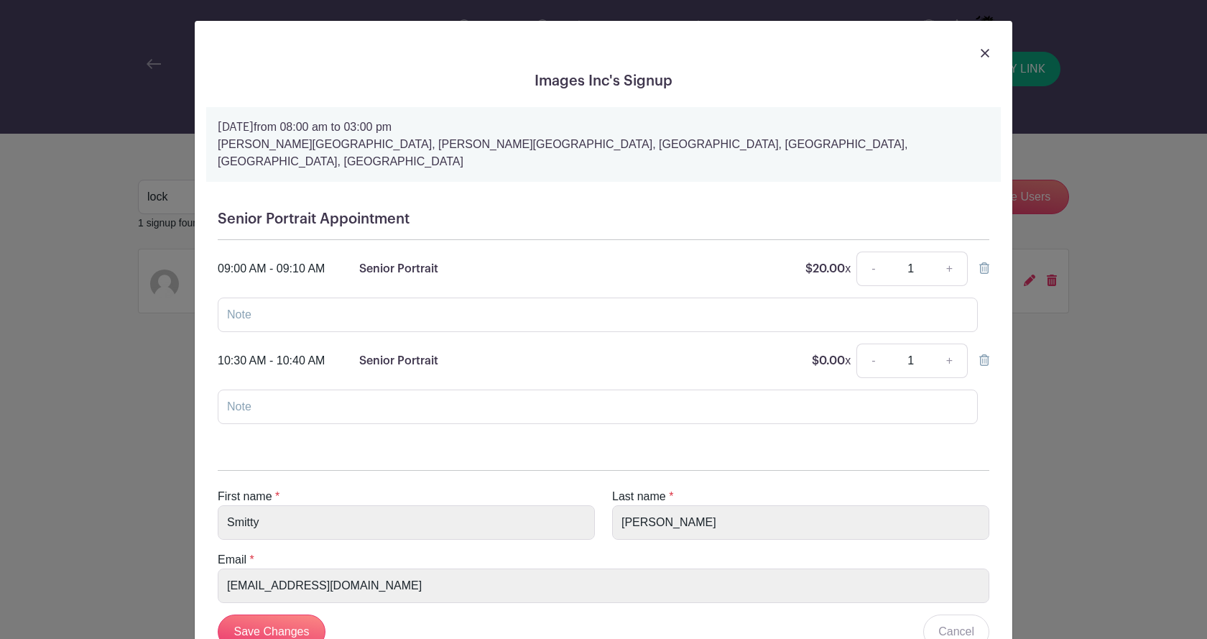
click at [979, 262] on icon at bounding box center [984, 267] width 10 height 11
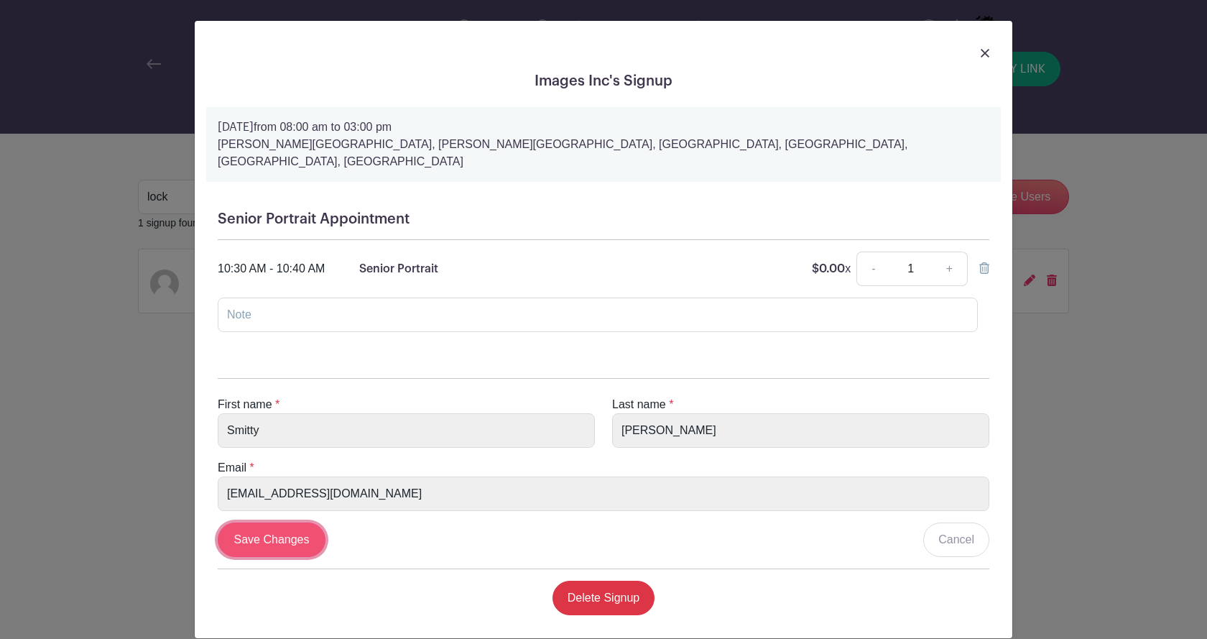
click at [271, 522] on input "Save Changes" at bounding box center [272, 539] width 108 height 34
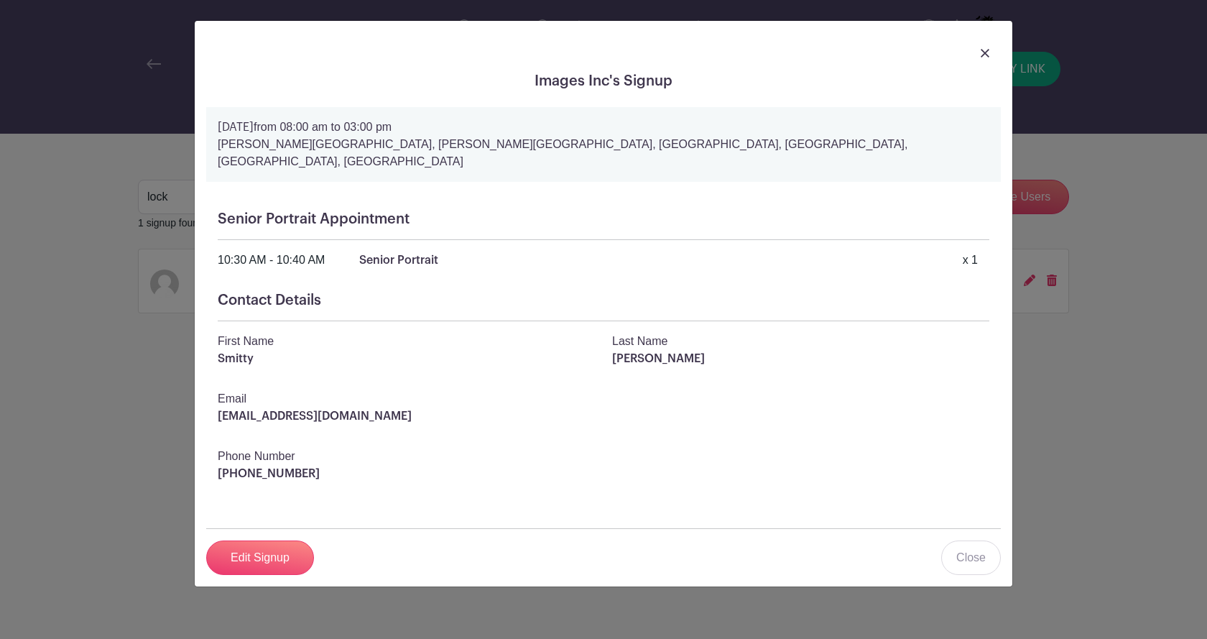
click at [986, 61] on div at bounding box center [603, 52] width 795 height 40
click at [986, 53] on img at bounding box center [985, 53] width 9 height 9
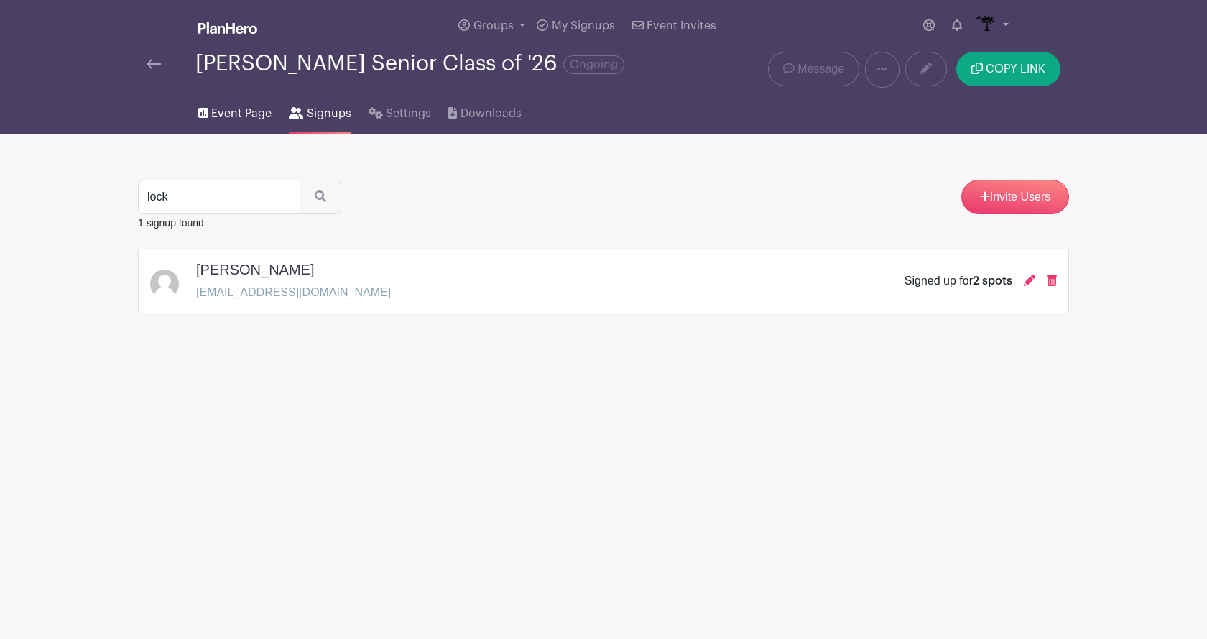
click at [240, 116] on span "Event Page" at bounding box center [241, 113] width 60 height 17
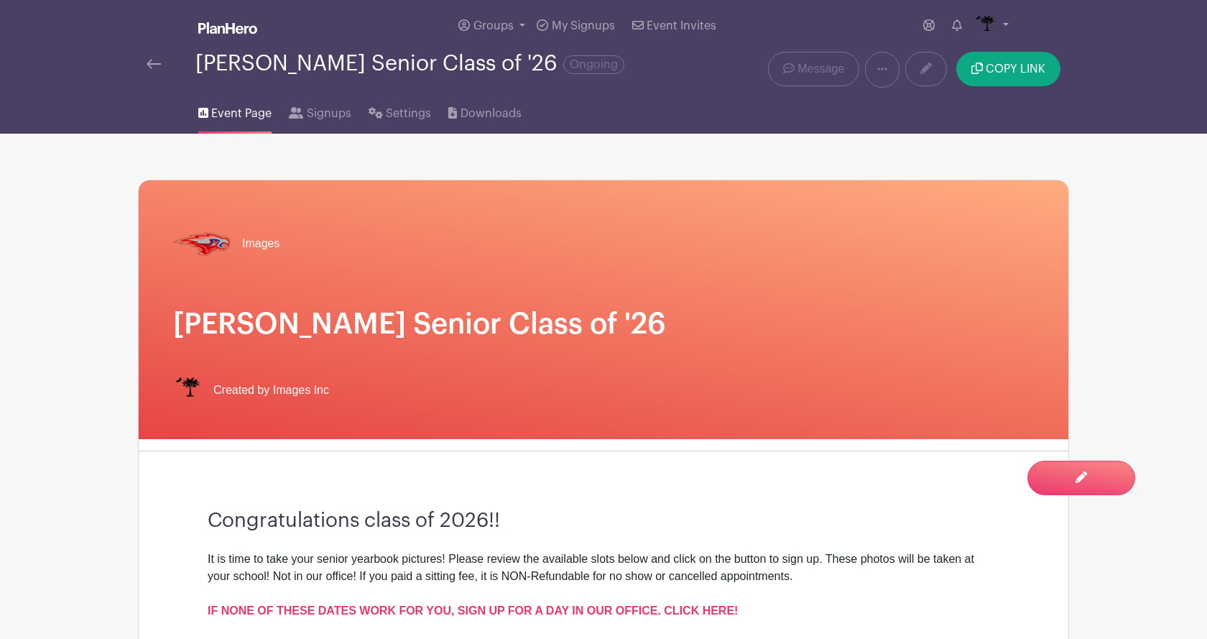
click at [842, 59] on link "Message" at bounding box center [813, 69] width 91 height 34
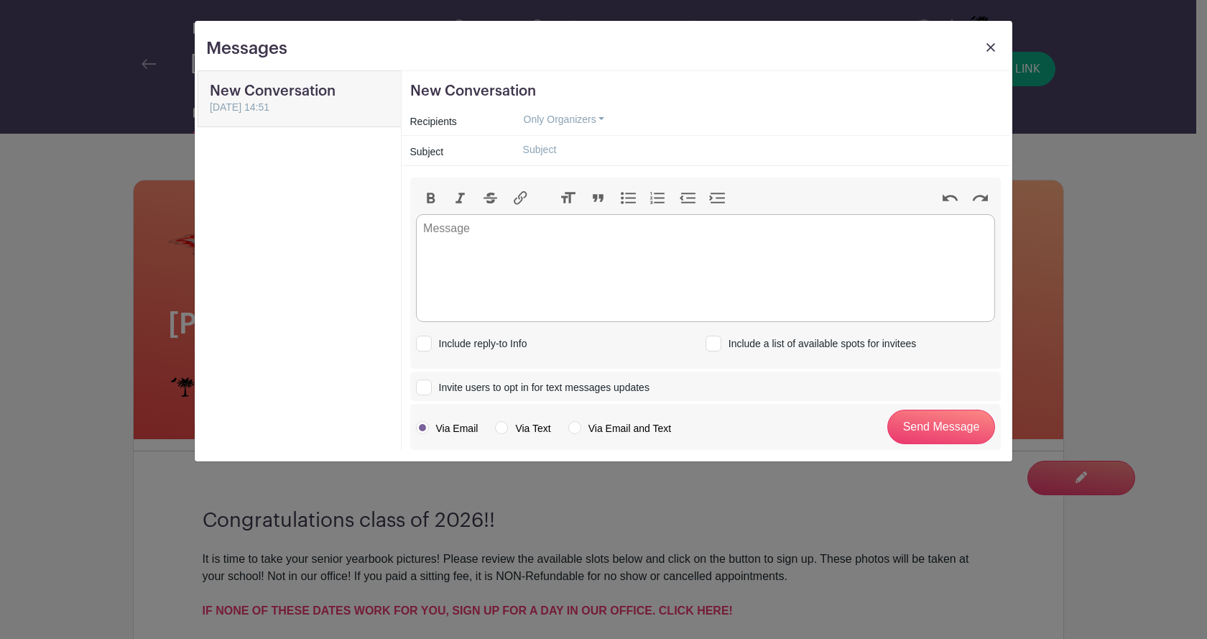
click at [996, 46] on link at bounding box center [991, 51] width 20 height 27
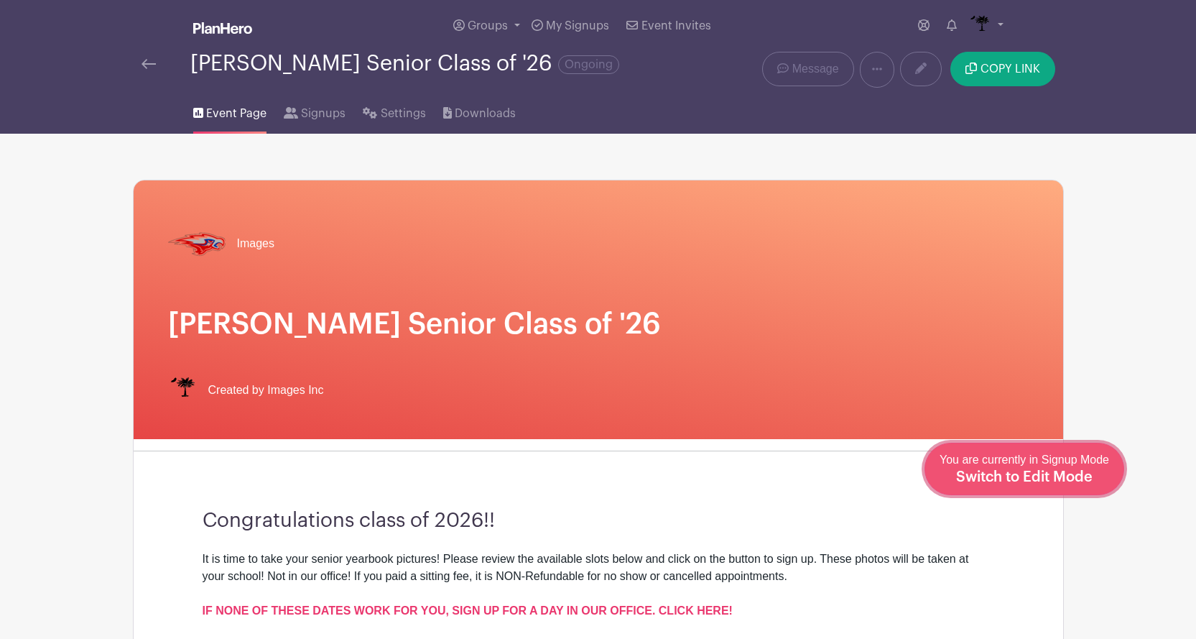
click at [1076, 479] on span "Switch to Edit Mode" at bounding box center [1024, 477] width 137 height 14
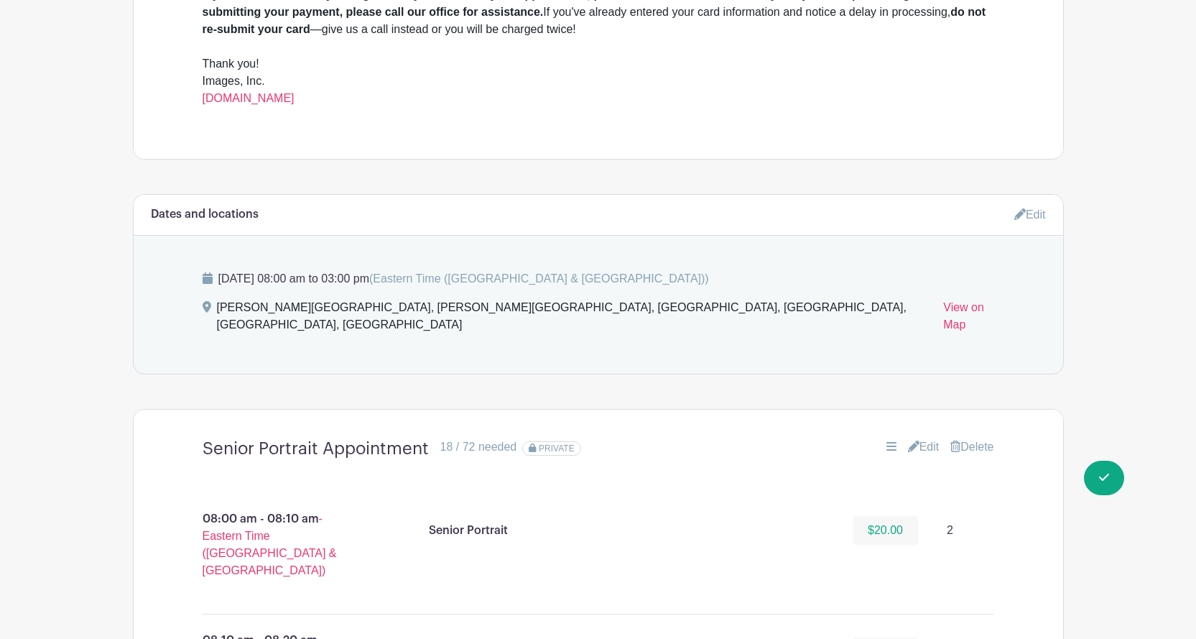
scroll to position [718, 0]
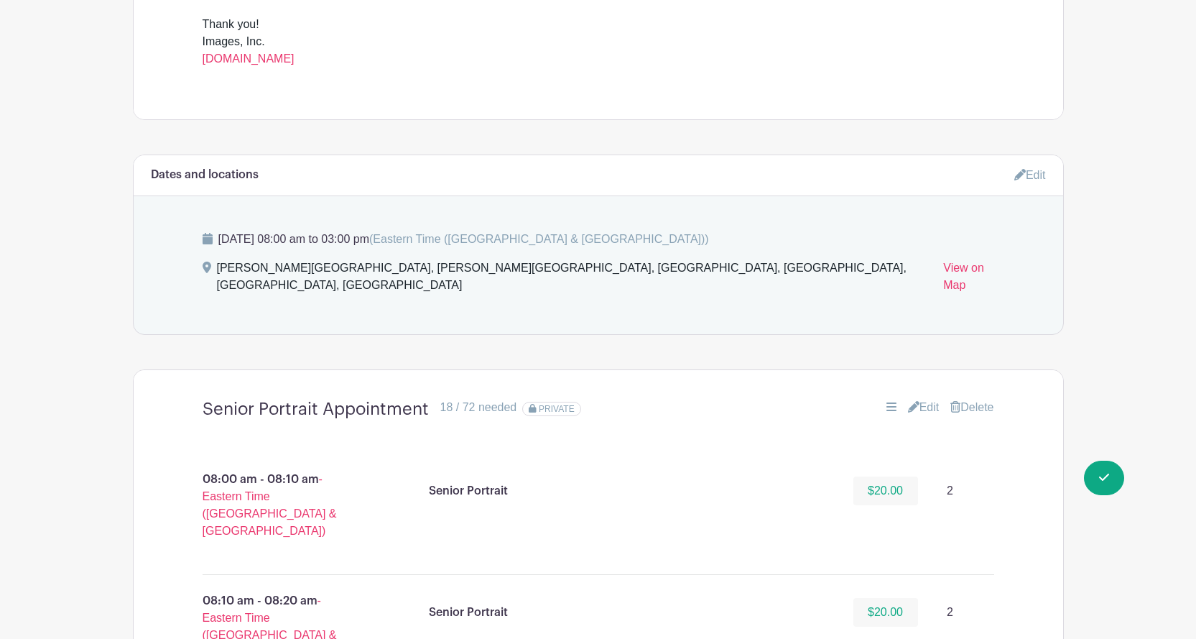
click at [931, 399] on link "Edit" at bounding box center [924, 407] width 32 height 17
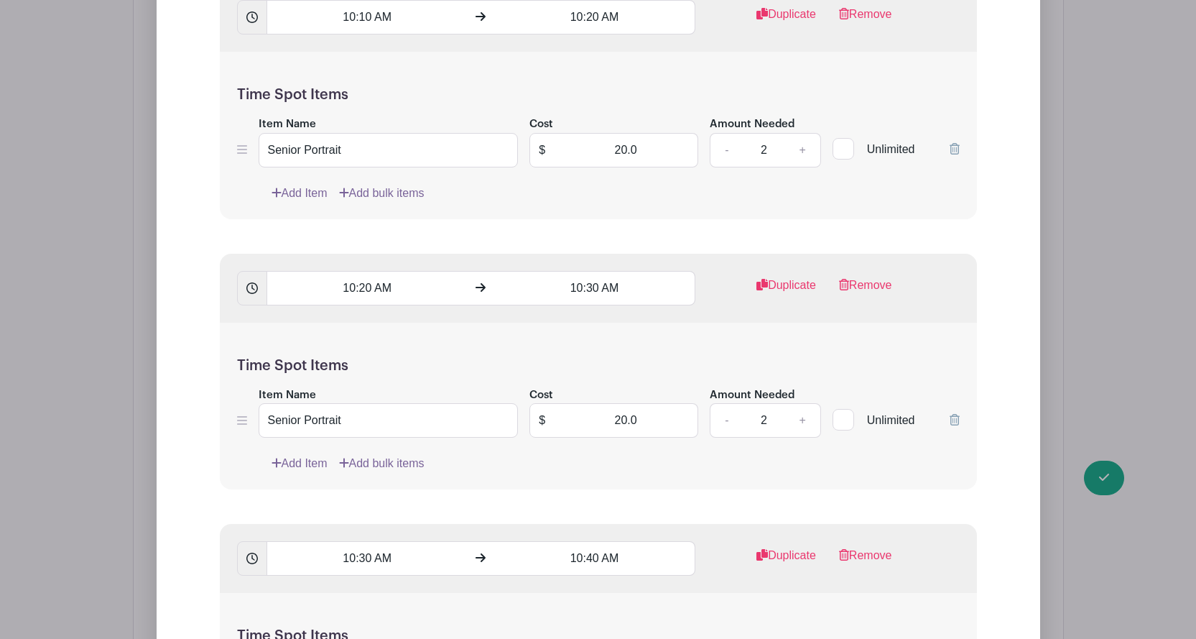
scroll to position [5029, 0]
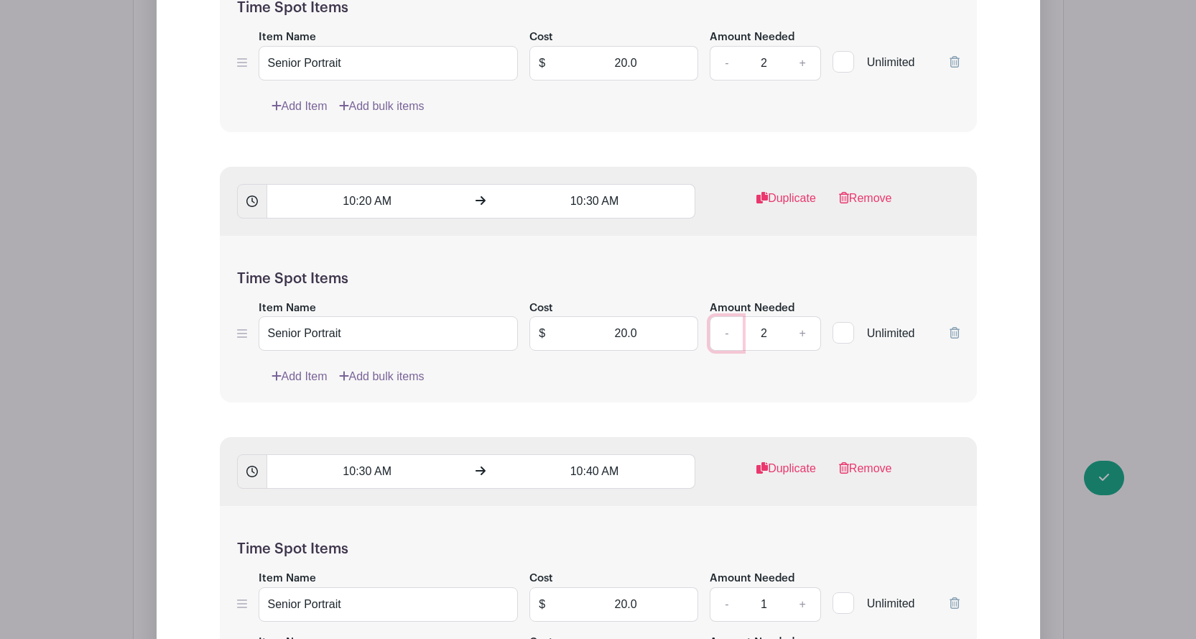
click at [724, 316] on link "-" at bounding box center [726, 333] width 33 height 34
type input "1"
drag, startPoint x: 453, startPoint y: 320, endPoint x: 216, endPoint y: 316, distance: 237.1
click at [302, 368] on link "Add Item" at bounding box center [300, 376] width 56 height 17
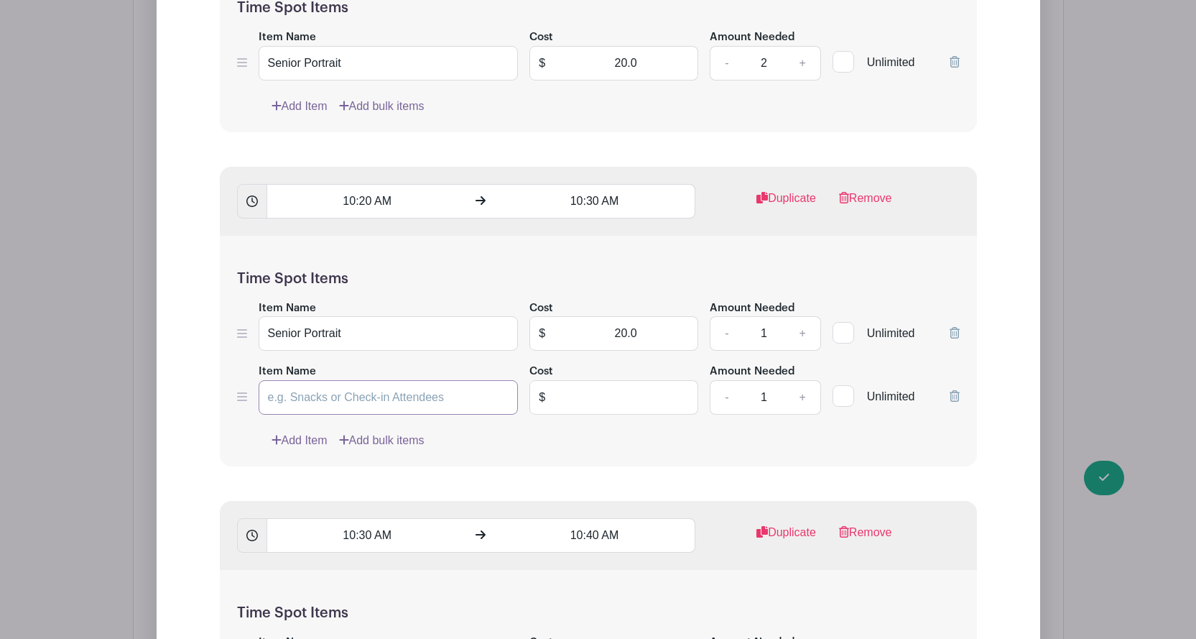
paste input "Senior Portrait"
type input "Senior Portrait"
click at [578, 392] on input "text" at bounding box center [626, 397] width 144 height 34
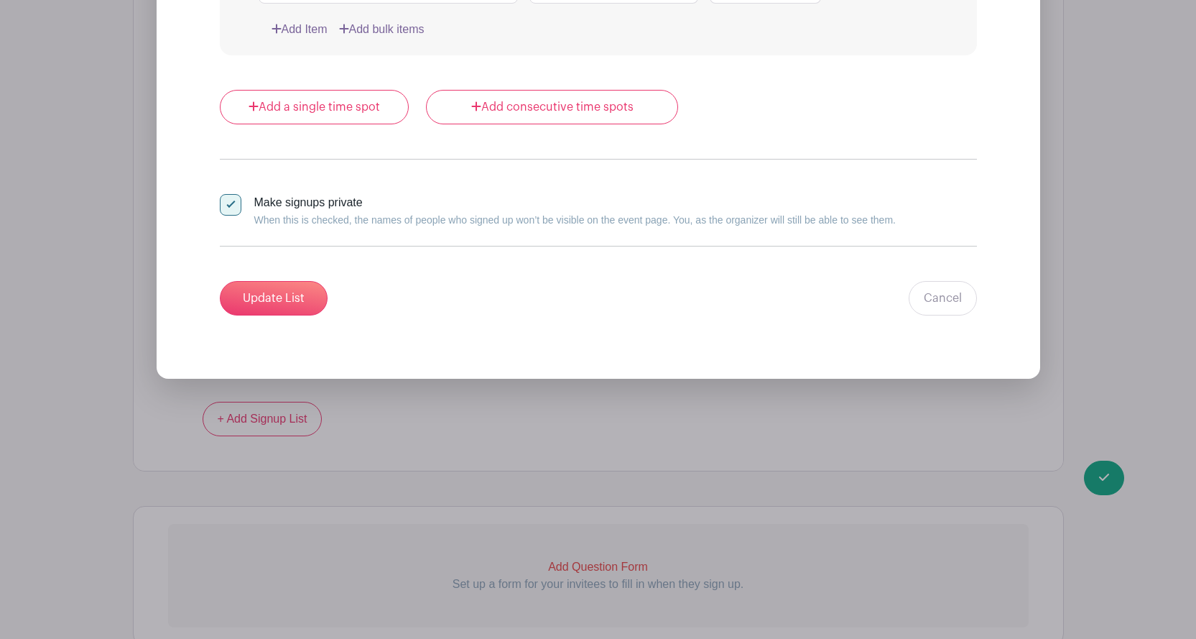
scroll to position [11263, 0]
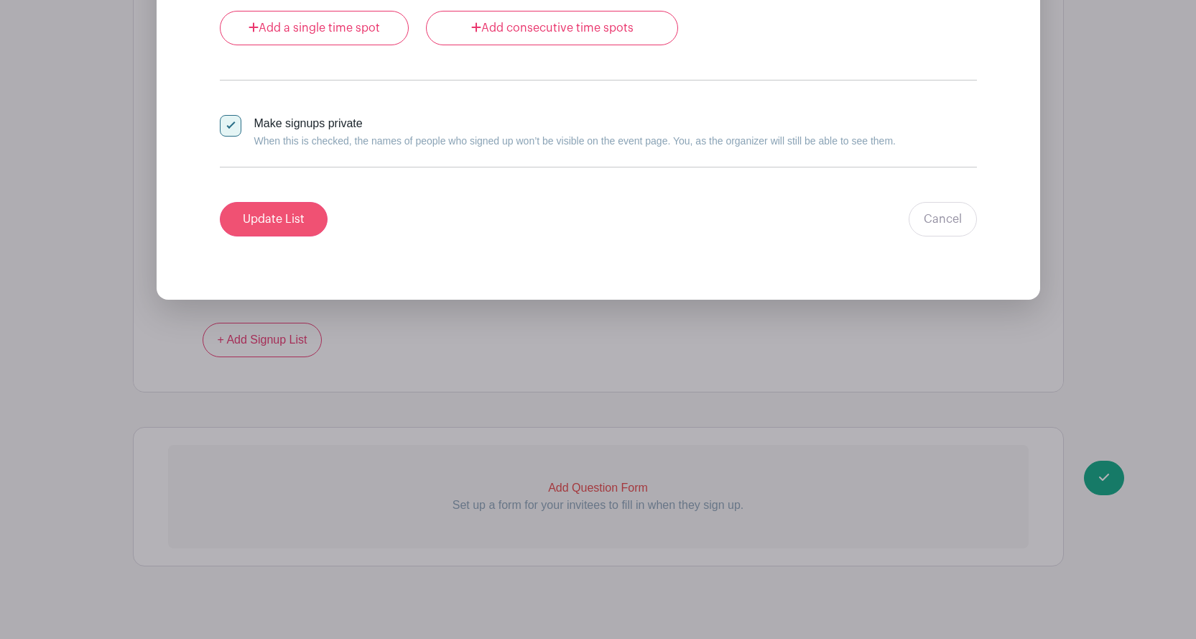
type input "0"
click at [294, 209] on input "Update List" at bounding box center [274, 219] width 108 height 34
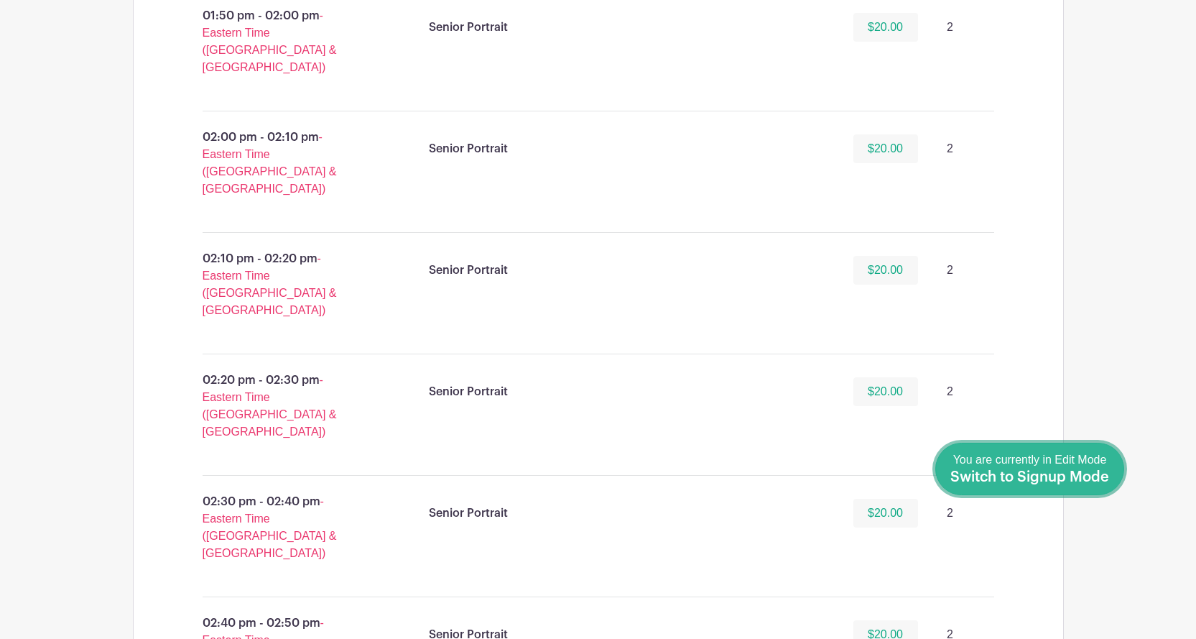
click at [1102, 476] on span "Switch to Signup Mode" at bounding box center [1029, 477] width 159 height 14
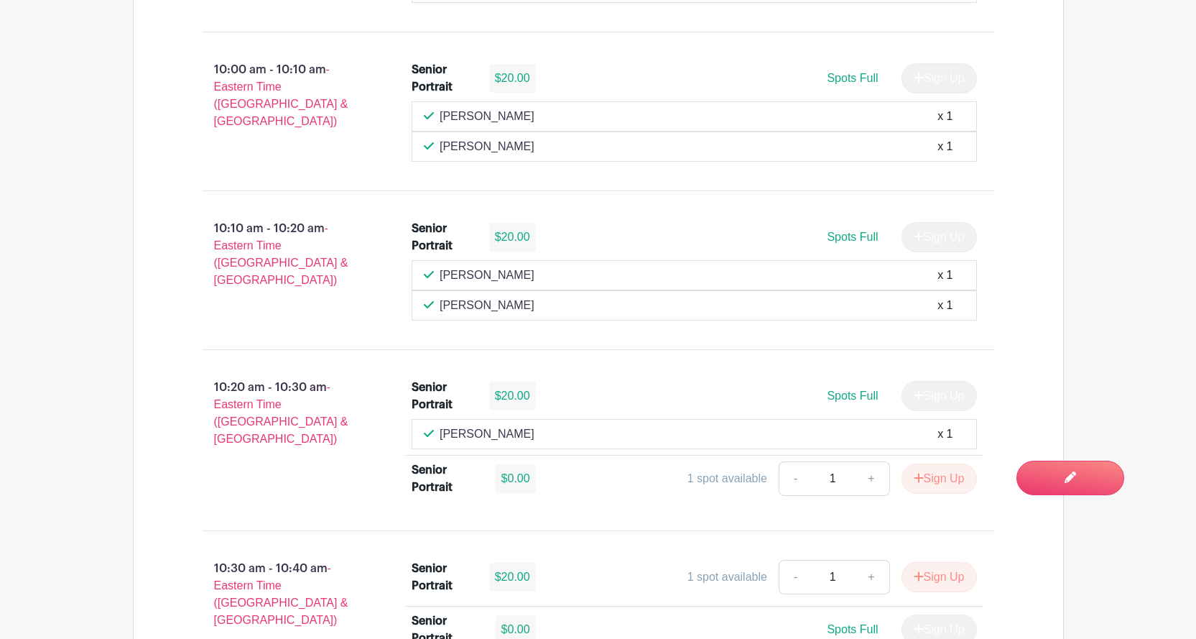
scroll to position [2946, 0]
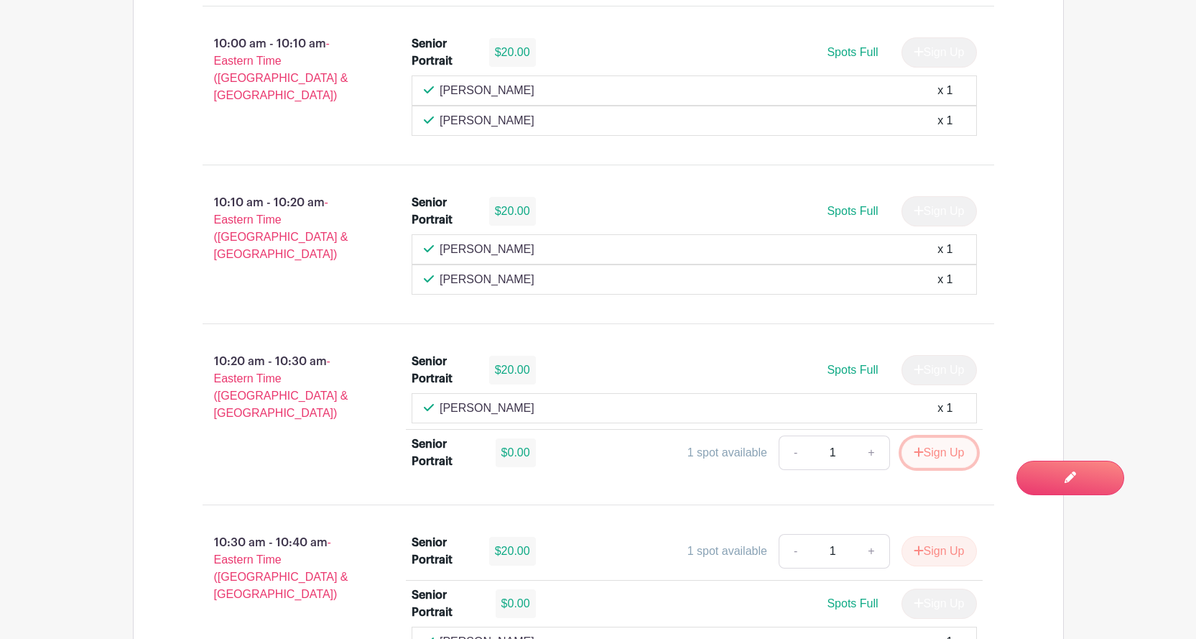
click at [946, 438] on button "Sign Up" at bounding box center [939, 453] width 75 height 30
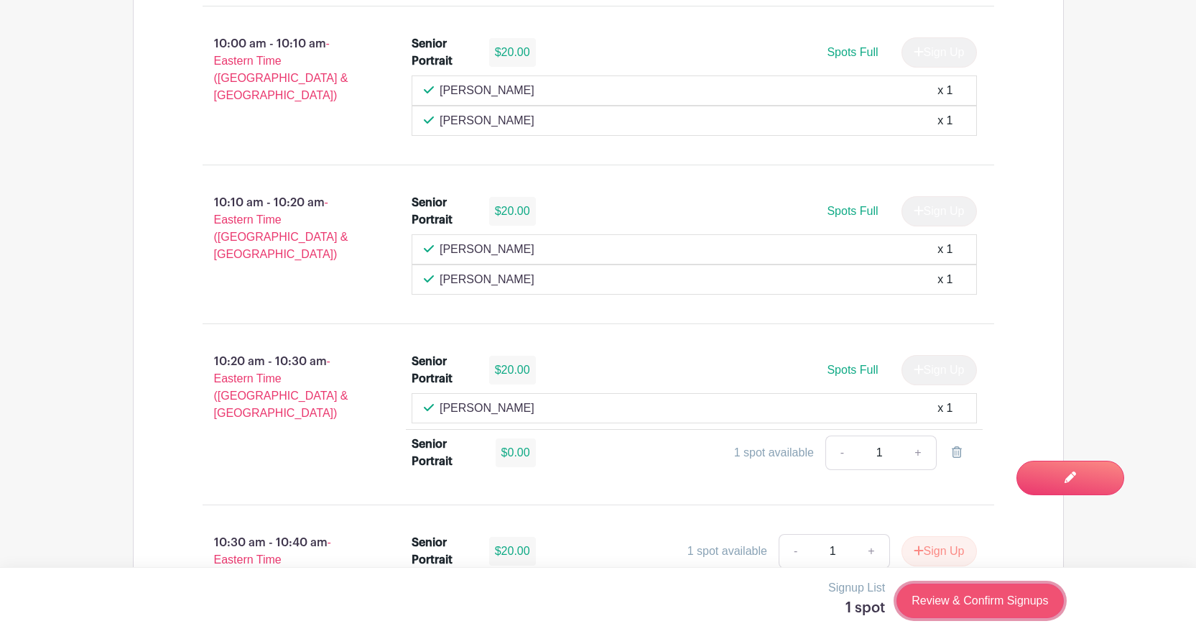
click at [979, 609] on link "Review & Confirm Signups" at bounding box center [980, 600] width 167 height 34
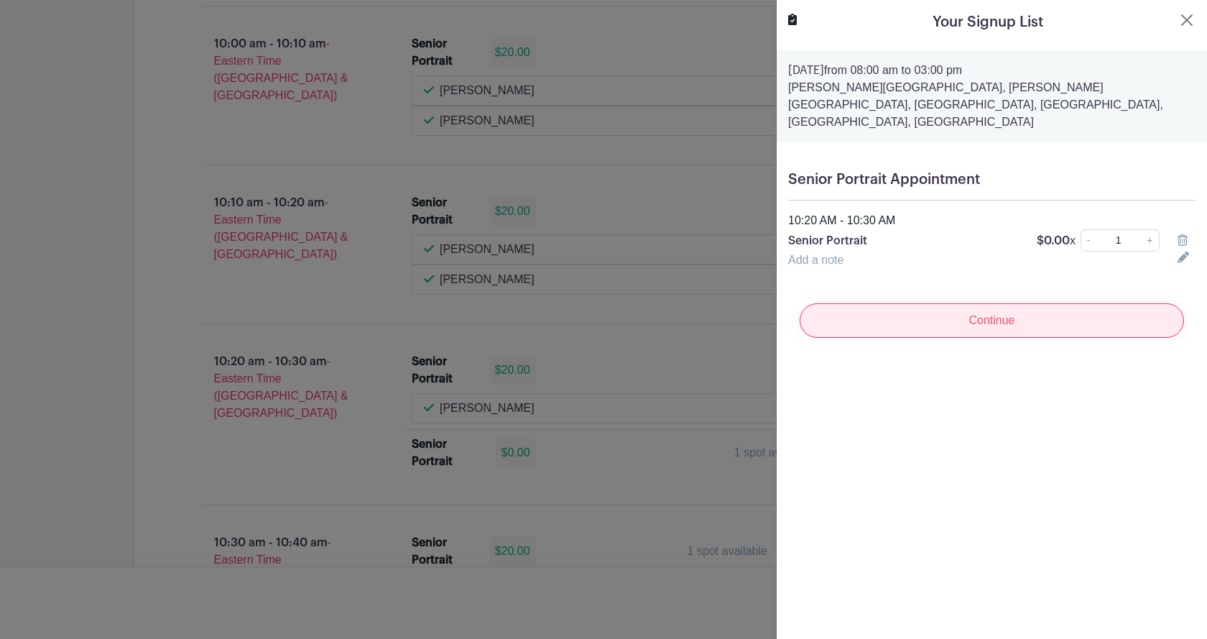
click at [1005, 303] on input "Continue" at bounding box center [992, 320] width 384 height 34
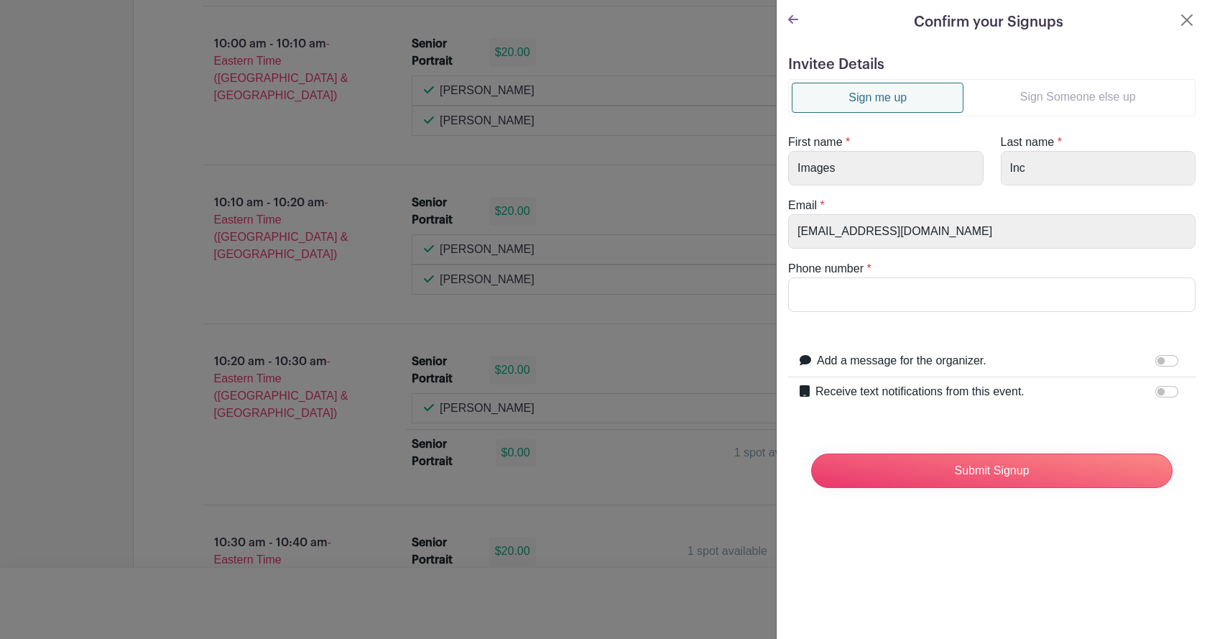
click at [1072, 106] on link "Sign Someone else up" at bounding box center [1077, 97] width 228 height 29
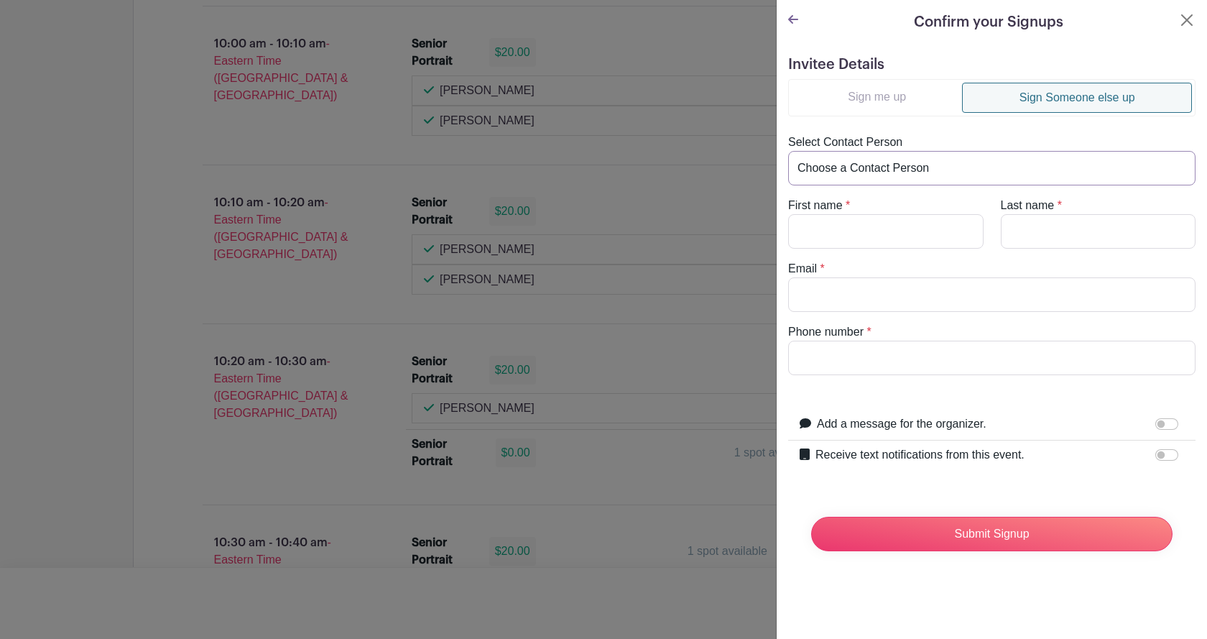
click at [927, 167] on select "Choose a Contact Person [PERSON_NAME] [PERSON_NAME] ([EMAIL_ADDRESS][DOMAIN_NAM…" at bounding box center [991, 168] width 407 height 34
select select "[EMAIL_ADDRESS][DOMAIN_NAME]"
click at [788, 151] on select "Choose a Contact Person [PERSON_NAME] [PERSON_NAME] ([EMAIL_ADDRESS][DOMAIN_NAM…" at bounding box center [991, 168] width 407 height 34
type input "[PERSON_NAME]"
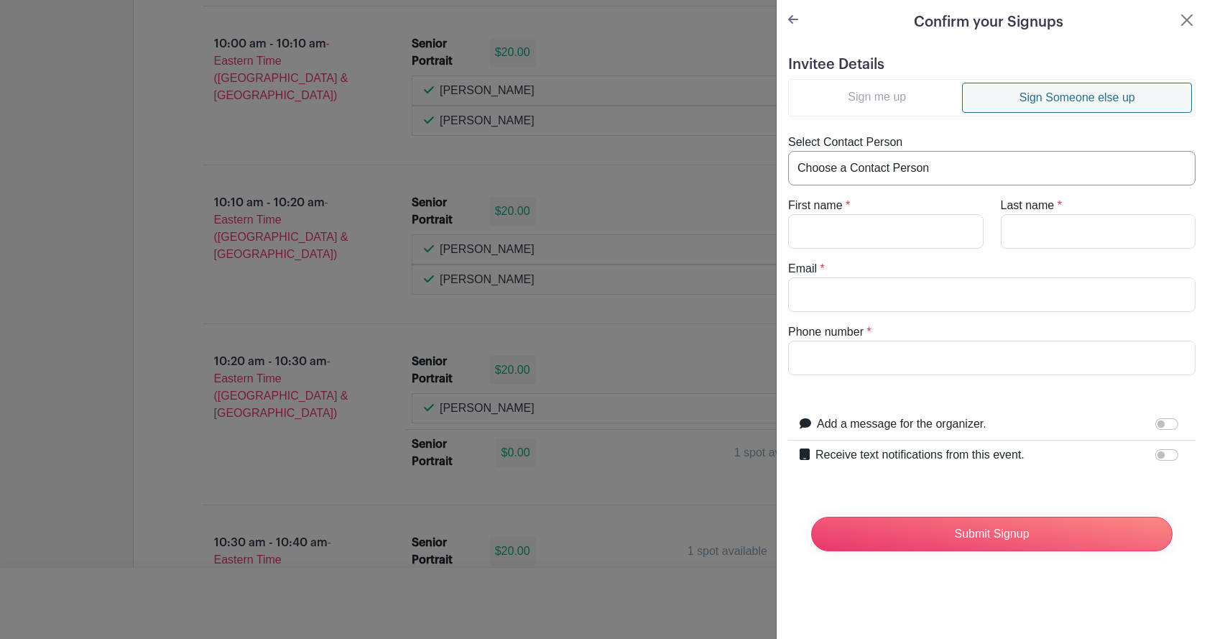
type input "[EMAIL_ADDRESS][DOMAIN_NAME]"
type input "8036094409"
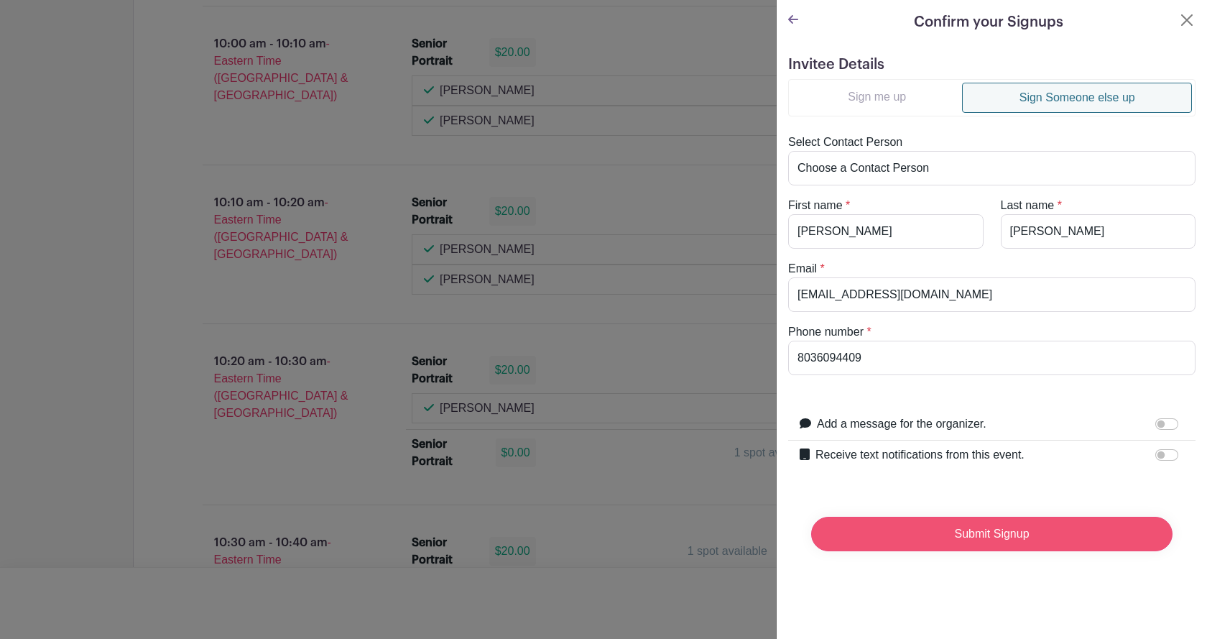
click at [932, 541] on input "Submit Signup" at bounding box center [991, 534] width 361 height 34
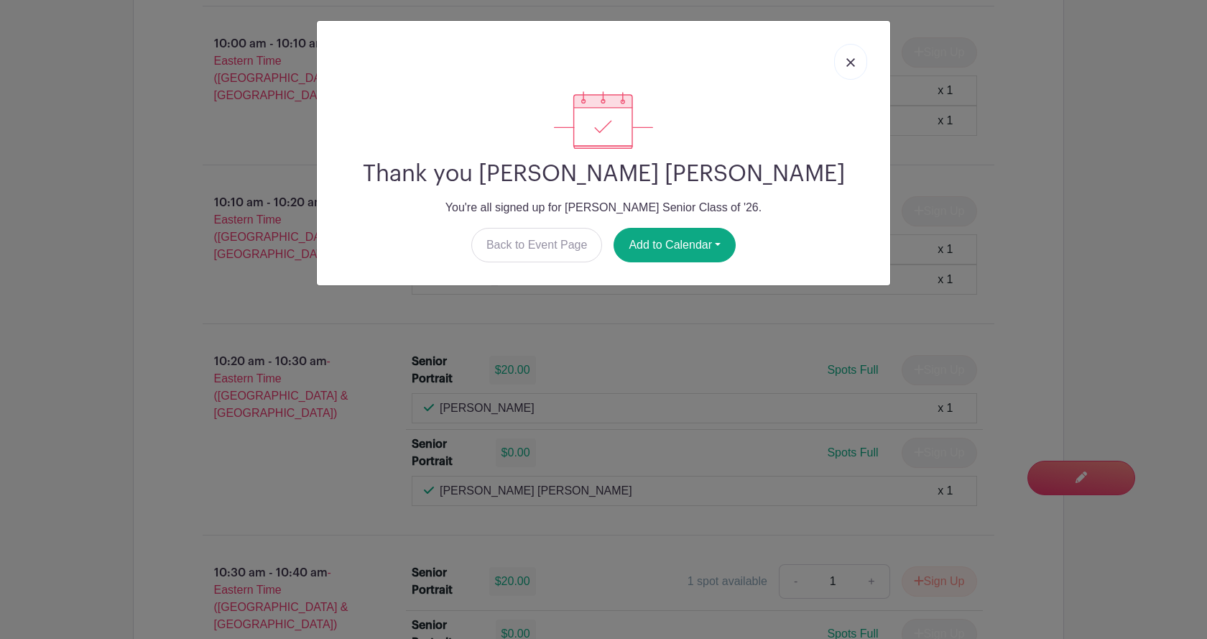
click at [861, 65] on link at bounding box center [850, 62] width 33 height 36
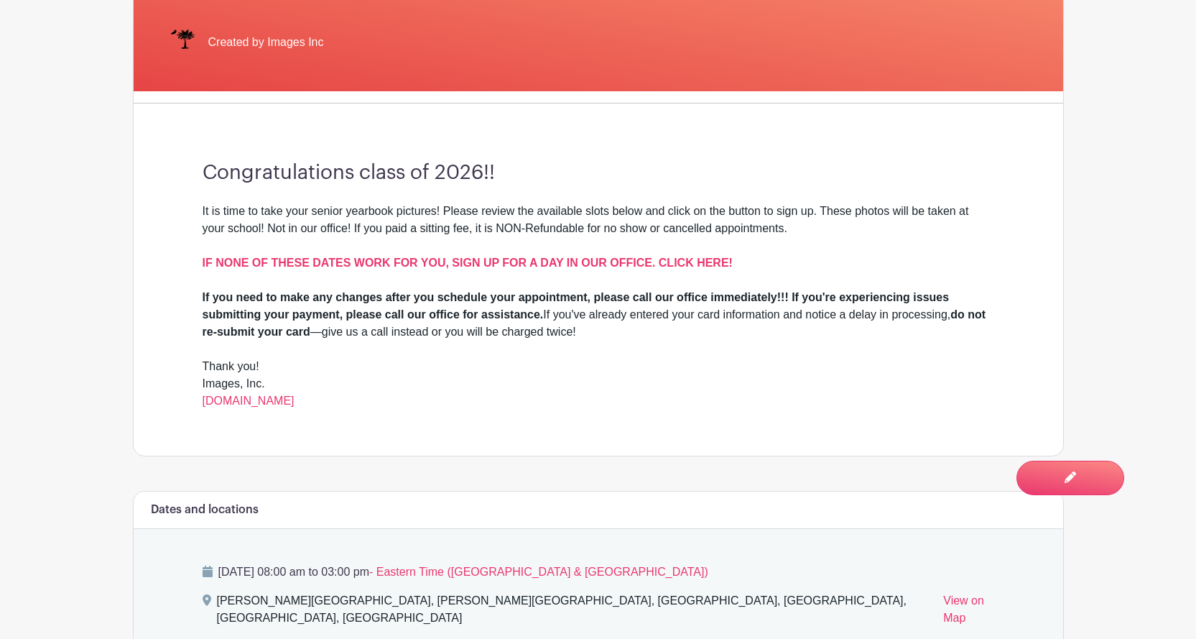
scroll to position [0, 0]
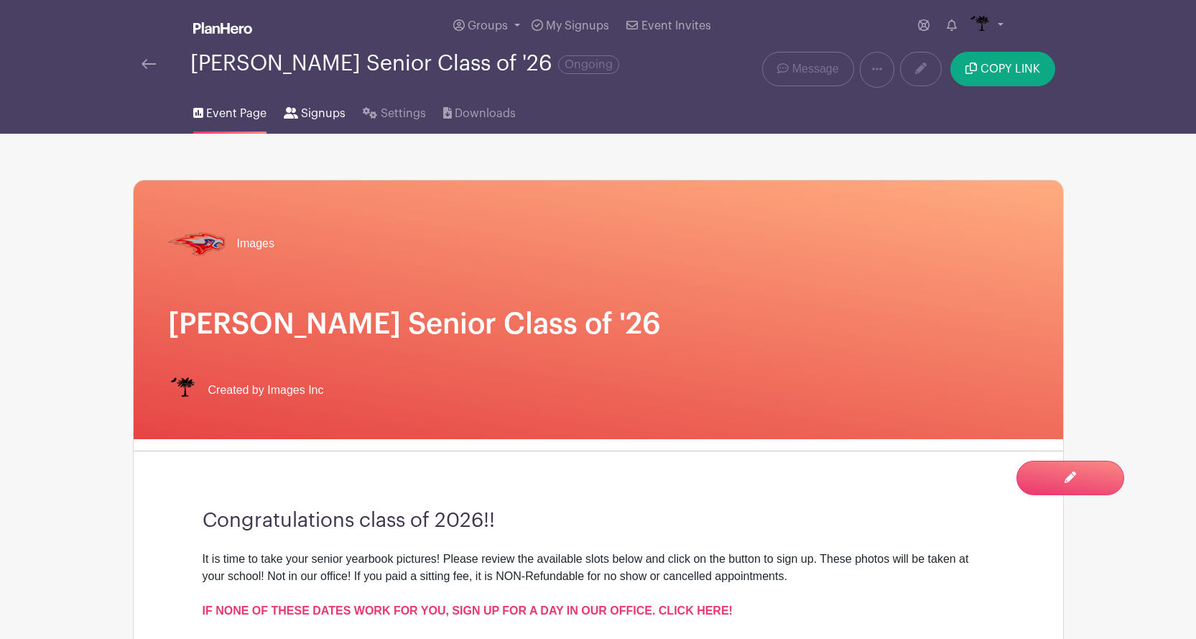
click at [306, 119] on span "Signups" at bounding box center [323, 113] width 45 height 17
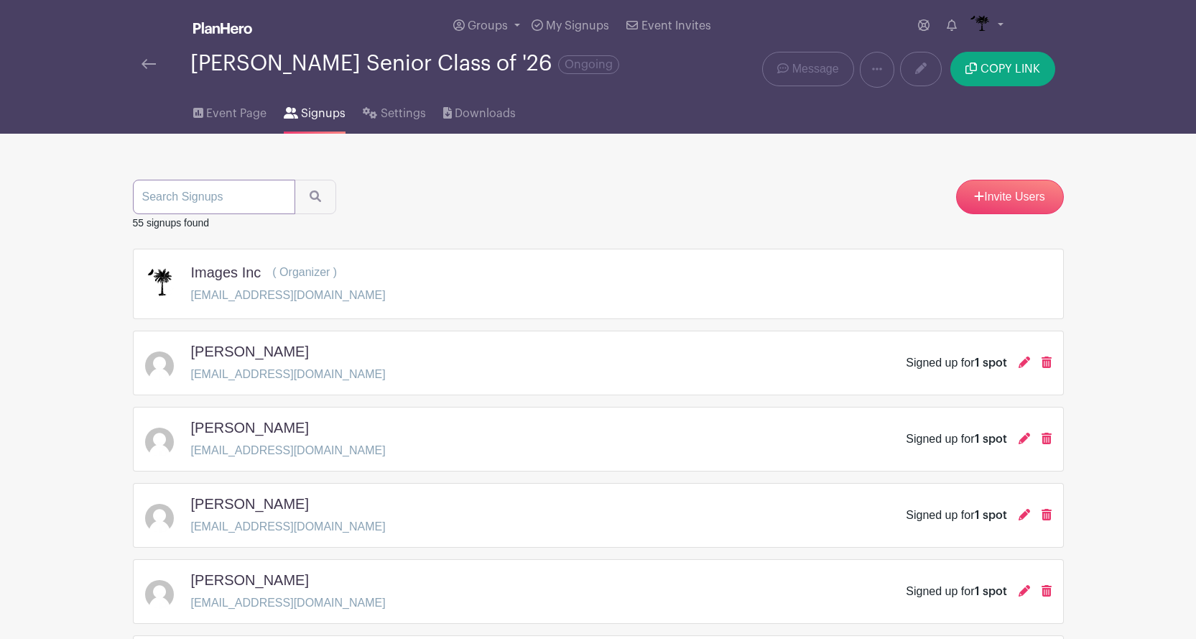
click at [256, 195] on input "search" at bounding box center [214, 197] width 162 height 34
type input "camp"
click at [295, 180] on button "submit" at bounding box center [316, 197] width 42 height 34
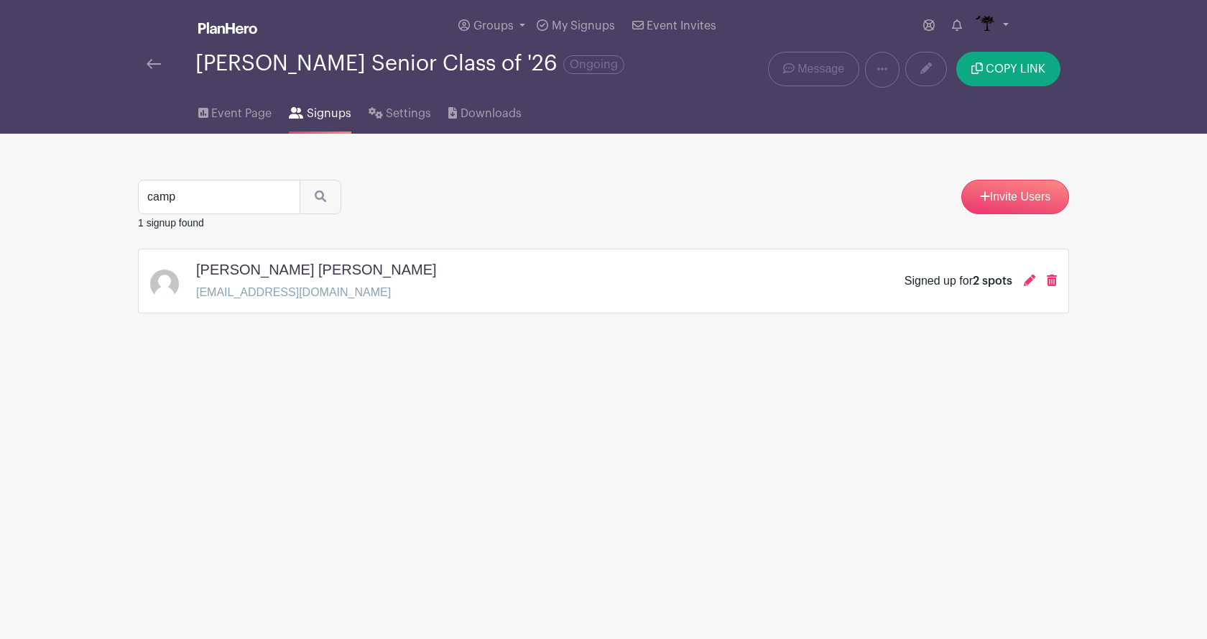
click at [1020, 277] on div "Signed up for 2 spots" at bounding box center [981, 280] width 152 height 17
click at [1028, 284] on icon at bounding box center [1029, 279] width 11 height 11
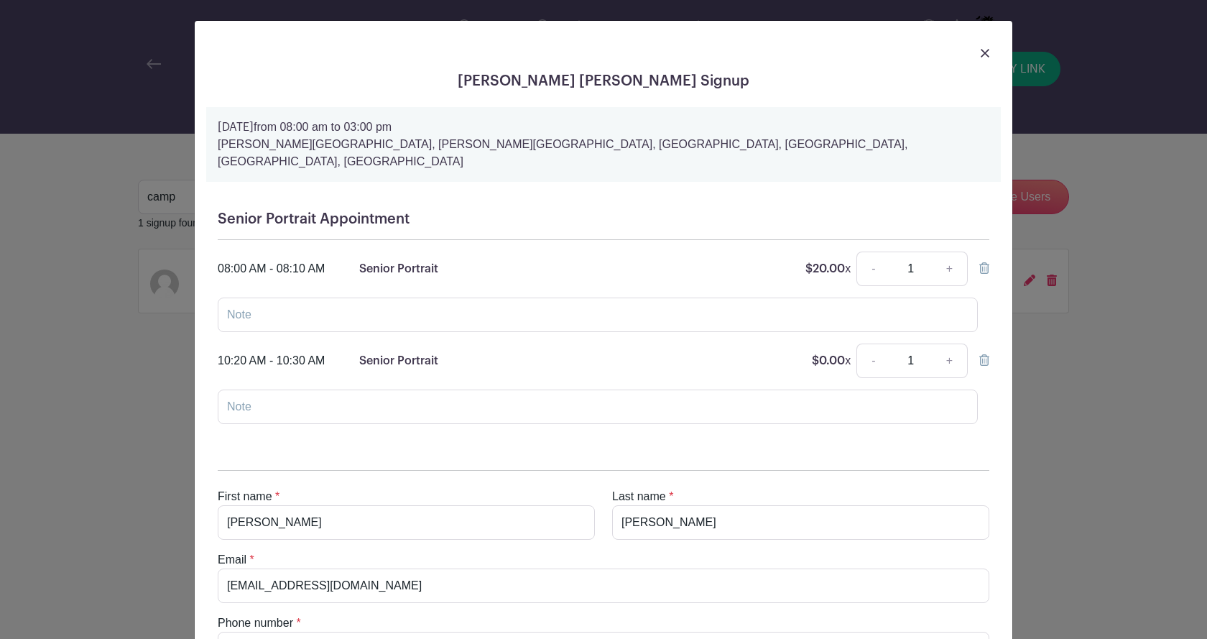
click at [979, 262] on icon at bounding box center [984, 267] width 10 height 11
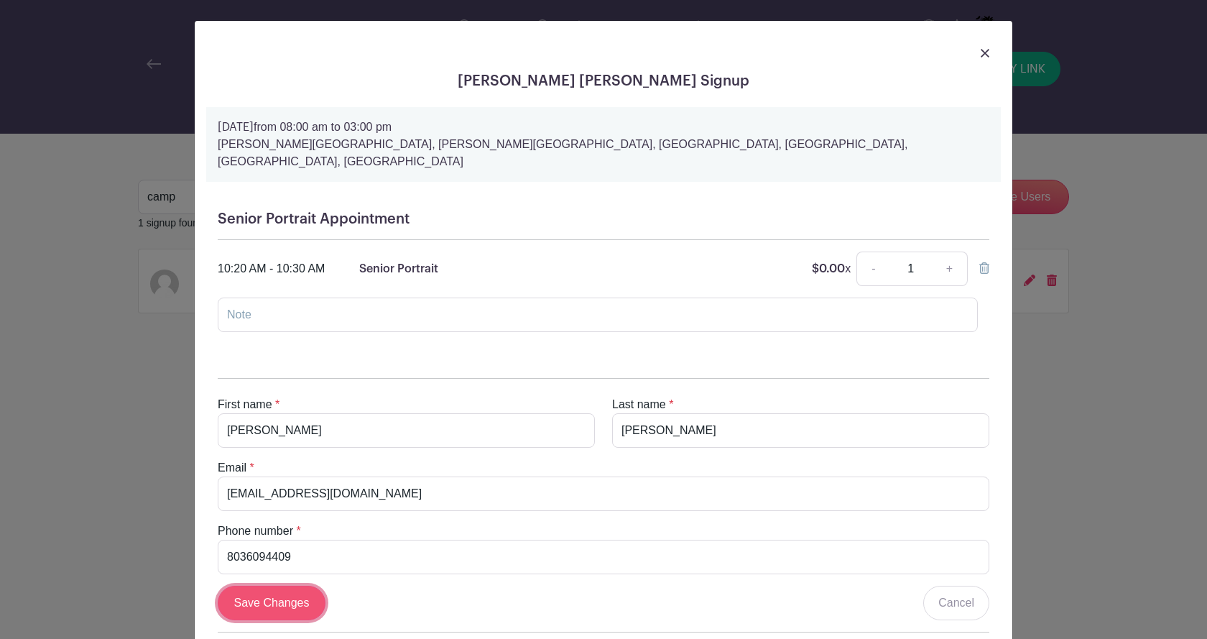
click at [295, 586] on input "Save Changes" at bounding box center [272, 603] width 108 height 34
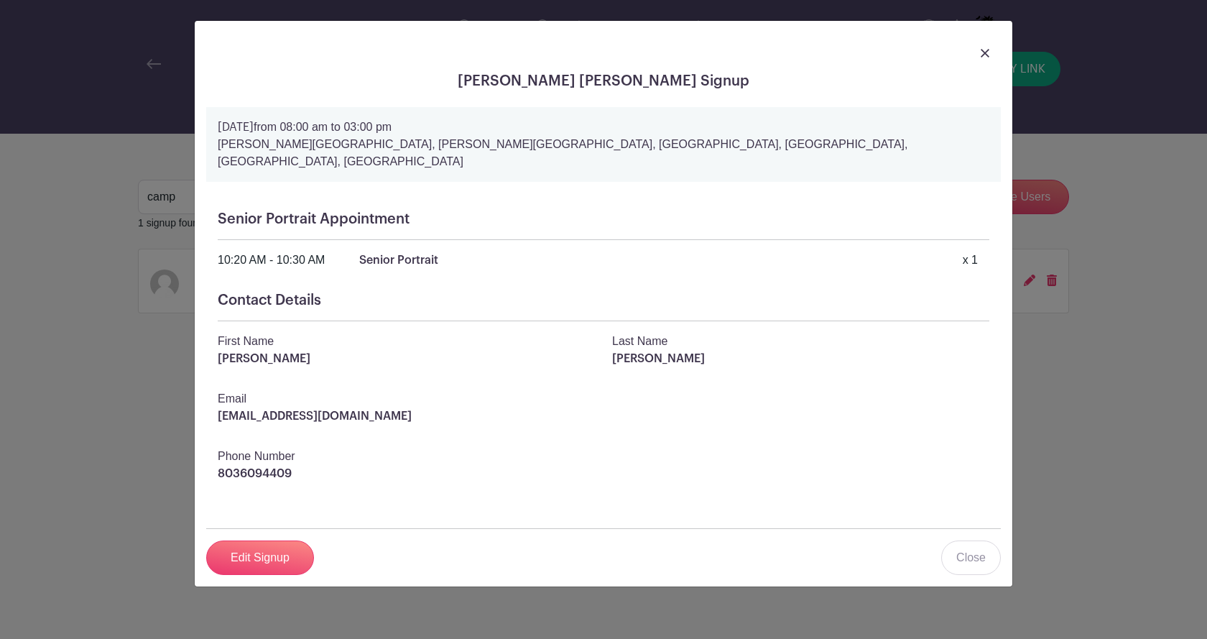
click at [975, 47] on div at bounding box center [603, 52] width 795 height 40
click at [982, 52] on img at bounding box center [985, 53] width 9 height 9
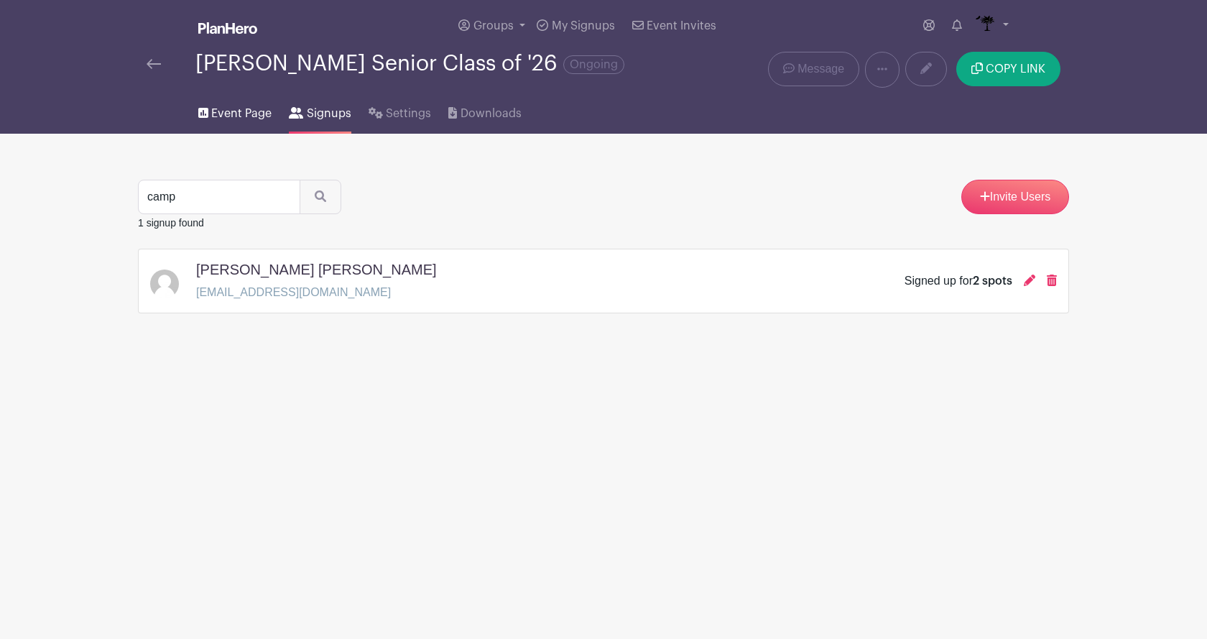
click at [237, 117] on span "Event Page" at bounding box center [241, 113] width 60 height 17
